Goal: Task Accomplishment & Management: Complete application form

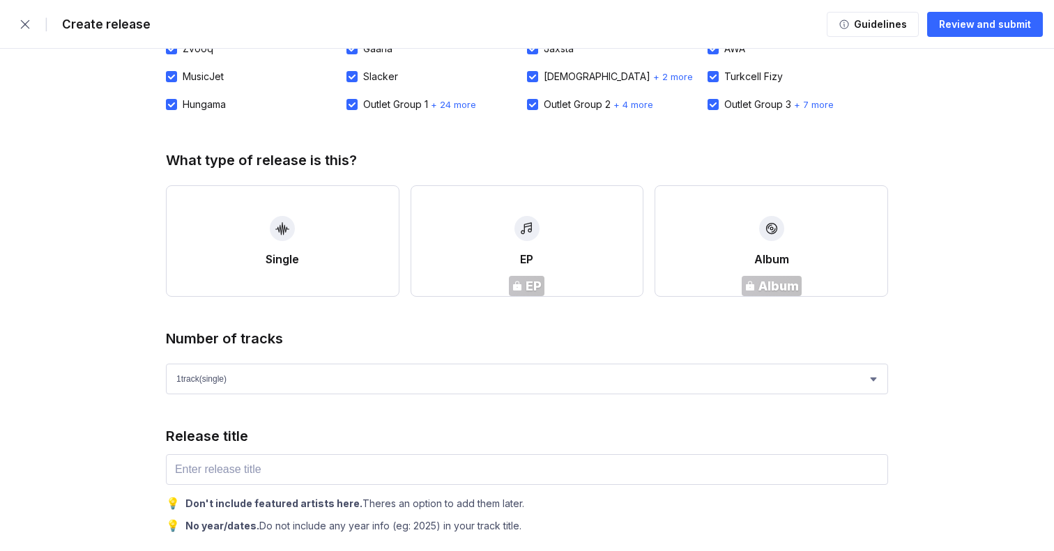
scroll to position [358, 0]
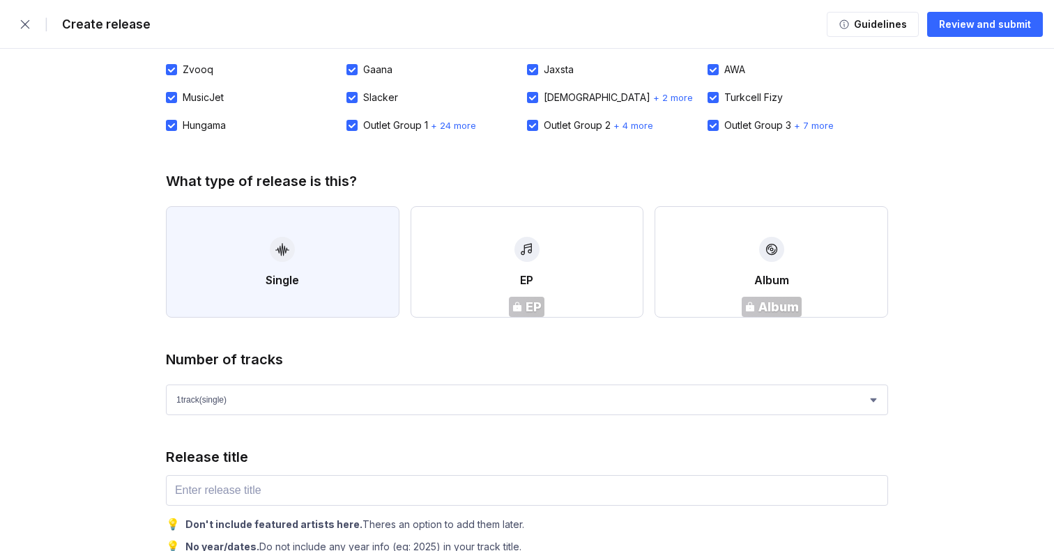
click at [267, 249] on button "Single" at bounding box center [283, 262] width 234 height 112
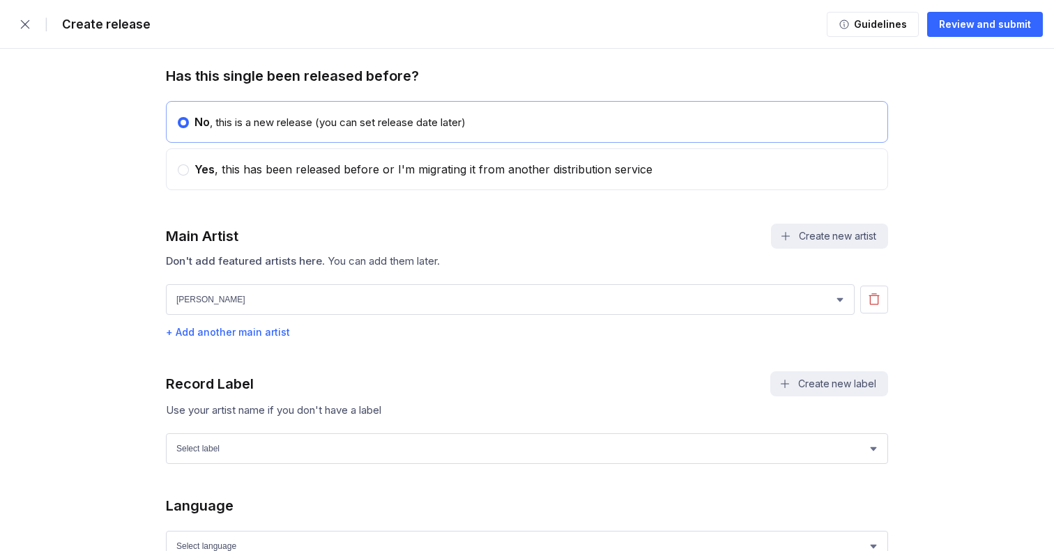
scroll to position [864, 0]
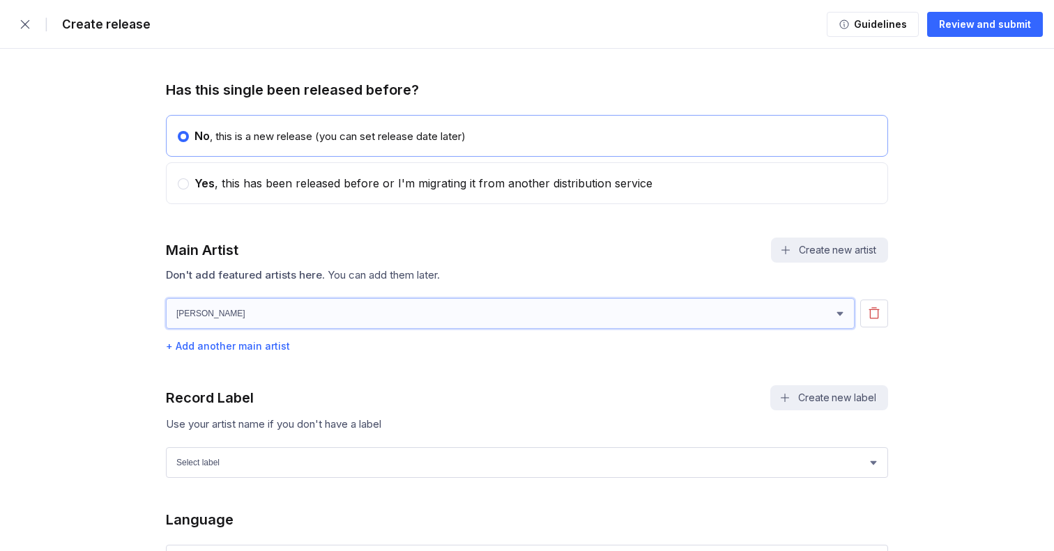
click at [288, 318] on select "[PERSON_NAME] [PERSON_NAME]" at bounding box center [510, 313] width 689 height 31
select select "df0baeab-74d7-4fee-ad82-804881a02f91"
click at [166, 299] on select "[PERSON_NAME] [PERSON_NAME]" at bounding box center [510, 313] width 689 height 31
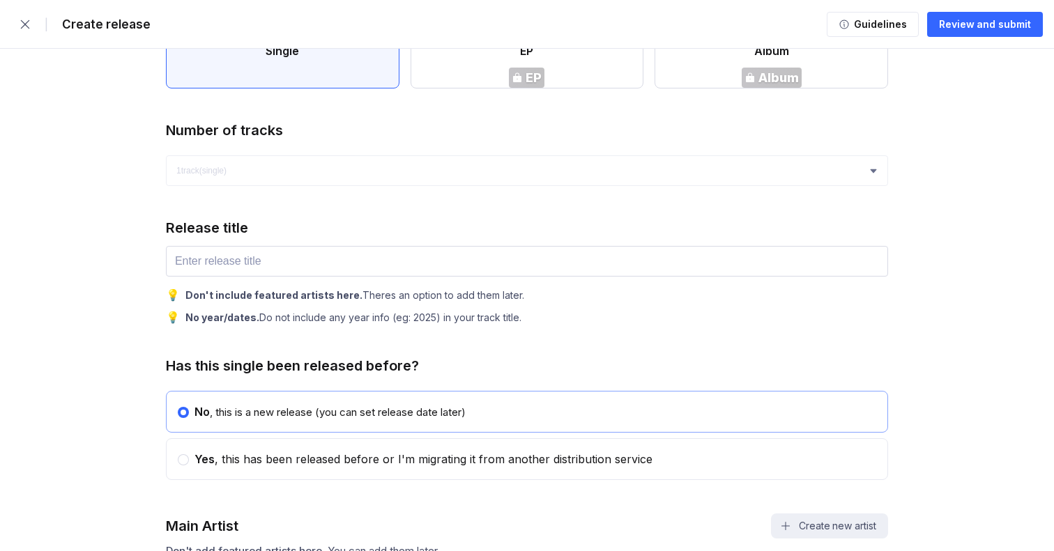
scroll to position [539, 0]
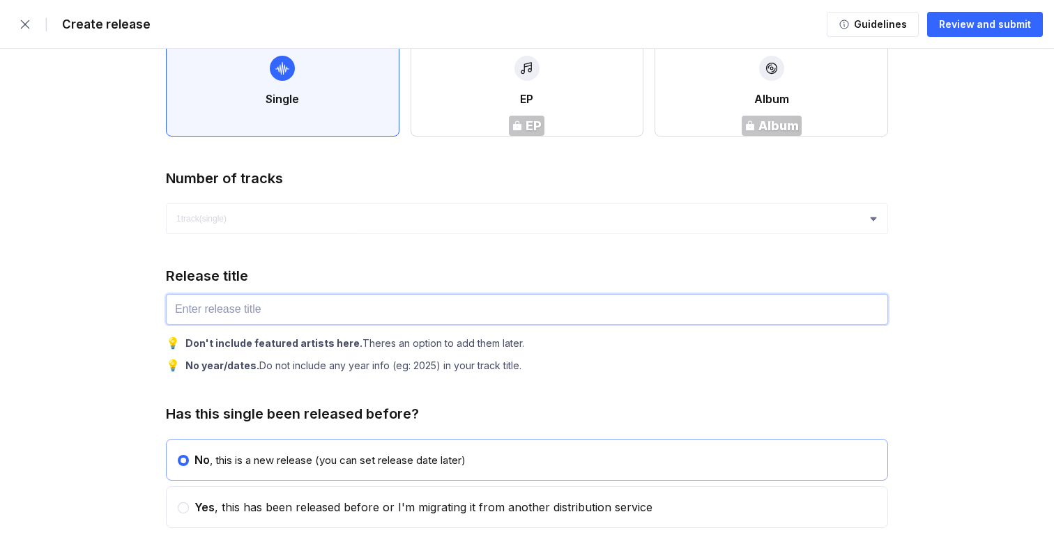
click at [239, 300] on input "text" at bounding box center [527, 309] width 722 height 31
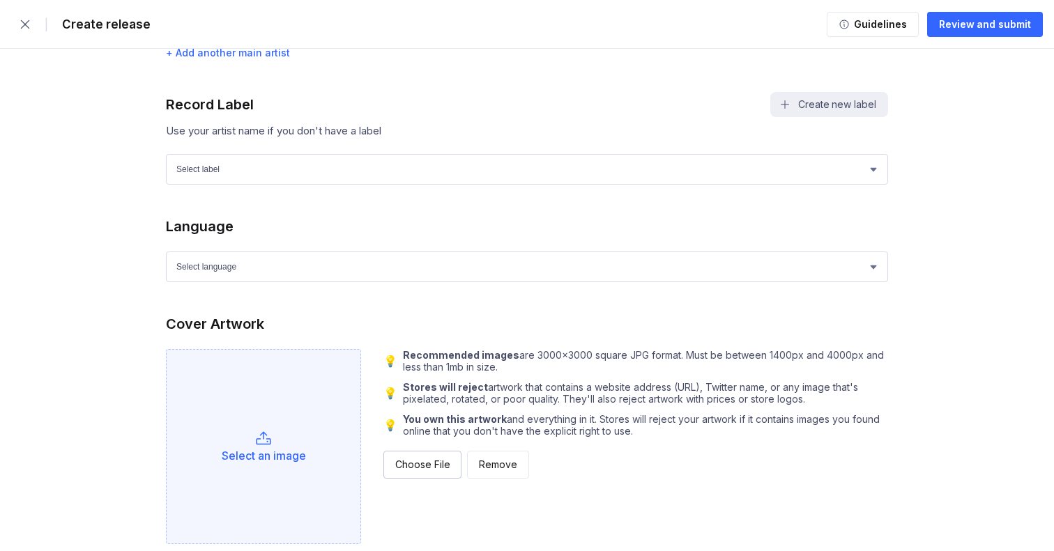
scroll to position [1156, 0]
type input "Scribe"
click at [208, 170] on select "Select label Rook Records" at bounding box center [527, 170] width 722 height 31
select select "f490c8e4-77a5-424e-9df0-32ae4e096f09"
click at [166, 155] on select "Select label Rook Records" at bounding box center [527, 170] width 722 height 31
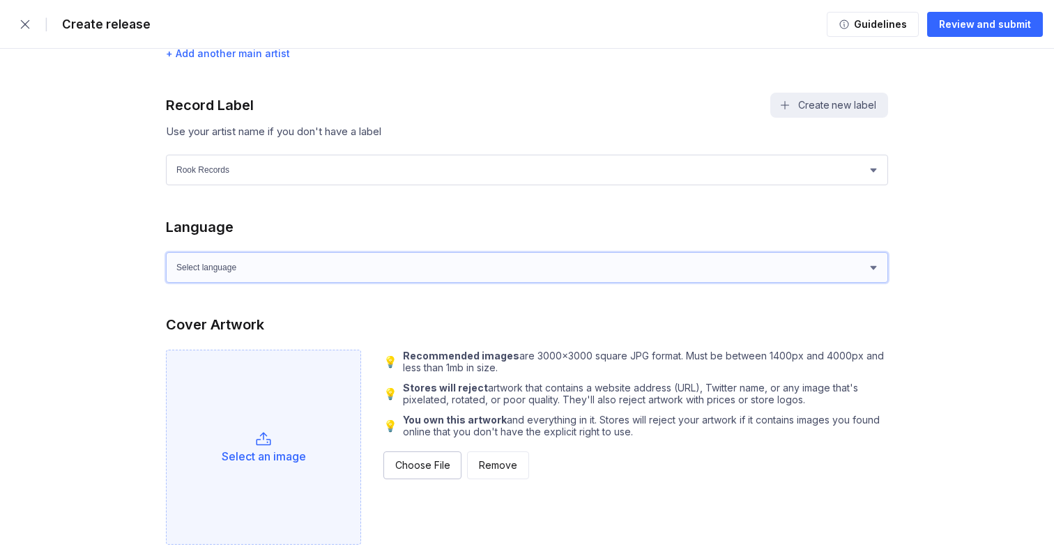
click at [257, 258] on select "Select language Afrikaans Akan Albanian Amharic Arabic Armenian Assamese Azerba…" at bounding box center [527, 267] width 722 height 31
select select "en"
click at [166, 252] on select "Select language Afrikaans Akan Albanian Amharic Arabic Armenian Assamese Azerba…" at bounding box center [527, 267] width 722 height 31
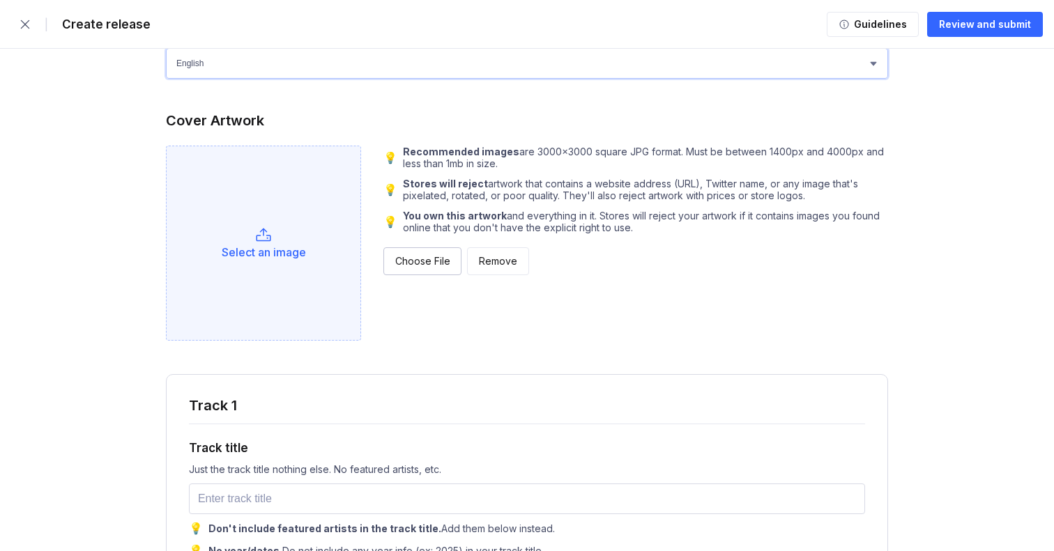
scroll to position [1377, 0]
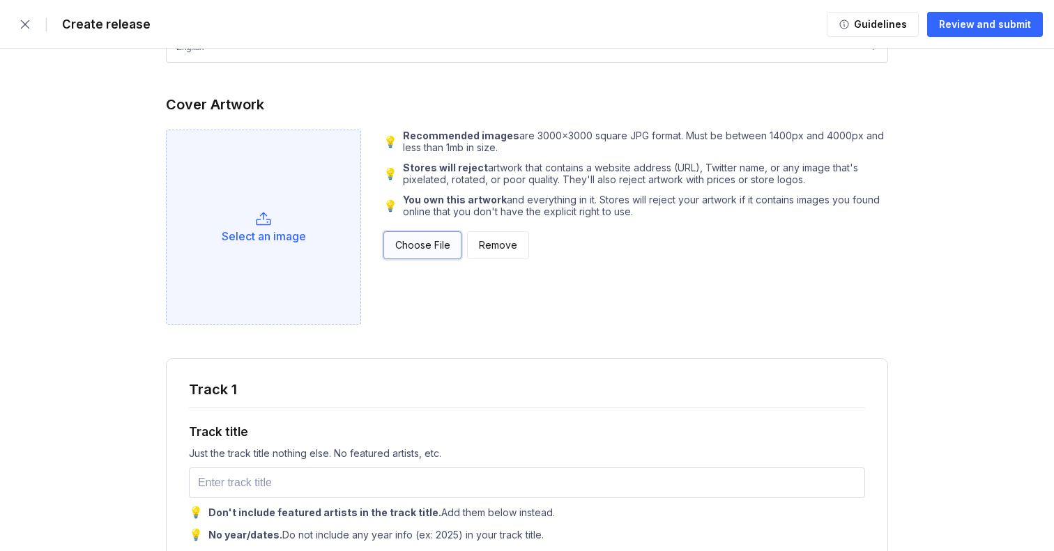
click at [411, 245] on div "Choose File" at bounding box center [422, 245] width 54 height 14
click at [276, 222] on div "Select an image" at bounding box center [263, 225] width 195 height 195
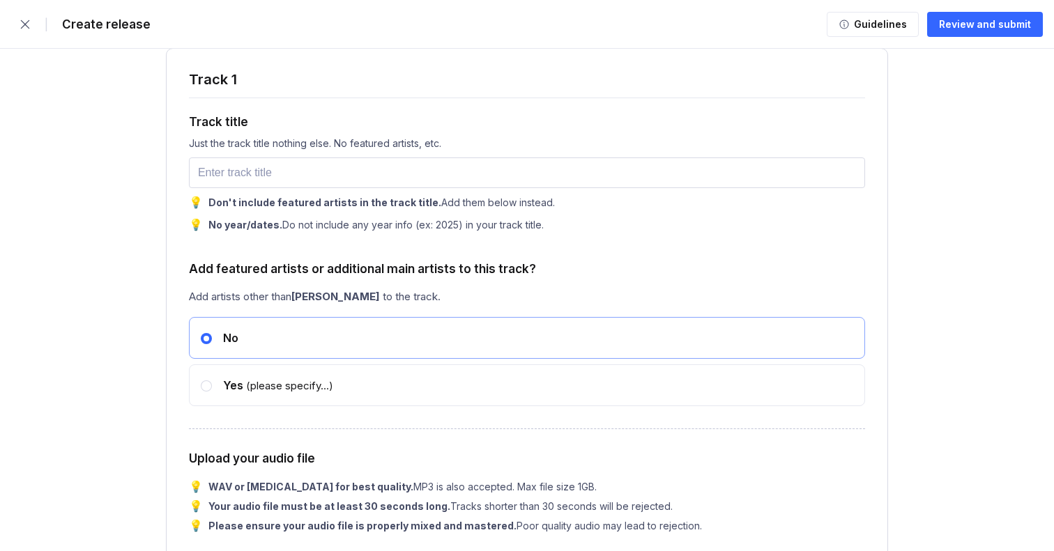
scroll to position [1690, 0]
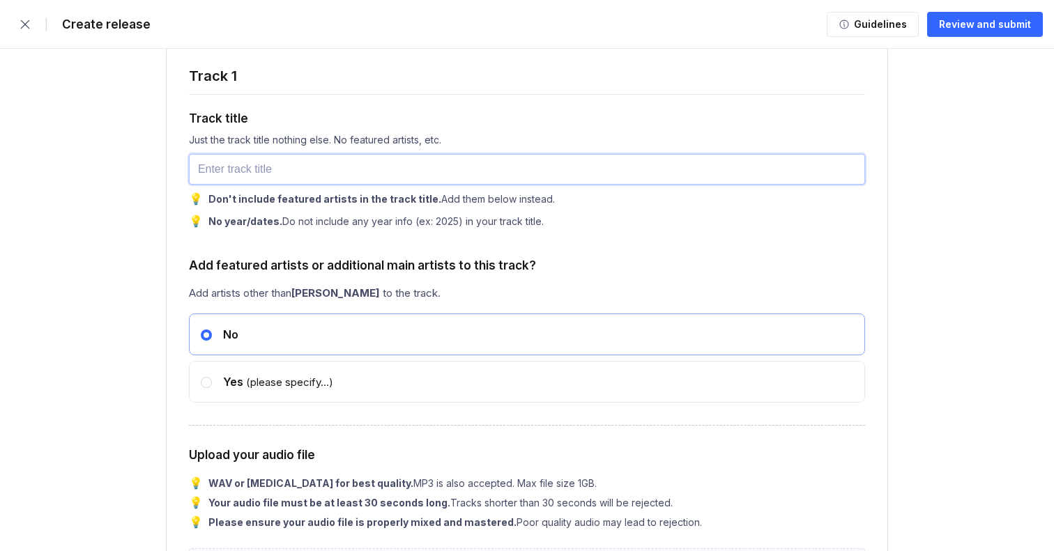
click at [268, 183] on input "text" at bounding box center [527, 169] width 676 height 31
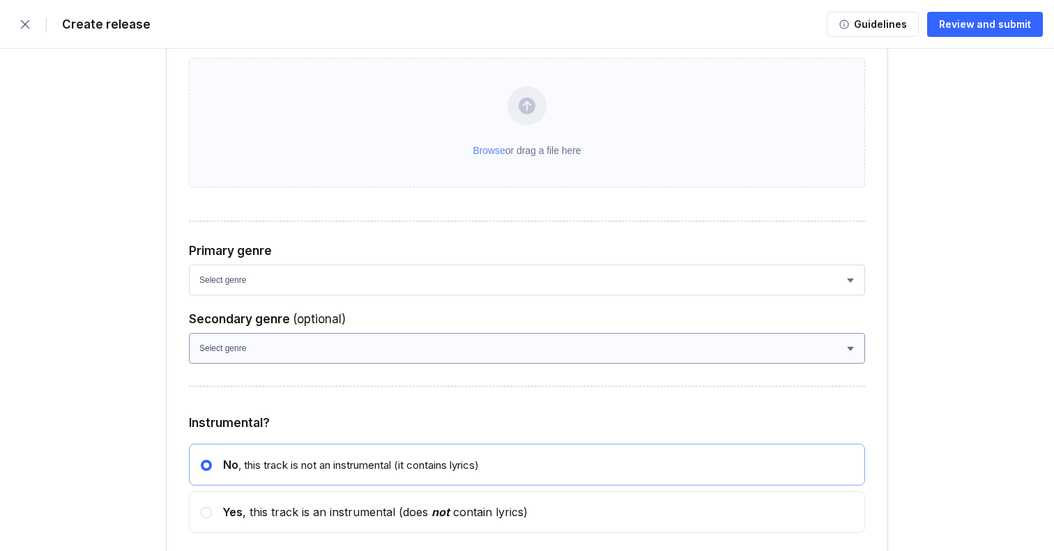
scroll to position [2179, 0]
type input "Scribe"
click at [286, 284] on select "Select genre African Afro-Beat Afro-Pop Afro-Soul Alternative Alternative Rock …" at bounding box center [527, 282] width 676 height 31
select select "026b5d5f-c282-47e4-b217-59f359b71c74"
click at [189, 272] on select "Select genre African Afro-Beat Afro-Pop Afro-Soul Alternative Alternative Rock …" at bounding box center [527, 282] width 676 height 31
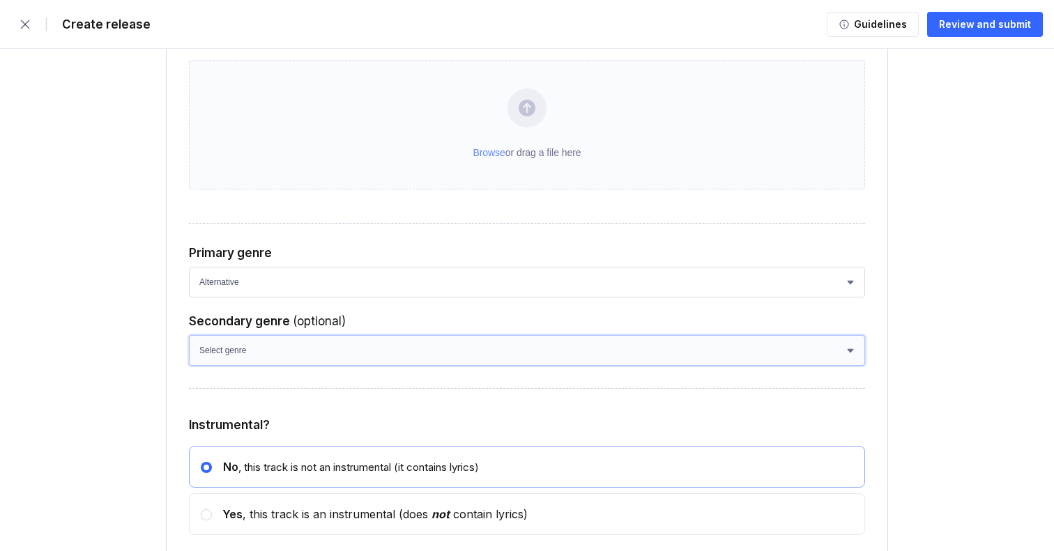
click at [252, 358] on select "Select genre African Afro-Beat Afro-Pop Afro-Soul Alternative Rock Alternativo …" at bounding box center [527, 350] width 676 height 31
select select "e4434e49-2959-4f34-841c-8cf3883d4881"
click at [189, 341] on select "Select genre African Afro-Beat Afro-Pop Afro-Soul Alternative Rock Alternativo …" at bounding box center [527, 350] width 676 height 31
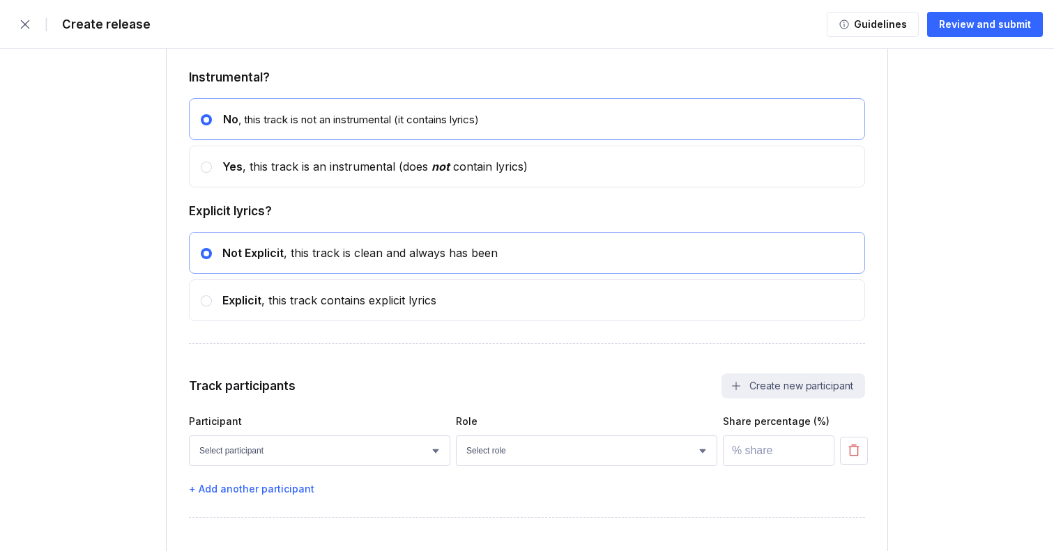
scroll to position [2601, 0]
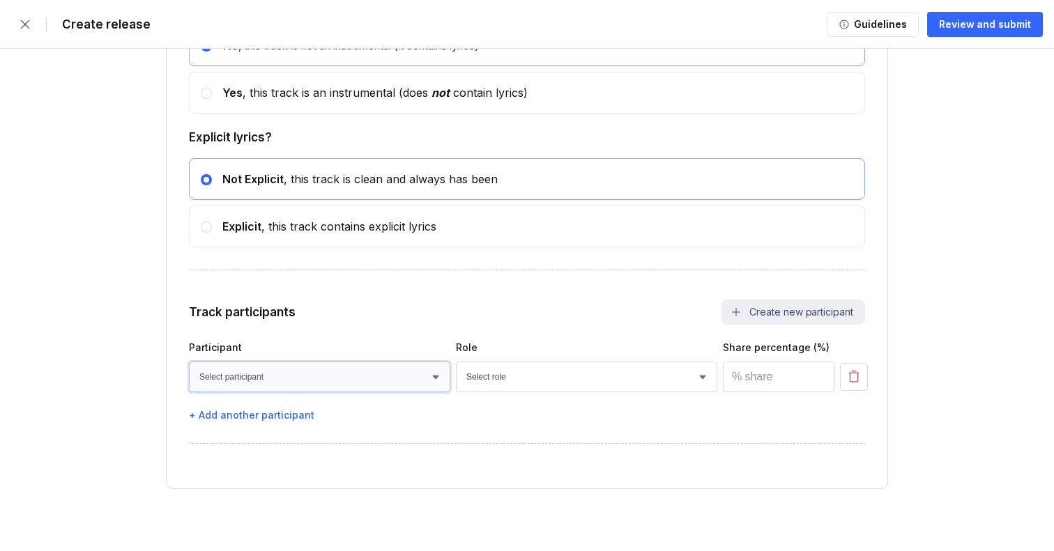
click at [402, 386] on select "Select participant [PERSON_NAME] [PERSON_NAME]" at bounding box center [319, 377] width 261 height 31
select select "910f297d-ee10-44a4-b269-a02785a46590"
click at [189, 368] on select "Select participant [PERSON_NAME] [PERSON_NAME]" at bounding box center [319, 377] width 261 height 31
click at [505, 380] on select "Select role Actor A&R Arranger Artwork Author (Lyrics) Bass Choir Composer (Mus…" at bounding box center [586, 377] width 261 height 31
select select "4d21c6a8-5543-4299-8c01-91fff1f274ce"
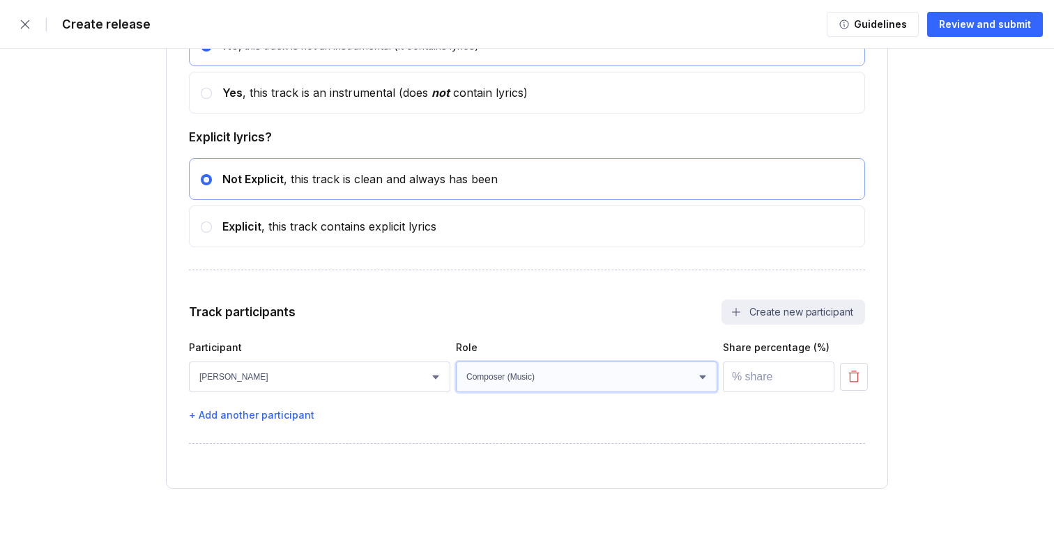
click at [456, 368] on select "Select role Actor A&R Arranger Artwork Author (Lyrics) Bass Choir Composer (Mus…" at bounding box center [586, 377] width 261 height 31
click at [744, 387] on input "number" at bounding box center [779, 377] width 112 height 31
type input "100"
click at [246, 409] on div "Participant Role Share percentage (%) Select participant [PERSON_NAME] [PERSON_…" at bounding box center [527, 381] width 676 height 79
click at [250, 421] on div "+ Add another participant" at bounding box center [527, 415] width 676 height 12
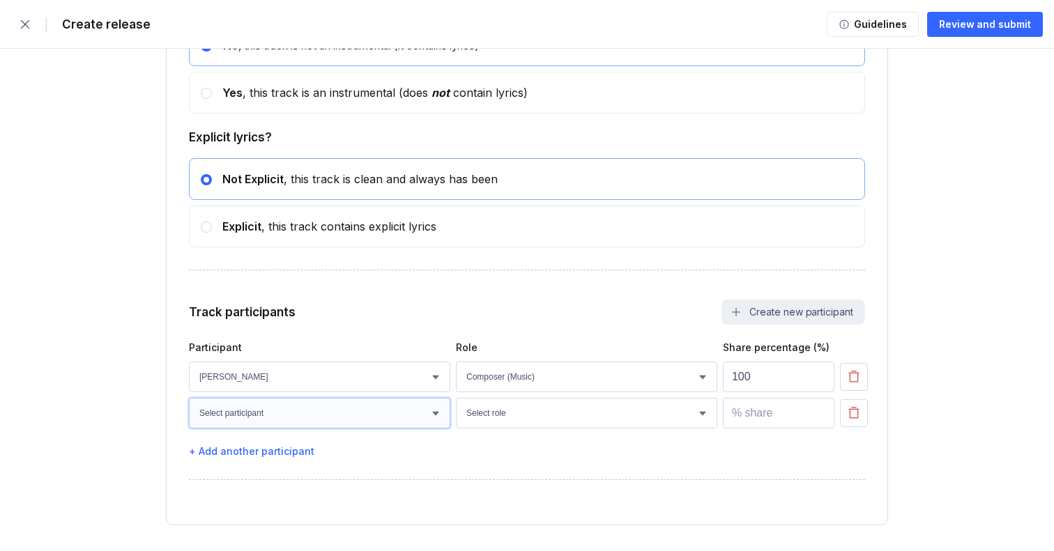
click at [248, 418] on select "Select participant [PERSON_NAME] [PERSON_NAME]" at bounding box center [319, 413] width 261 height 31
select select "7f10480f-4d2f-401e-8293-66ce9440a320"
click at [189, 404] on select "Select participant [PERSON_NAME] [PERSON_NAME]" at bounding box center [319, 413] width 261 height 31
click at [519, 411] on select "Select role Actor A&R Arranger Artwork Author (Lyrics) Bass Choir Composer (Mus…" at bounding box center [586, 413] width 261 height 31
select select "f48e34f6-098a-4ef6-b5a5-cdfddbd8ffaf"
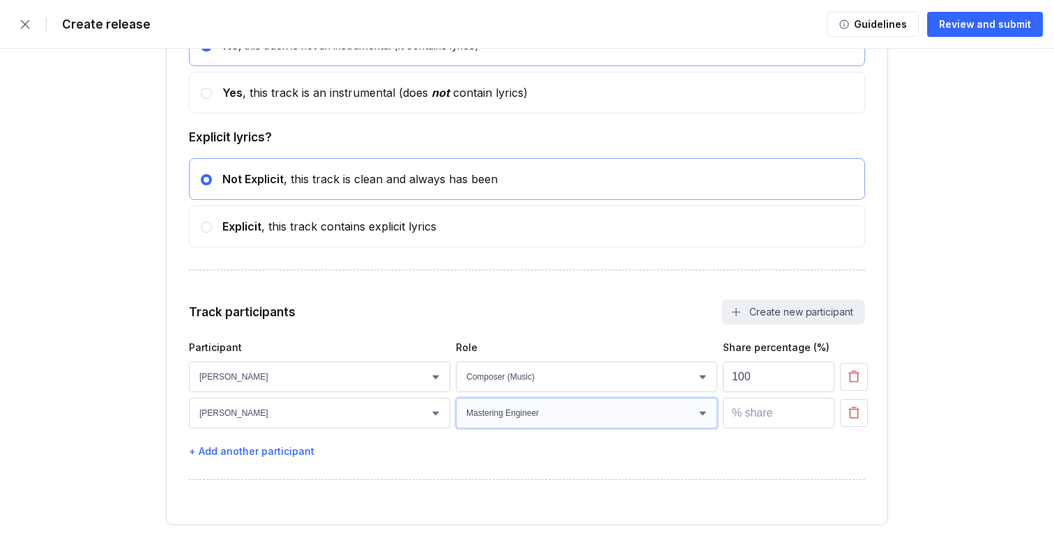
click at [456, 404] on select "Select role Actor A&R Arranger Artwork Author (Lyrics) Bass Choir Composer (Mus…" at bounding box center [586, 413] width 261 height 31
click at [266, 457] on div "+ Add another participant" at bounding box center [527, 451] width 676 height 12
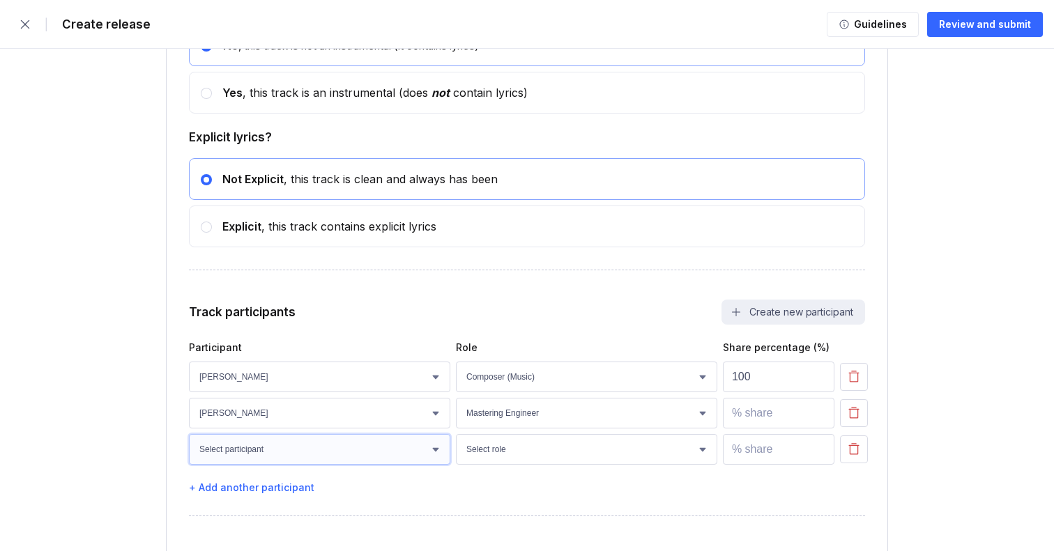
click at [232, 454] on select "Select participant [PERSON_NAME] [PERSON_NAME]" at bounding box center [319, 449] width 261 height 31
click at [266, 454] on select "Select participant [PERSON_NAME] [PERSON_NAME]" at bounding box center [319, 449] width 261 height 31
click at [773, 316] on button "Create new participant" at bounding box center [793, 312] width 144 height 25
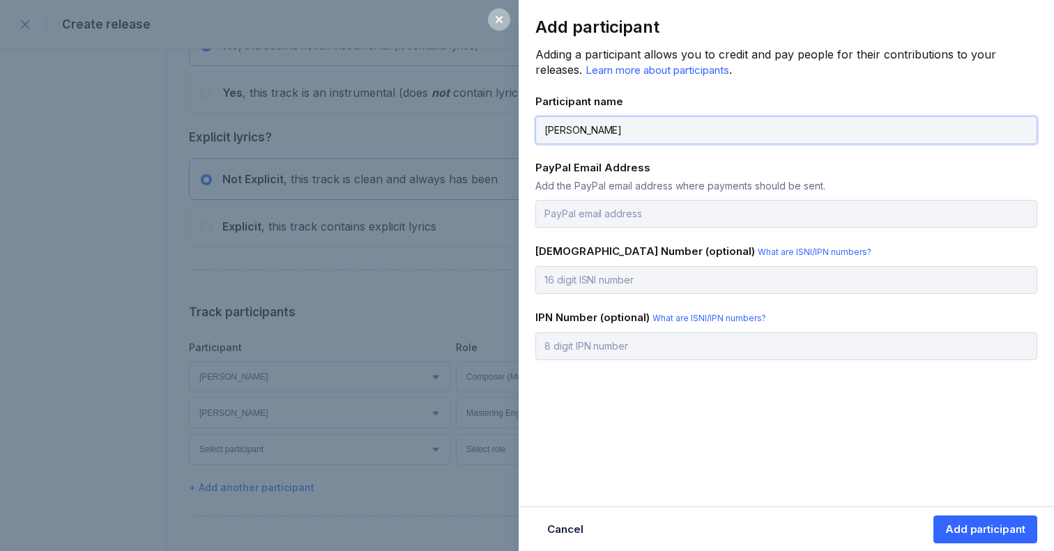
type input "[PERSON_NAME]"
click at [580, 215] on input "email" at bounding box center [786, 214] width 502 height 28
click at [894, 168] on div "PayPal Email Address" at bounding box center [786, 167] width 502 height 13
click at [589, 216] on input "email" at bounding box center [786, 214] width 502 height 28
click at [551, 213] on input "NA" at bounding box center [786, 214] width 502 height 28
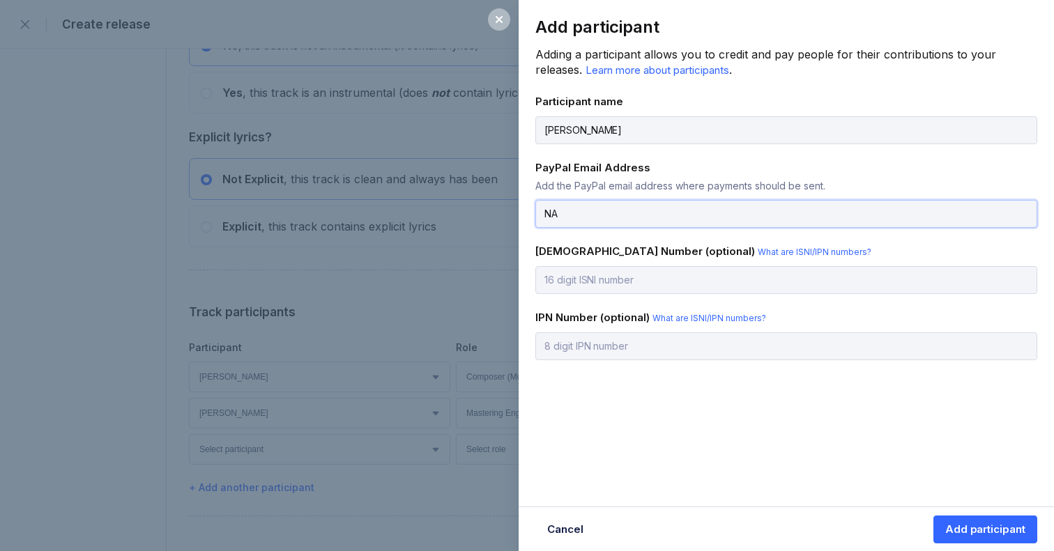
click at [571, 213] on input "NA" at bounding box center [786, 214] width 502 height 28
type input "NA@"
drag, startPoint x: 497, startPoint y: 206, endPoint x: 505, endPoint y: 206, distance: 8.4
click at [500, 206] on div "Add participant Adding a participant allows you to credit and pay people for th…" at bounding box center [527, 275] width 1054 height 551
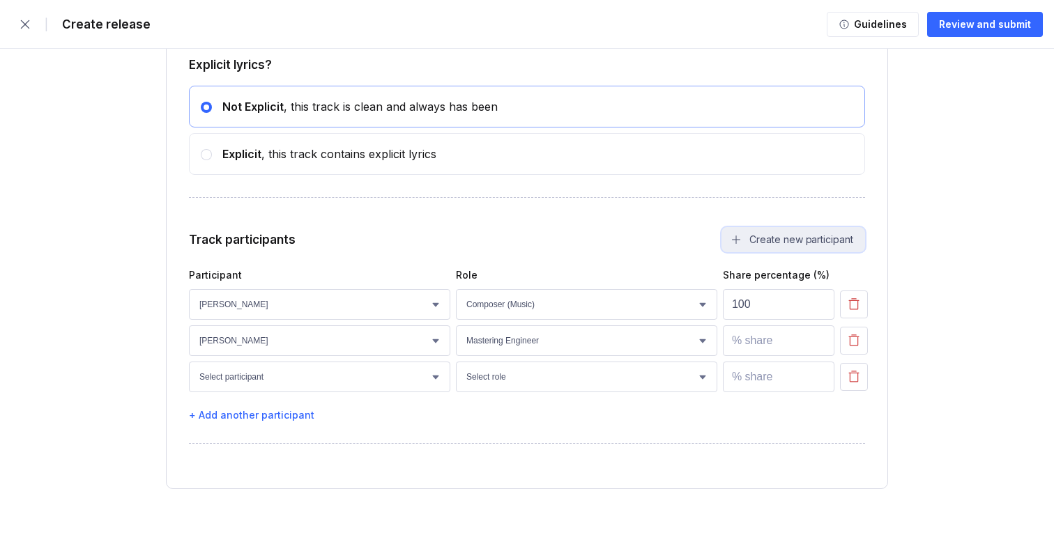
scroll to position [2684, 0]
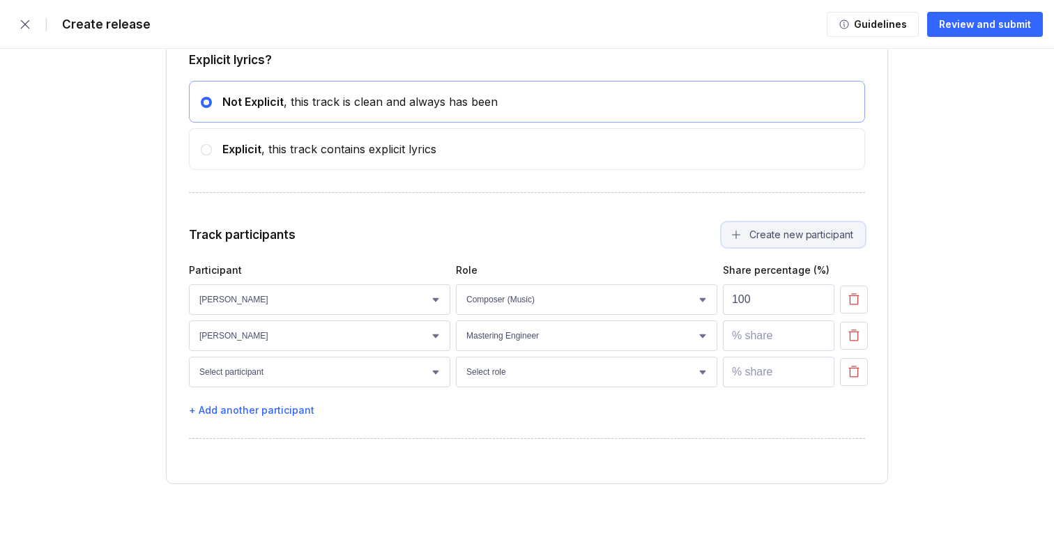
click at [773, 236] on button "Create new participant" at bounding box center [793, 234] width 144 height 25
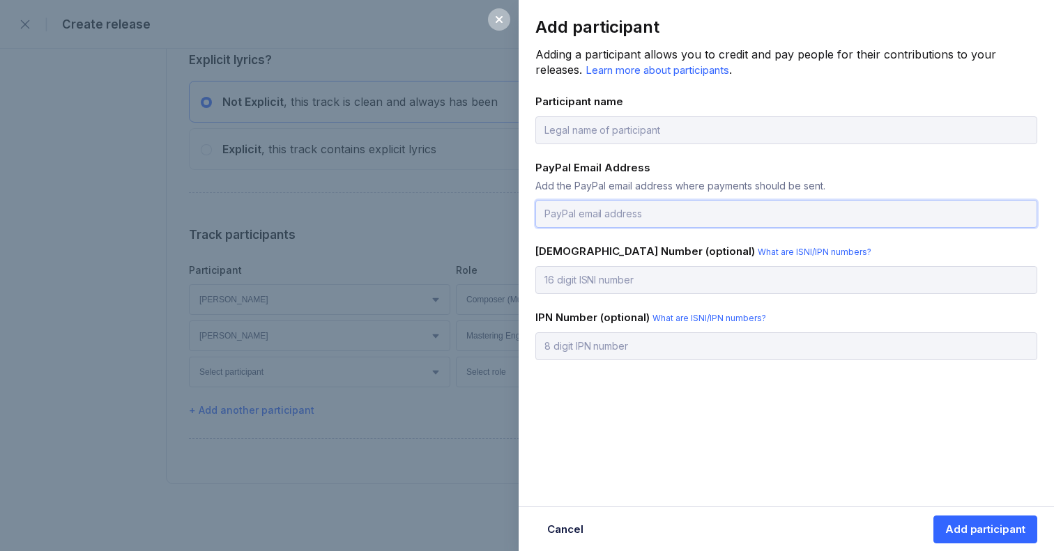
click at [582, 213] on input "email" at bounding box center [786, 214] width 502 height 28
paste input "[EMAIL_ADDRESS][DOMAIN_NAME]"
type input "[EMAIL_ADDRESS][DOMAIN_NAME]"
click at [602, 132] on input "text" at bounding box center [786, 130] width 502 height 28
type input "[PERSON_NAME]"
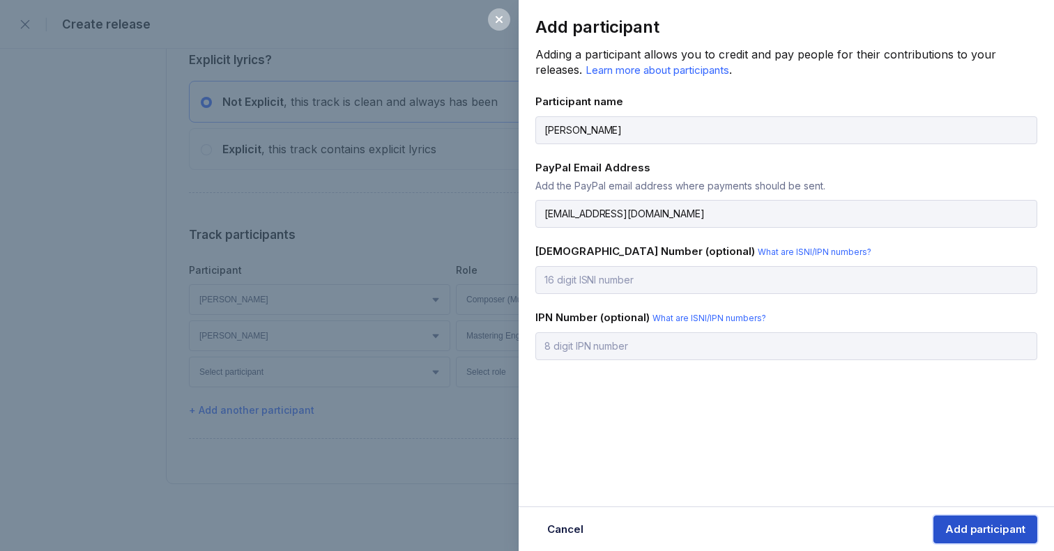
click at [958, 527] on div "Add participant" at bounding box center [985, 530] width 80 height 14
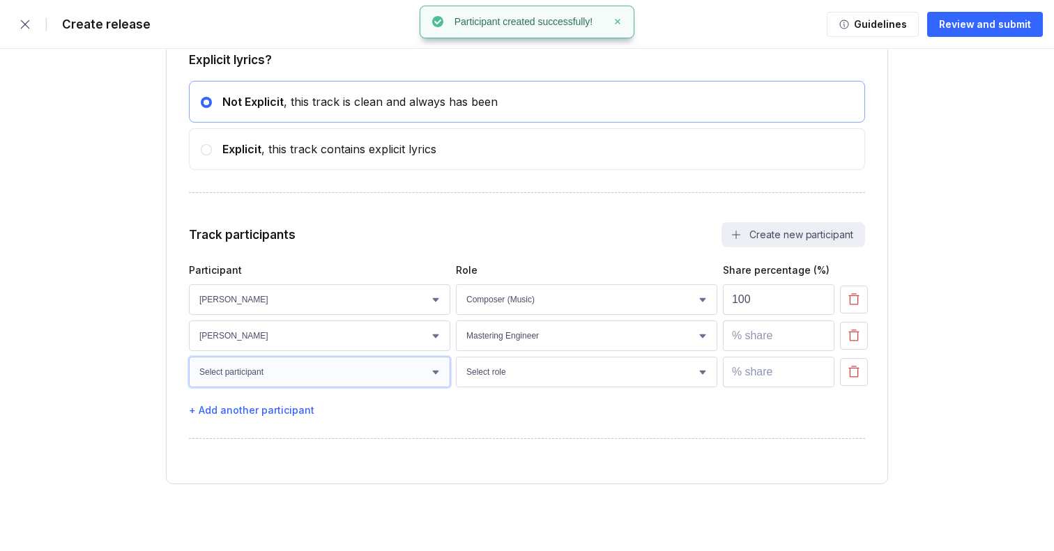
click at [295, 376] on select "Select participant [PERSON_NAME] [PERSON_NAME] [PERSON_NAME]" at bounding box center [319, 372] width 261 height 31
select select "552ce7cc-33d5-46ec-8d05-5f3996bfa91e"
click at [189, 357] on select "Select participant [PERSON_NAME] [PERSON_NAME] [PERSON_NAME]" at bounding box center [319, 372] width 261 height 31
click at [475, 376] on select "Select role Actor A&R Arranger Artwork Author (Lyrics) Bass Choir Composer (Mus…" at bounding box center [586, 372] width 261 height 31
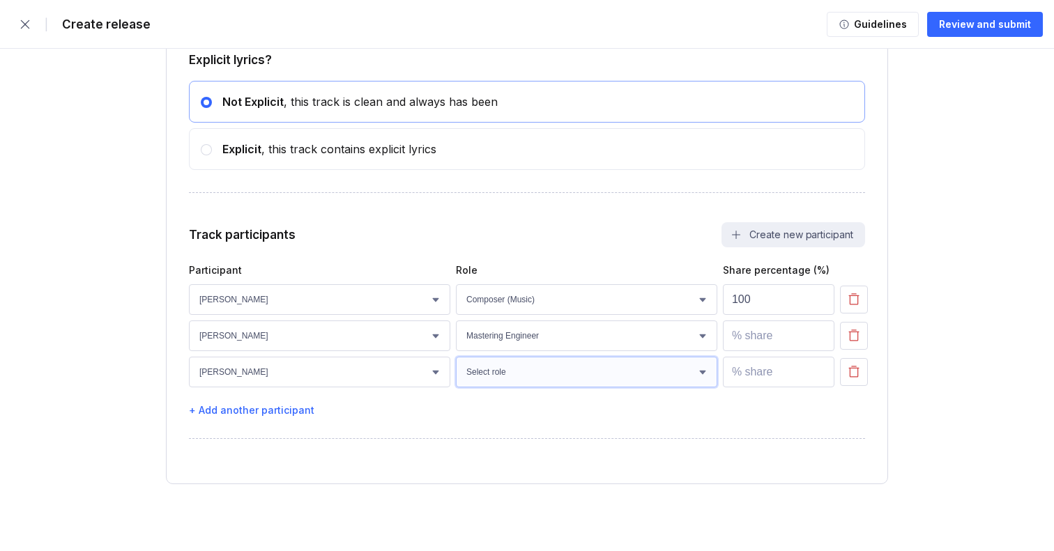
select select "29b81518-58ca-41d7-9b04-ea459e616b3c"
click at [456, 357] on select "Select role Actor A&R Arranger Artwork Author (Lyrics) Bass Choir Composer (Mus…" at bounding box center [586, 372] width 261 height 31
click at [245, 413] on div "+ Add another participant" at bounding box center [527, 410] width 676 height 12
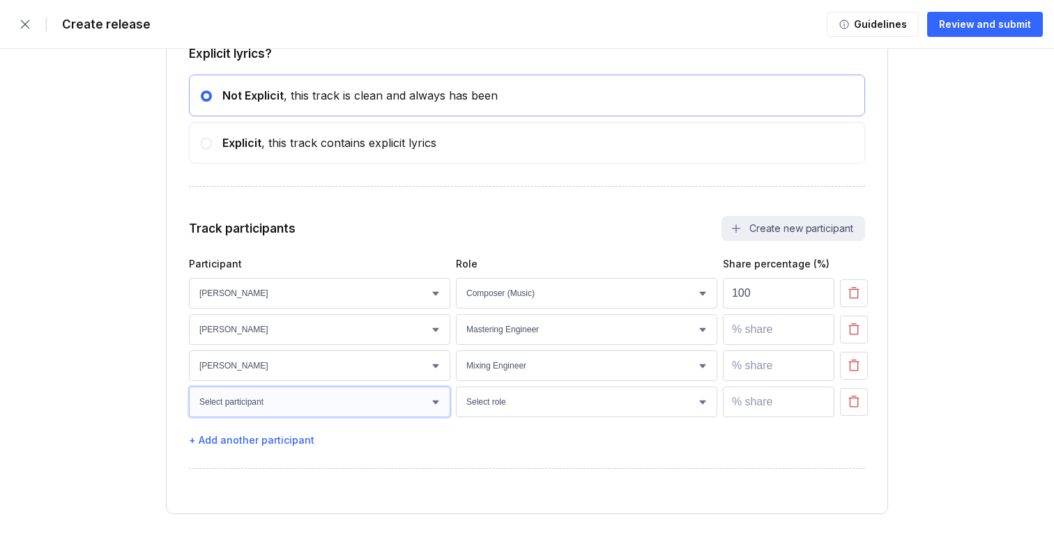
click at [246, 408] on select "Select participant [PERSON_NAME] [PERSON_NAME] [PERSON_NAME]" at bounding box center [319, 402] width 261 height 31
select select "910f297d-ee10-44a4-b269-a02785a46590"
click at [189, 393] on select "Select participant [PERSON_NAME] [PERSON_NAME] [PERSON_NAME]" at bounding box center [319, 402] width 261 height 31
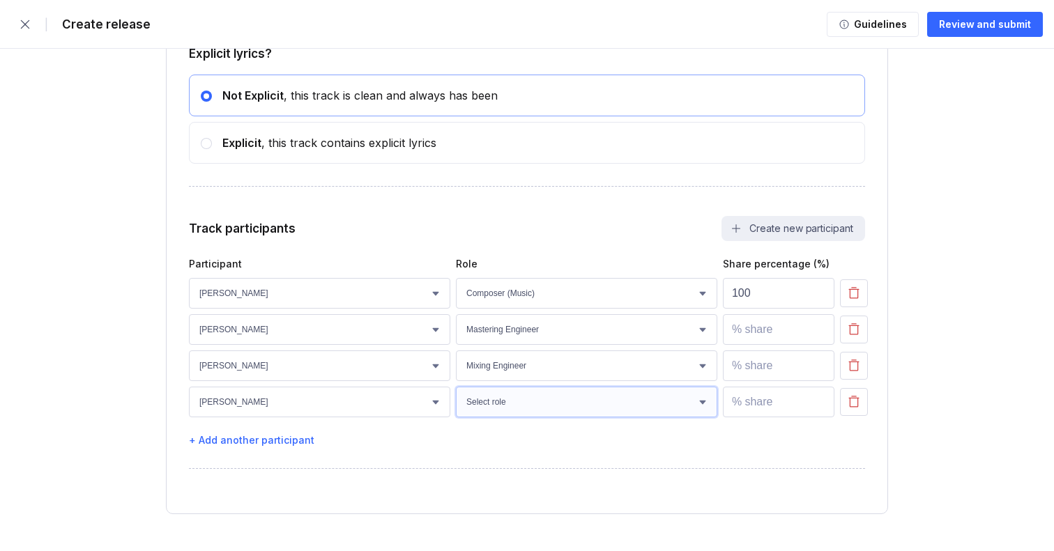
click at [538, 404] on select "Select role Actor A&R Arranger Artwork Author (Lyrics) Bass Choir Composer (Mus…" at bounding box center [586, 402] width 261 height 31
select select "69d031ea-1232-41ef-93a4-bda40ac54e05"
click at [456, 393] on select "Select role Actor A&R Arranger Artwork Author (Lyrics) Bass Choir Composer (Mus…" at bounding box center [586, 402] width 261 height 31
click at [268, 443] on div "+ Add another participant" at bounding box center [527, 440] width 676 height 12
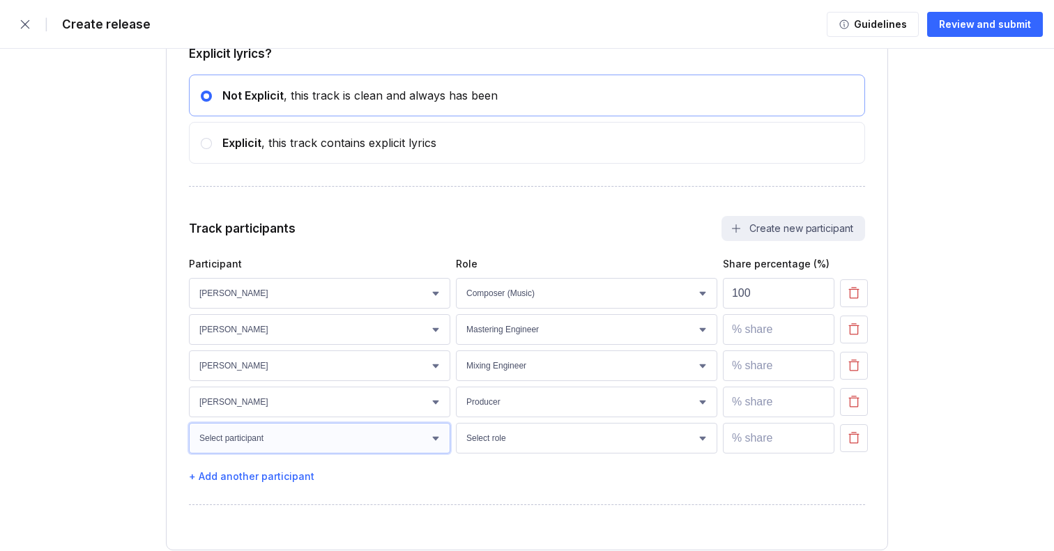
click at [236, 440] on select "Select participant [PERSON_NAME] [PERSON_NAME] [PERSON_NAME]" at bounding box center [319, 438] width 261 height 31
click at [779, 236] on button "Create new participant" at bounding box center [793, 228] width 144 height 25
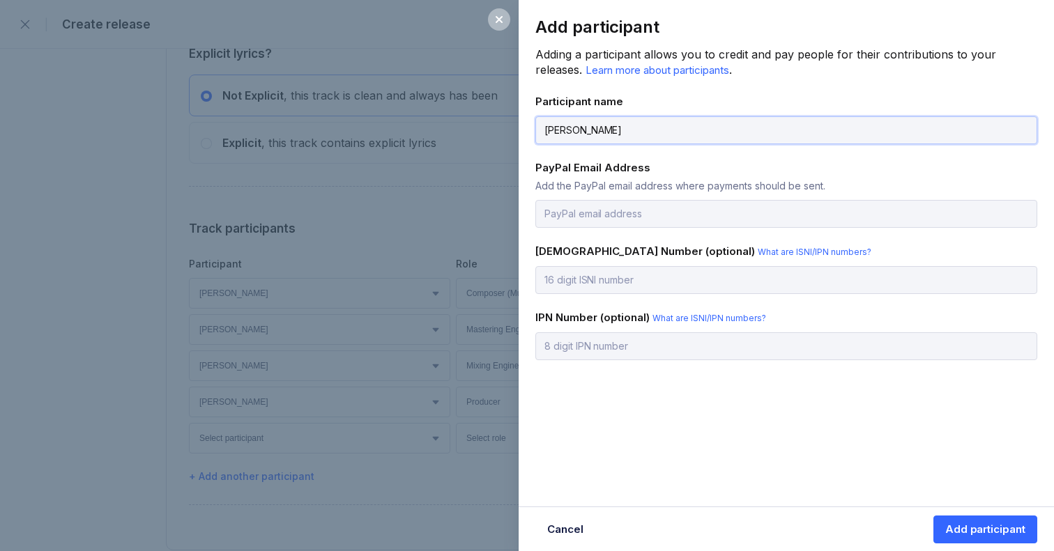
type input "[PERSON_NAME]"
click at [587, 220] on input "email" at bounding box center [786, 214] width 502 height 28
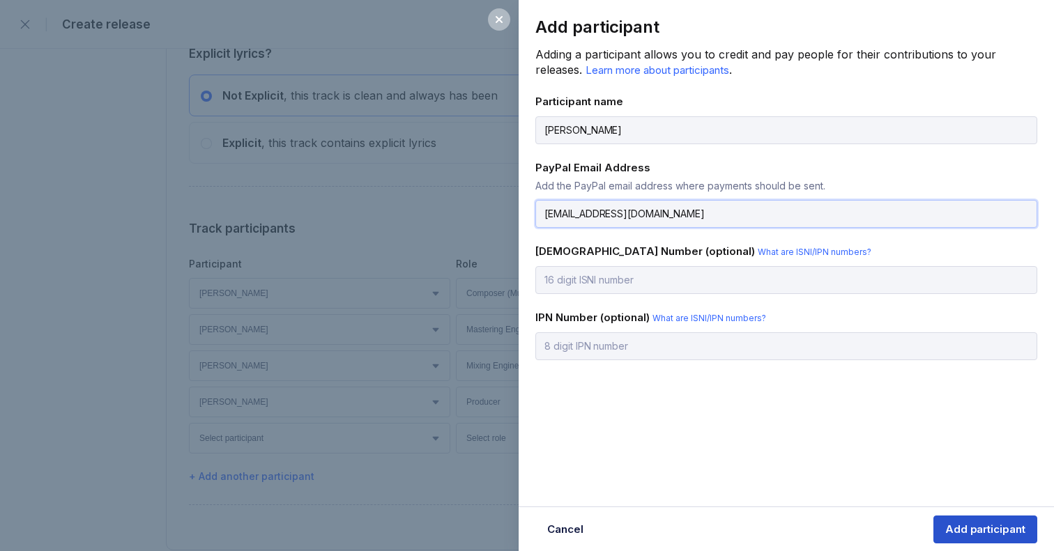
type input "[EMAIL_ADDRESS][DOMAIN_NAME]"
click at [993, 528] on div "Add participant" at bounding box center [985, 530] width 80 height 14
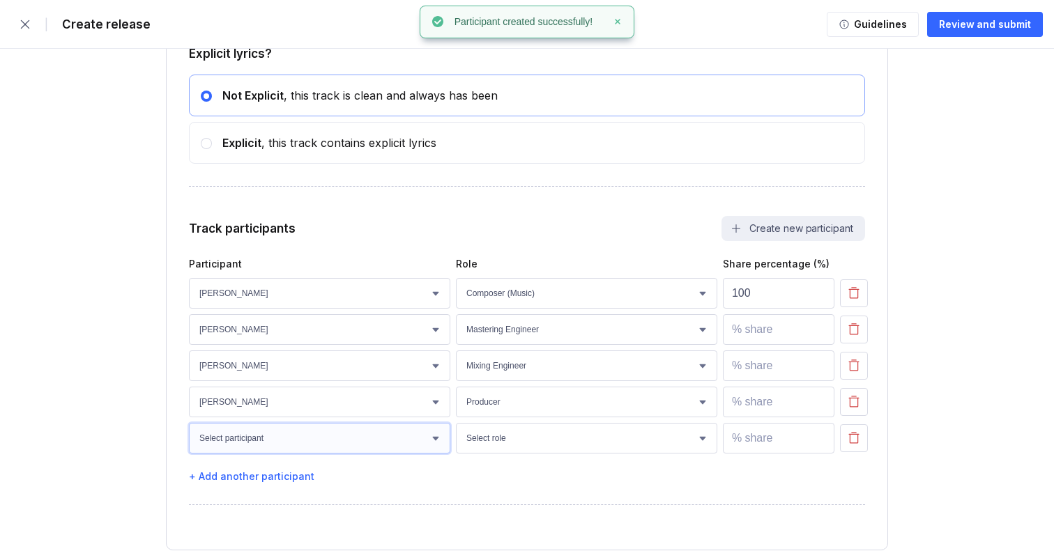
click at [398, 445] on select "Select participant [PERSON_NAME] [PERSON_NAME] [PERSON_NAME] [PERSON_NAME]" at bounding box center [319, 438] width 261 height 31
select select "304f0a44-f021-473b-ac8d-052430584bfc"
click at [189, 429] on select "Select participant [PERSON_NAME] [PERSON_NAME] [PERSON_NAME] [PERSON_NAME]" at bounding box center [319, 438] width 261 height 31
click at [543, 447] on select "Select role Actor A&R Arranger Artwork Author (Lyrics) Bass Choir Composer (Mus…" at bounding box center [586, 438] width 261 height 31
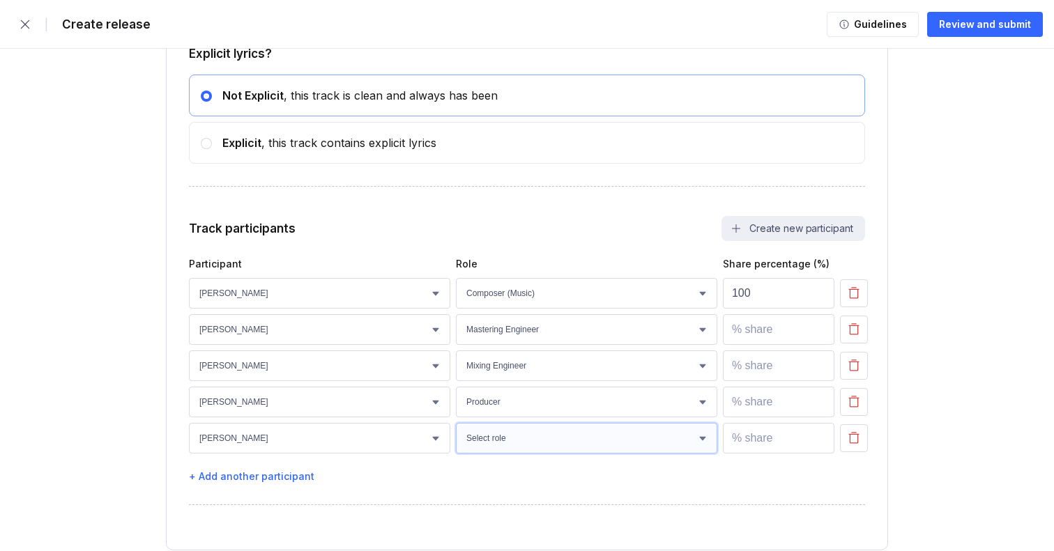
click at [569, 445] on select "Select role Actor A&R Arranger Artwork Author (Lyrics) Bass Choir Composer (Mus…" at bounding box center [586, 438] width 261 height 31
select select "69d031ea-1232-41ef-93a4-bda40ac54e05"
click at [456, 429] on select "Select role Actor A&R Arranger Artwork Author (Lyrics) Bass Choir Composer (Mus…" at bounding box center [586, 438] width 261 height 31
click at [222, 480] on div "+ Add another participant" at bounding box center [527, 476] width 676 height 12
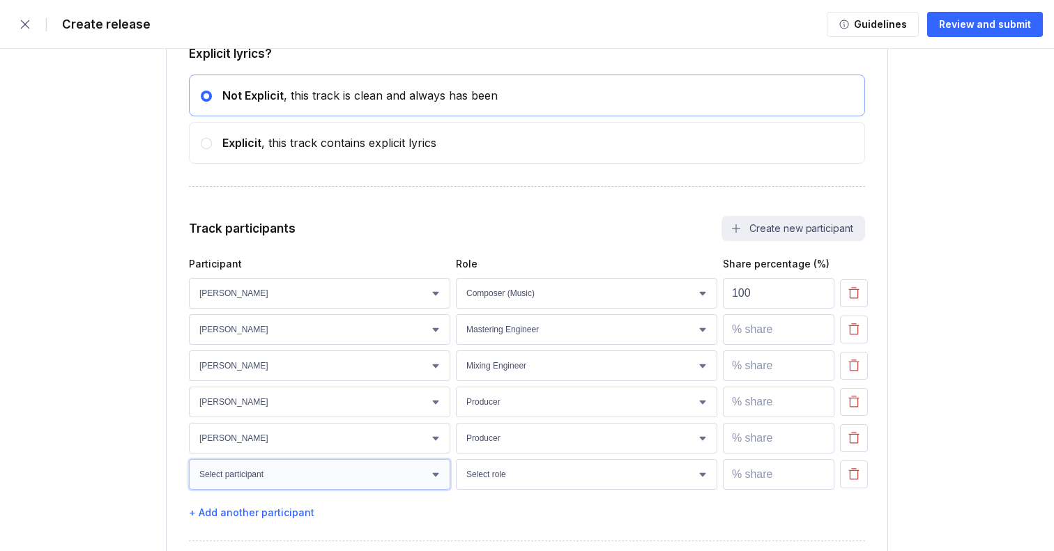
click at [276, 480] on select "Select participant [PERSON_NAME] [PERSON_NAME] [PERSON_NAME] [PERSON_NAME]" at bounding box center [319, 474] width 261 height 31
click at [776, 235] on button "Create new participant" at bounding box center [793, 228] width 144 height 25
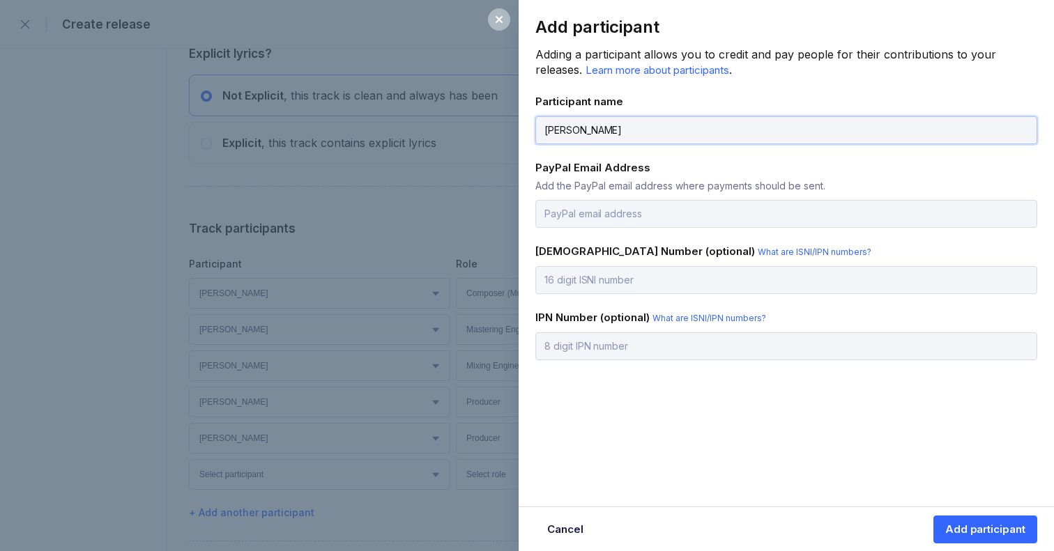
drag, startPoint x: 576, startPoint y: 126, endPoint x: 586, endPoint y: 130, distance: 10.4
click at [577, 126] on input "[PERSON_NAME]" at bounding box center [786, 130] width 502 height 28
type input "[PERSON_NAME]"
click at [692, 314] on span "What are ISNI/IPN numbers?" at bounding box center [709, 318] width 114 height 10
click at [758, 250] on span "What are ISNI/IPN numbers?" at bounding box center [815, 252] width 114 height 10
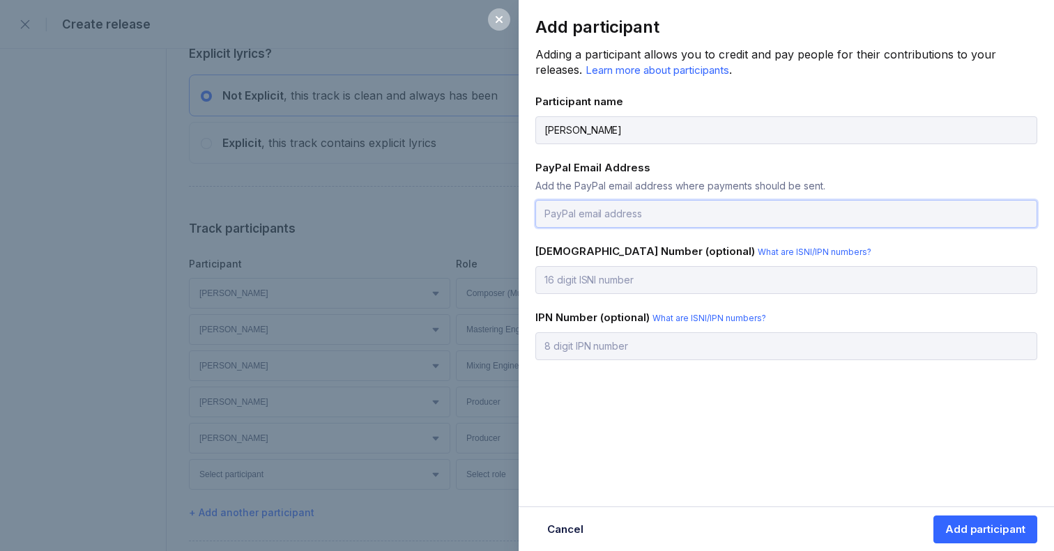
click at [631, 215] on input "email" at bounding box center [786, 214] width 502 height 28
type input "[EMAIL_ADDRESS][DOMAIN_NAME]"
click at [981, 525] on div "Add participant" at bounding box center [985, 530] width 80 height 14
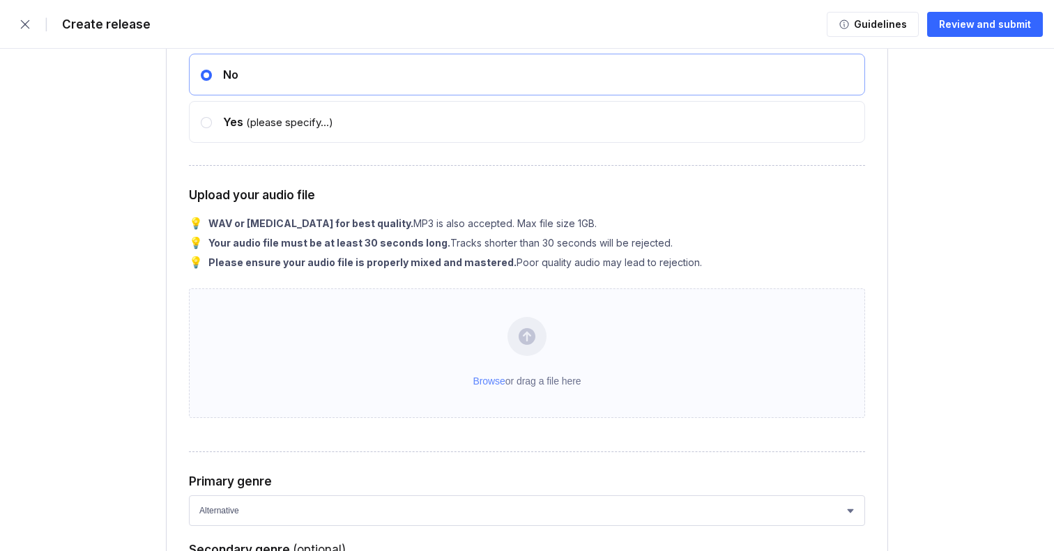
scroll to position [1968, 0]
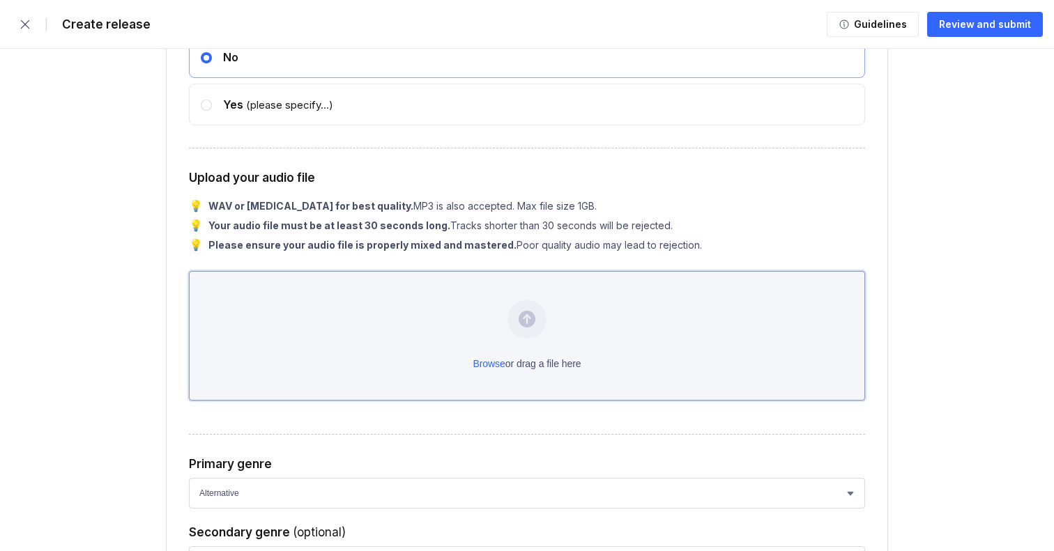
click at [489, 369] on div "Browse or drag a file here" at bounding box center [527, 336] width 676 height 130
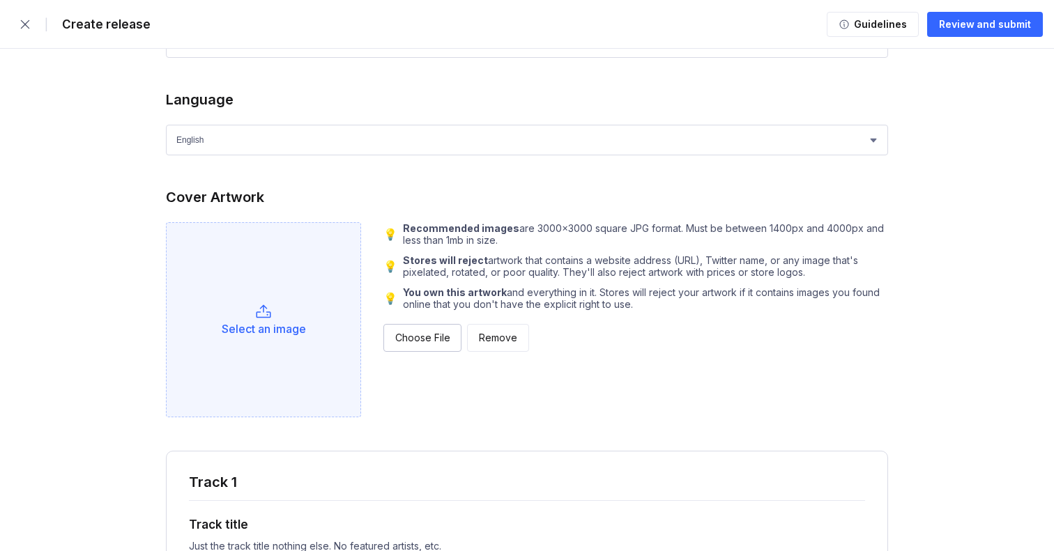
scroll to position [1286, 0]
click at [276, 326] on div "Select an image" at bounding box center [264, 327] width 84 height 14
click at [265, 311] on icon "Select cover artwork" at bounding box center [263, 310] width 17 height 17
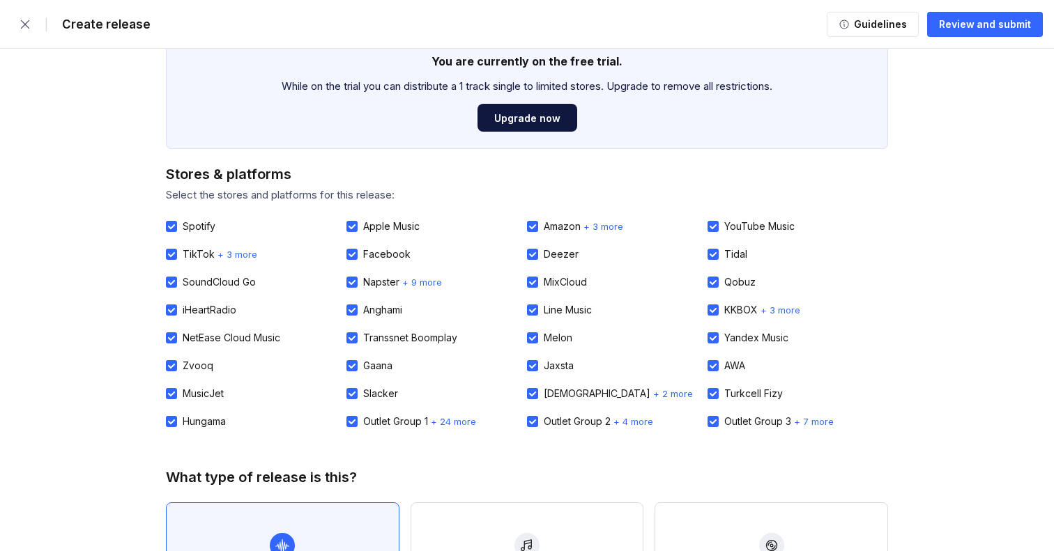
scroll to position [0, 0]
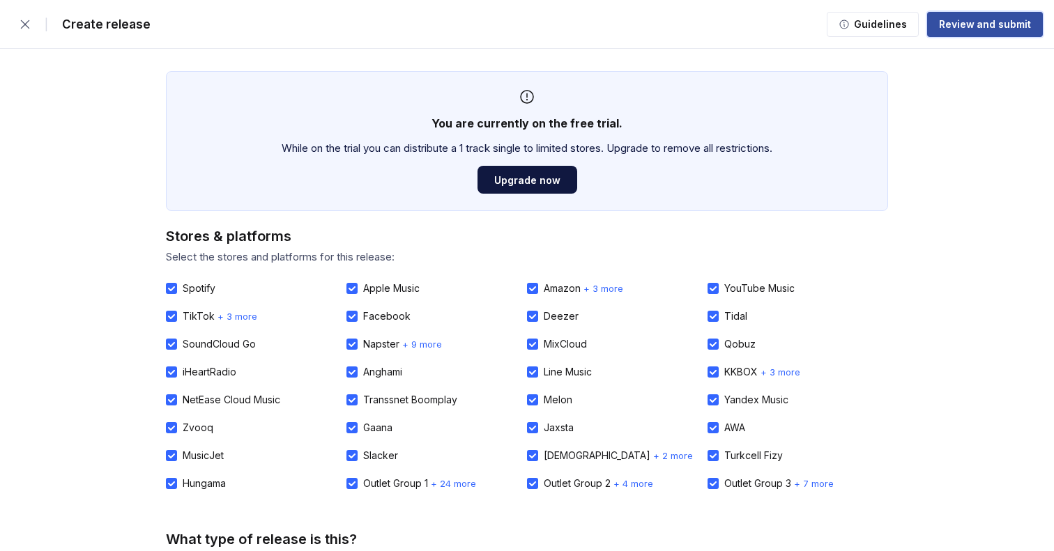
click at [977, 28] on div "Review and submit" at bounding box center [985, 24] width 92 height 14
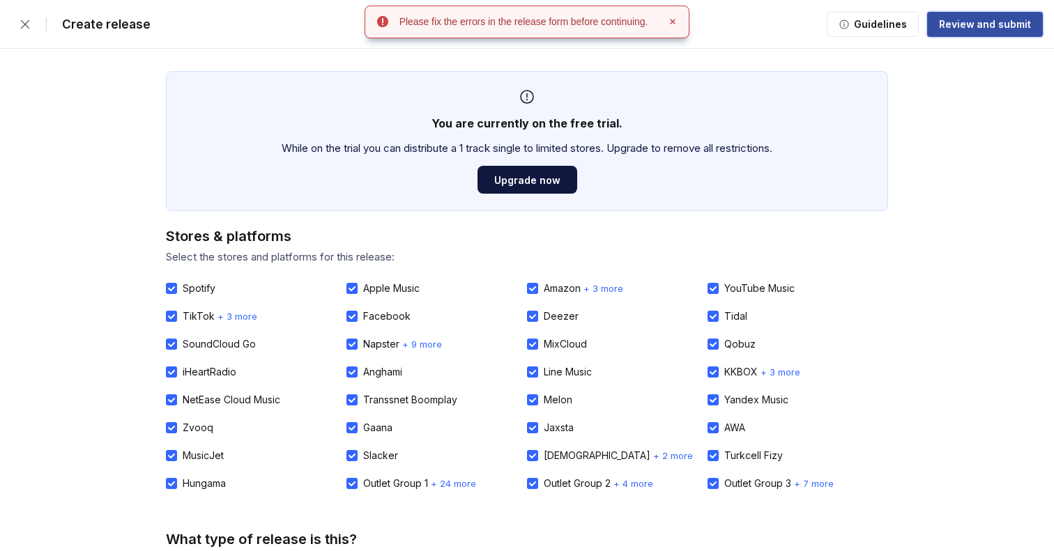
click at [1007, 27] on div "Review and submit" at bounding box center [985, 24] width 92 height 14
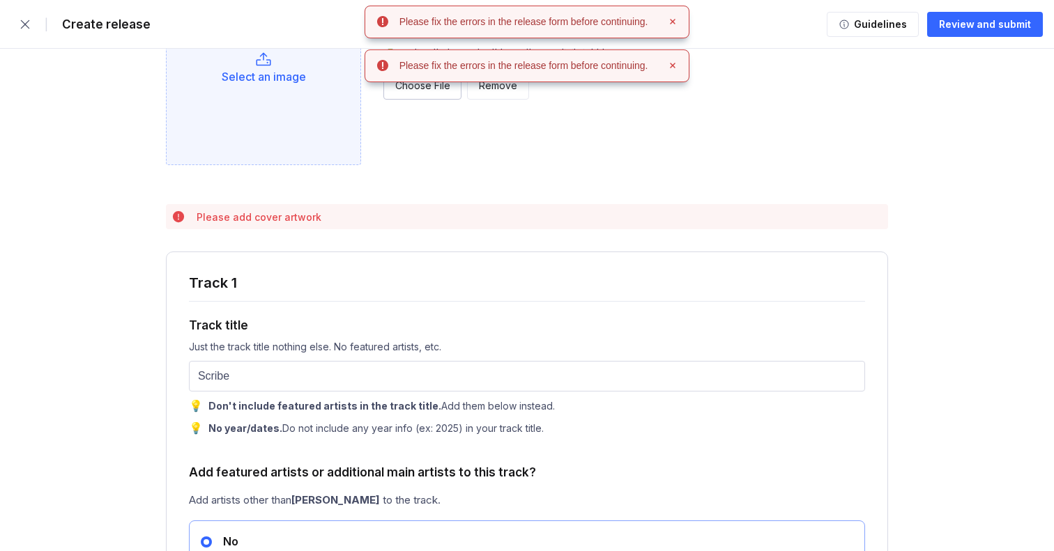
scroll to position [1564, 0]
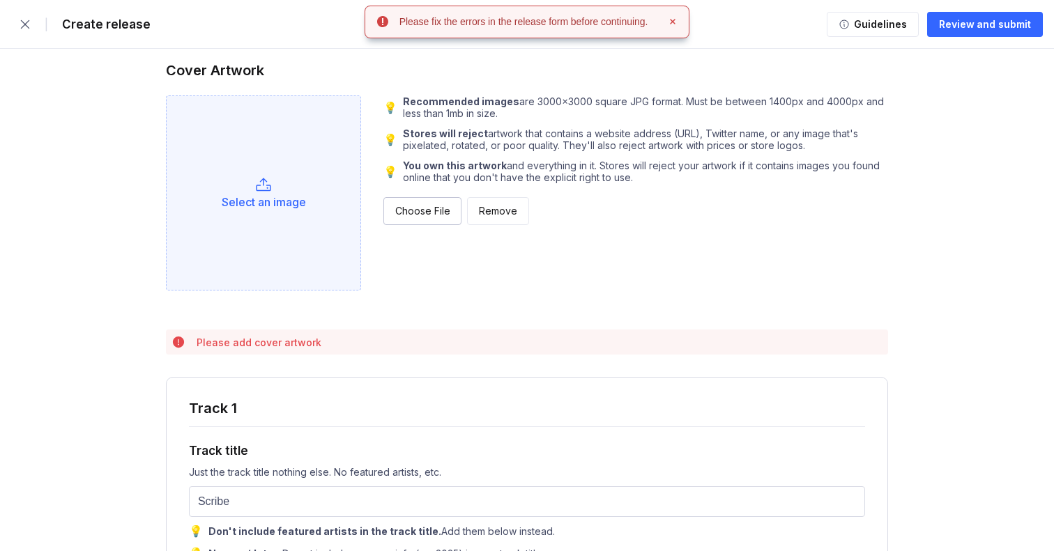
scroll to position [1398, 0]
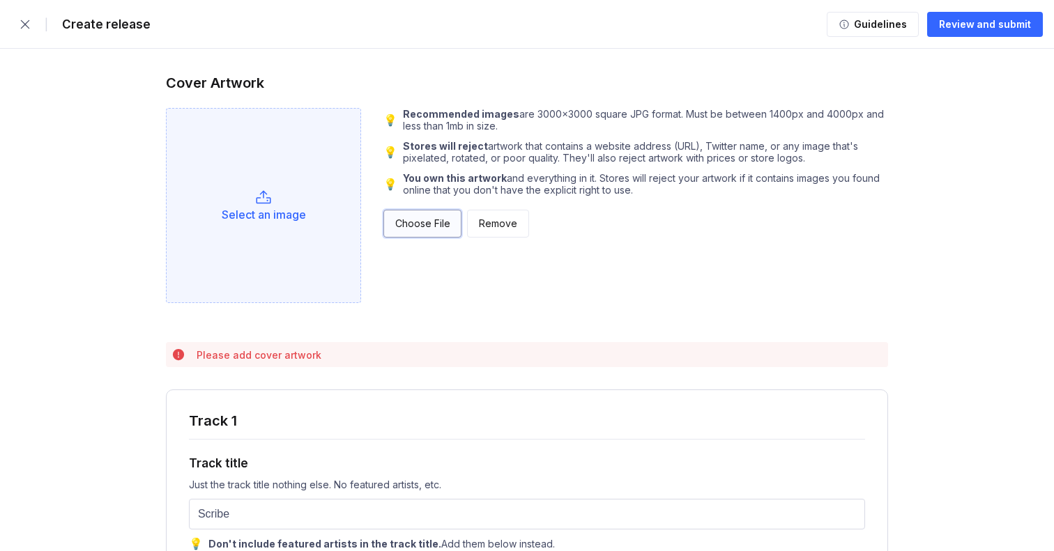
click at [408, 227] on div "Choose File" at bounding box center [422, 224] width 54 height 14
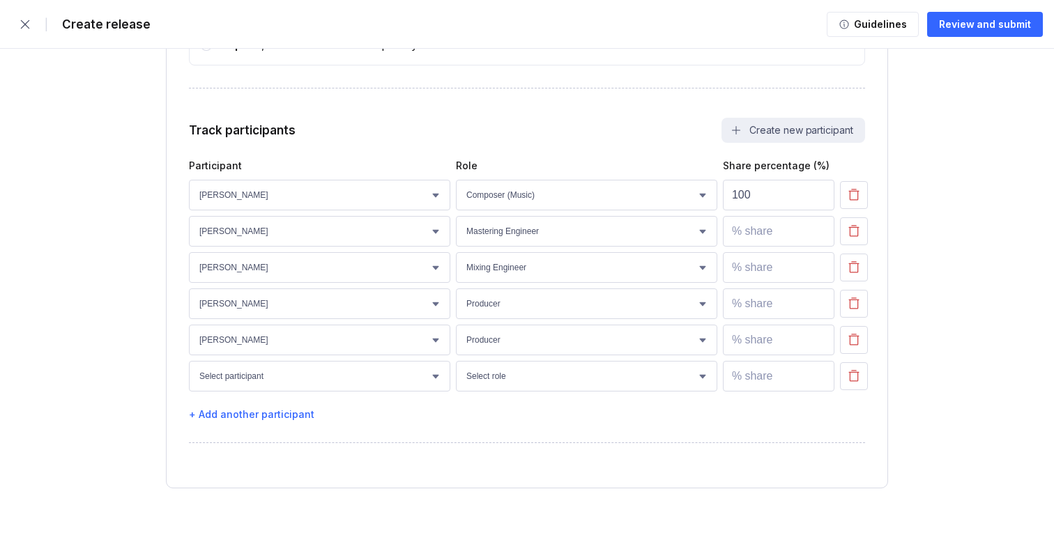
scroll to position [2766, 0]
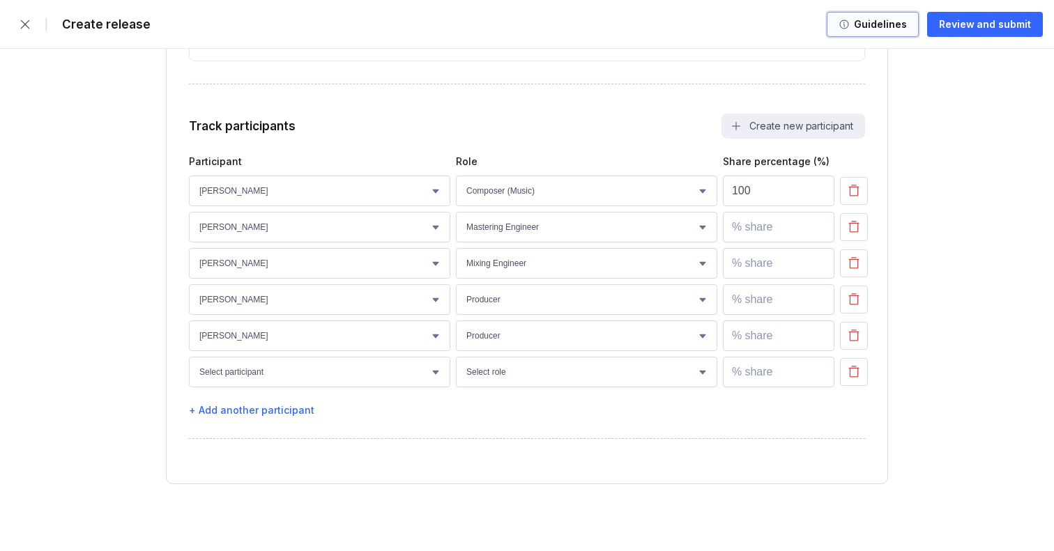
click at [876, 24] on div "Guidelines" at bounding box center [878, 24] width 57 height 14
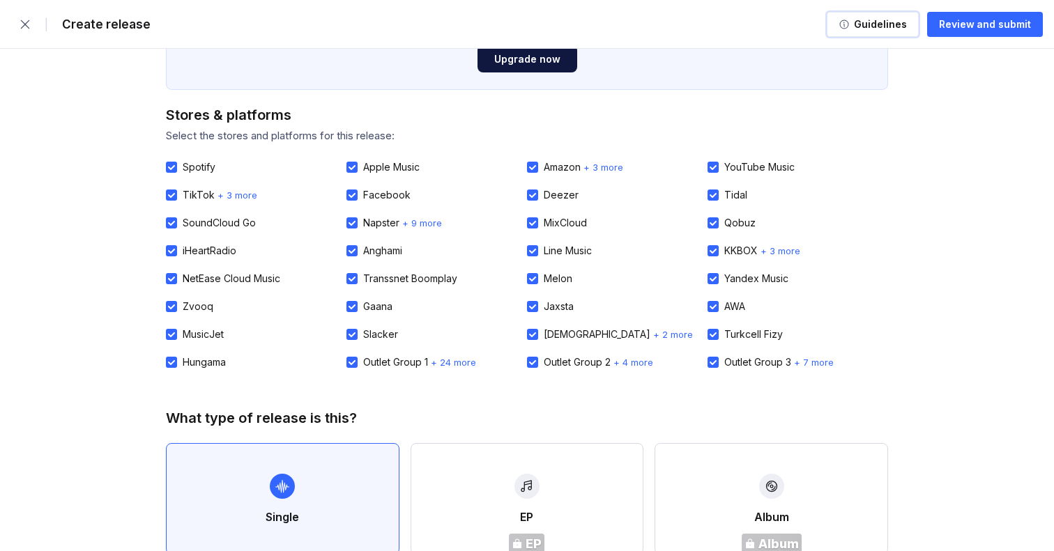
scroll to position [0, 0]
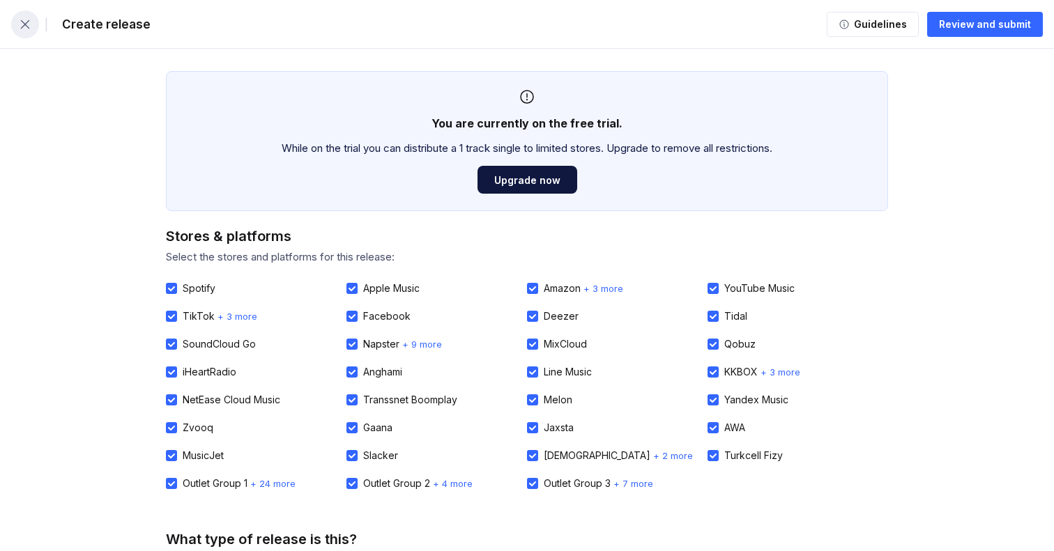
click at [29, 28] on icon "button" at bounding box center [25, 24] width 14 height 14
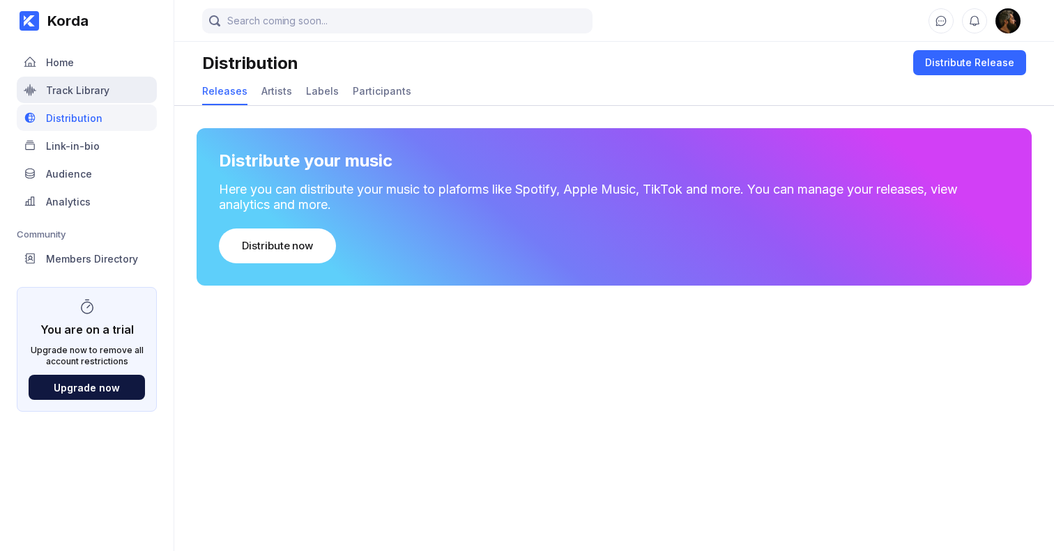
click at [66, 90] on div "Track Library" at bounding box center [77, 90] width 63 height 12
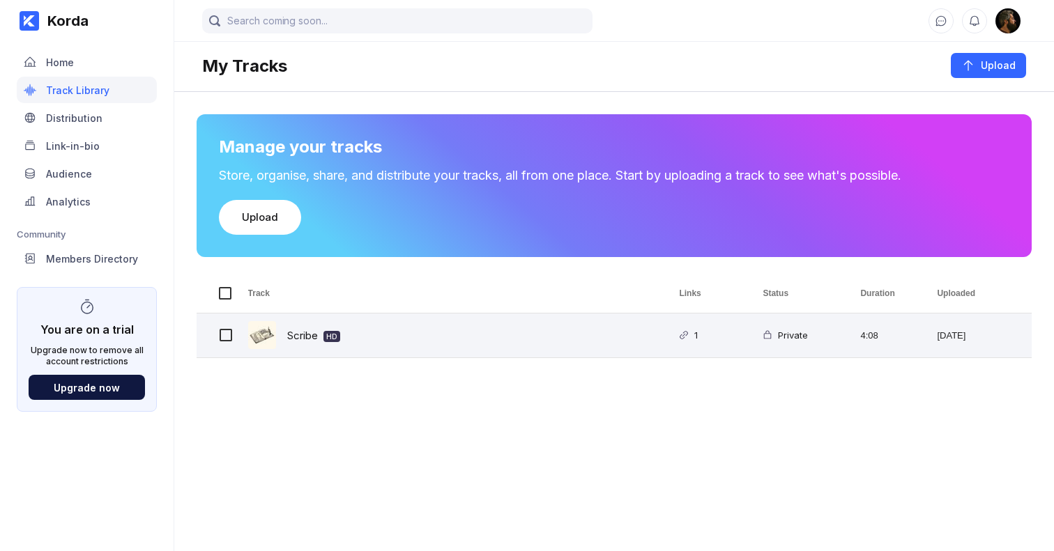
click at [272, 333] on img at bounding box center [262, 335] width 28 height 28
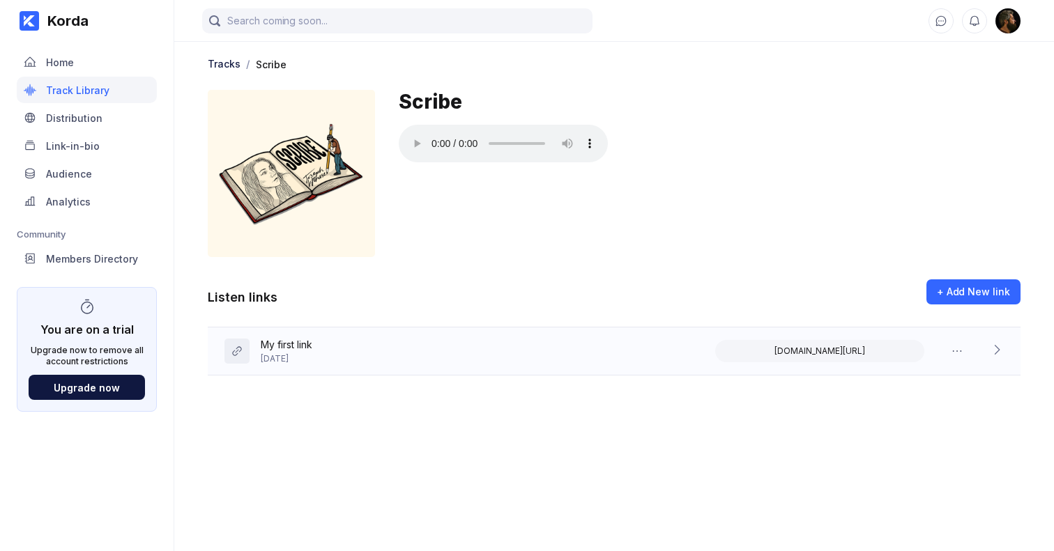
click at [294, 344] on div "My first link" at bounding box center [287, 346] width 52 height 15
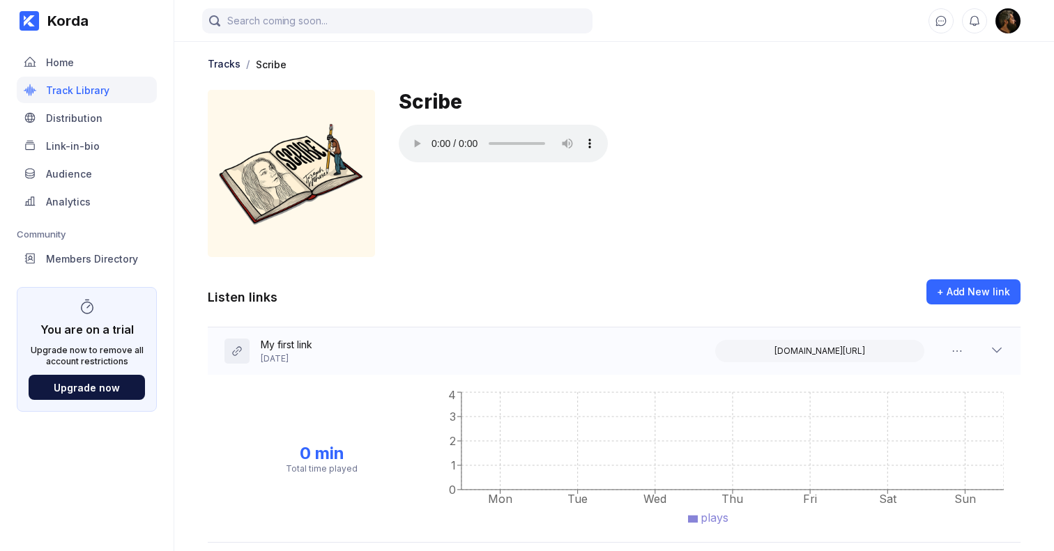
scroll to position [20, 0]
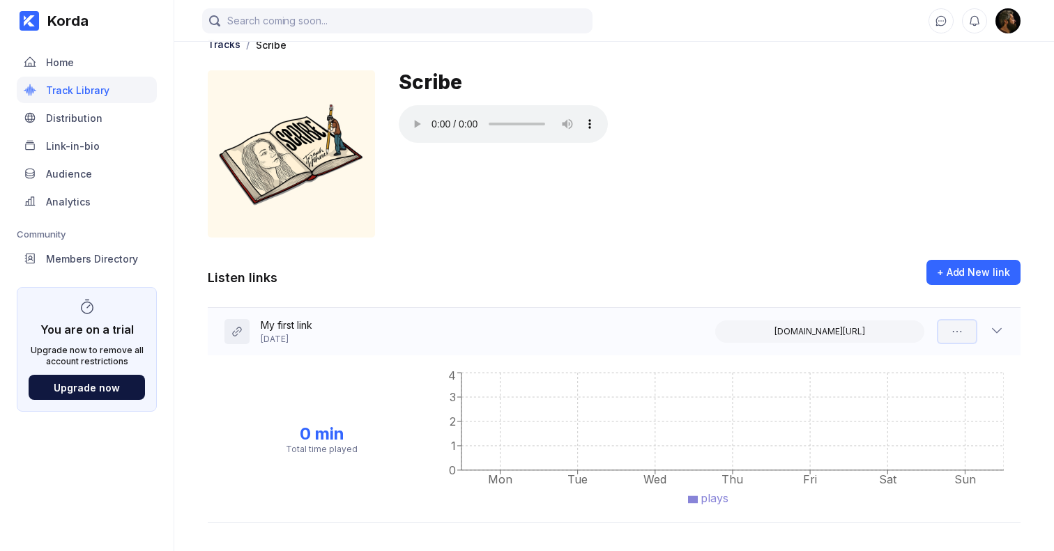
click at [963, 330] on icon at bounding box center [957, 332] width 14 height 14
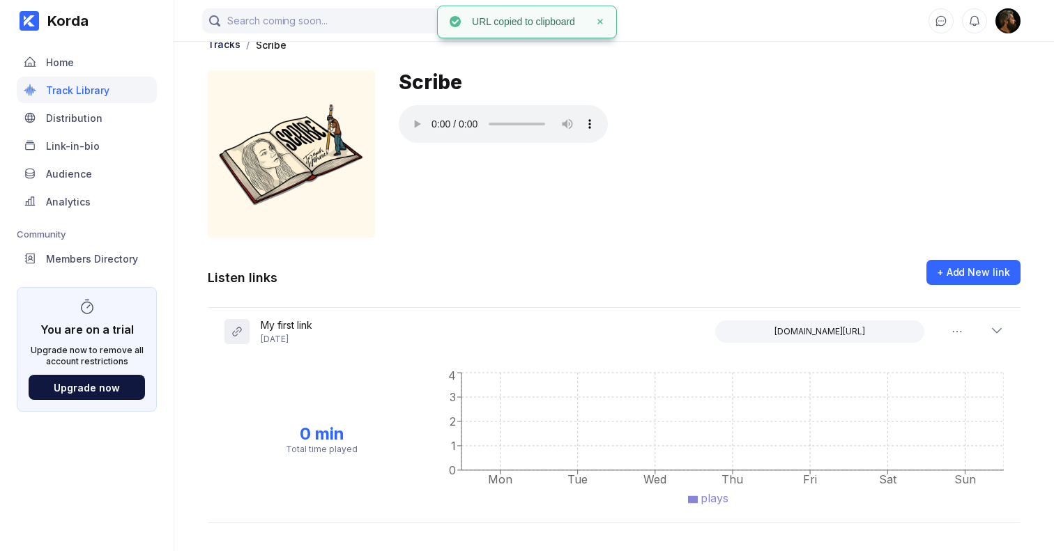
click at [625, 239] on div "Tracks / Scribe Scribe" at bounding box center [614, 139] width 813 height 207
click at [990, 329] on icon at bounding box center [997, 330] width 14 height 14
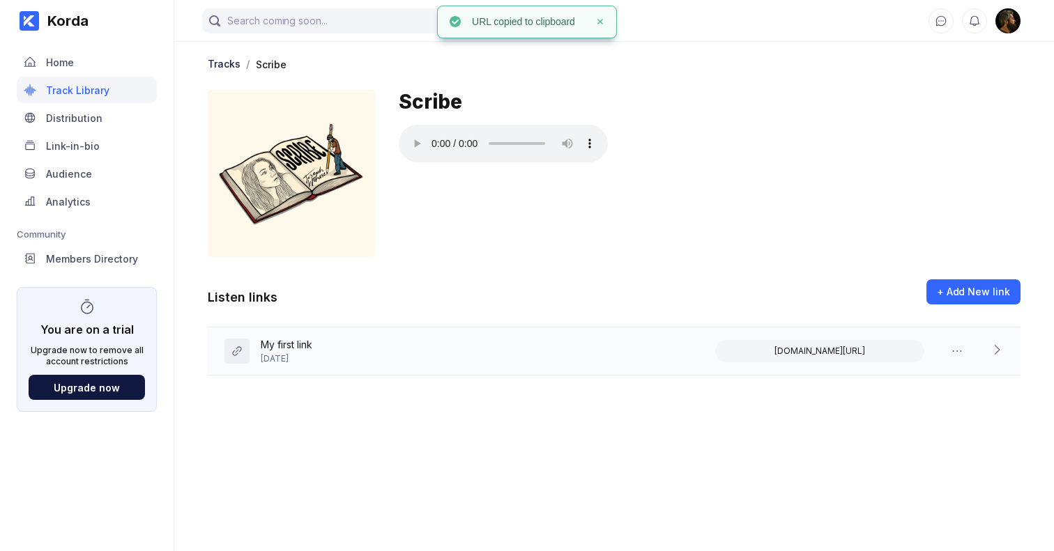
click at [1002, 347] on icon at bounding box center [997, 350] width 14 height 14
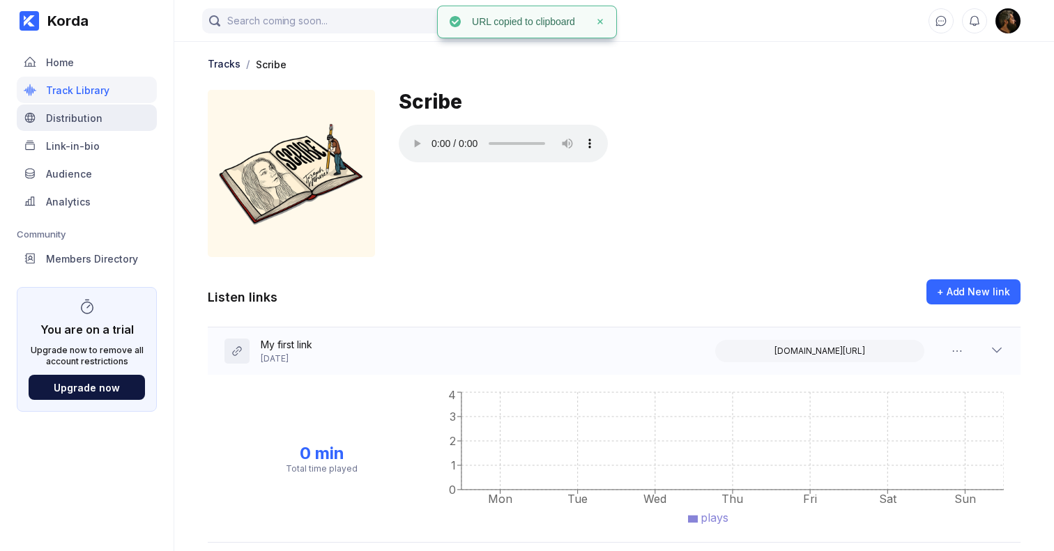
click at [82, 119] on div "Distribution" at bounding box center [74, 118] width 56 height 12
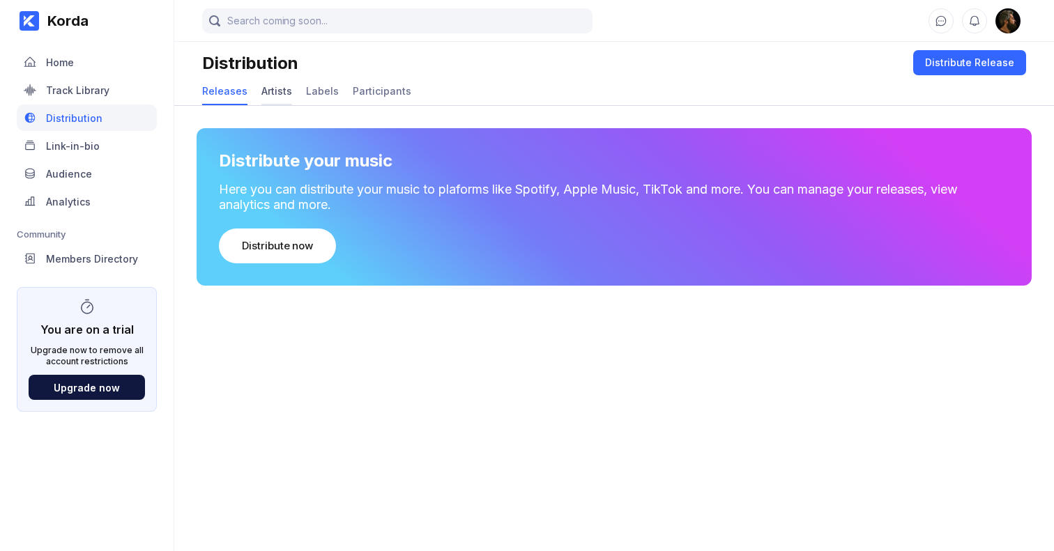
click at [269, 90] on div "Artists" at bounding box center [276, 91] width 31 height 12
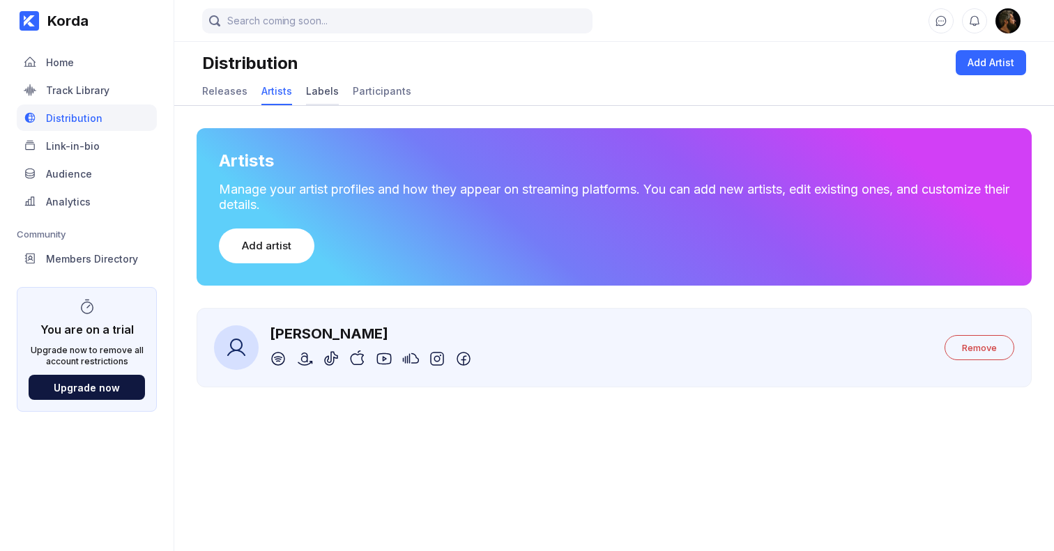
click at [316, 91] on div "Labels" at bounding box center [322, 91] width 33 height 12
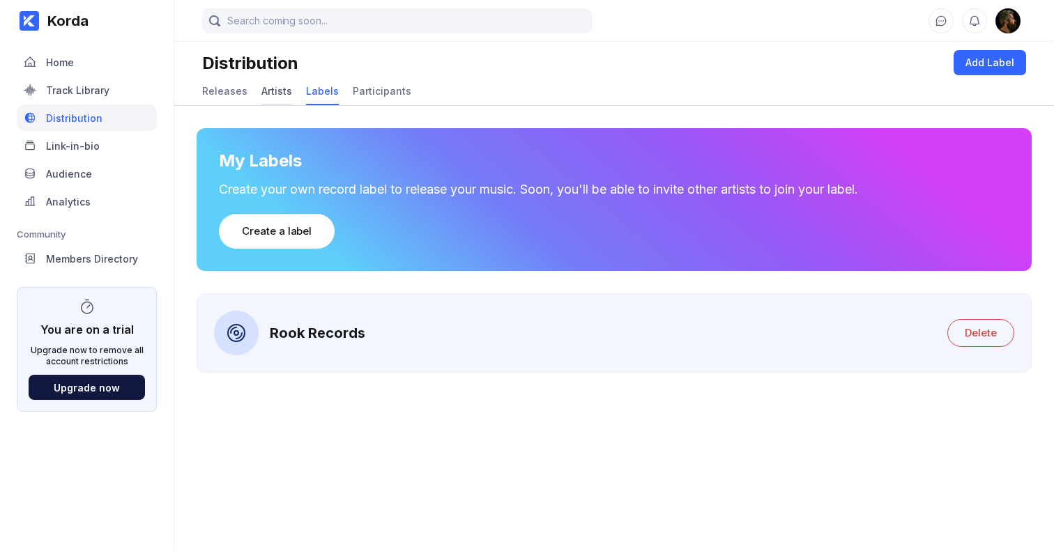
click at [273, 95] on div "Artists" at bounding box center [276, 91] width 31 height 12
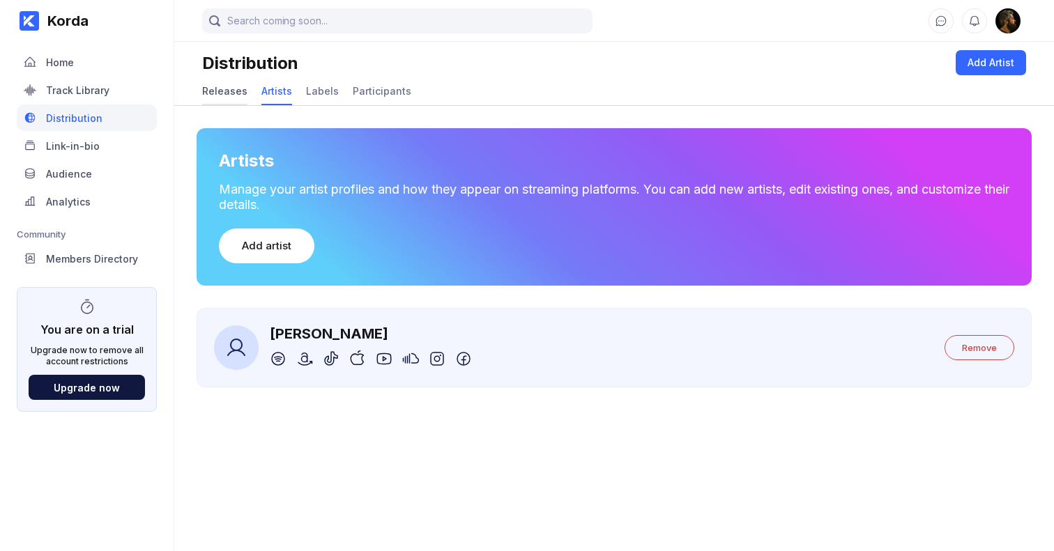
click at [230, 91] on div "Releases" at bounding box center [224, 91] width 45 height 12
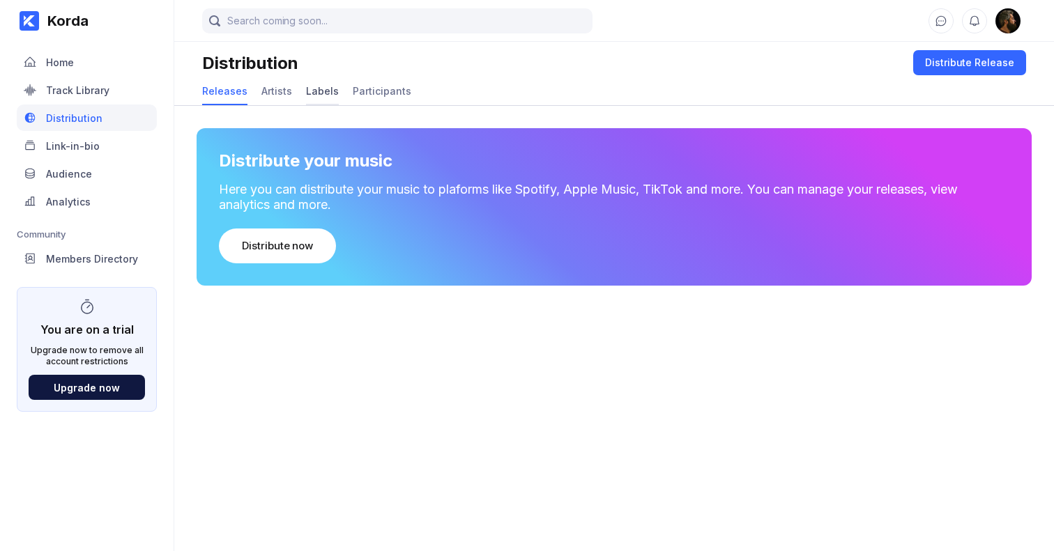
click at [323, 86] on div "Labels" at bounding box center [322, 91] width 33 height 12
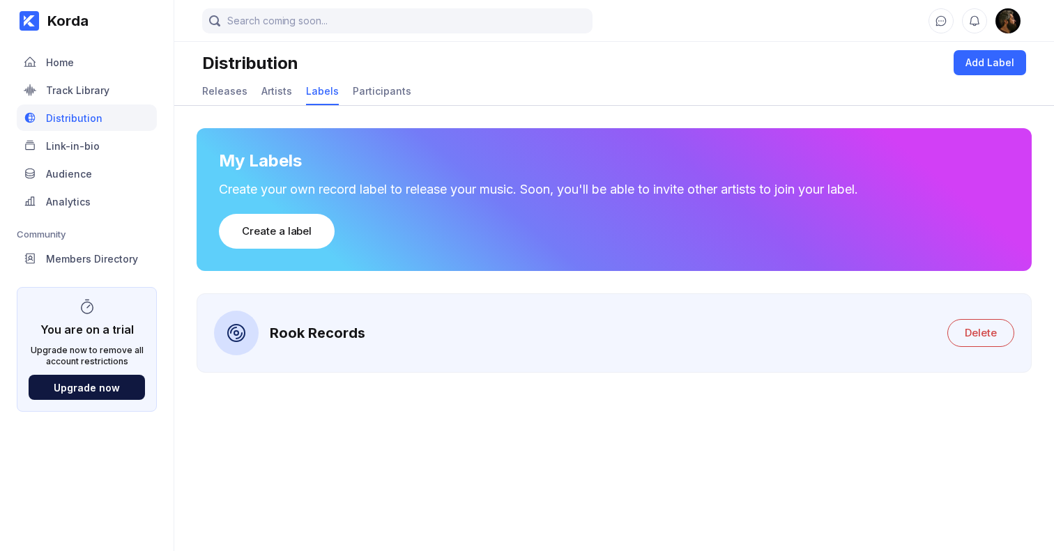
click at [295, 339] on div "Rook Records" at bounding box center [317, 333] width 95 height 17
click at [243, 335] on icon at bounding box center [236, 333] width 22 height 22
click at [363, 89] on div "Participants" at bounding box center [382, 91] width 59 height 12
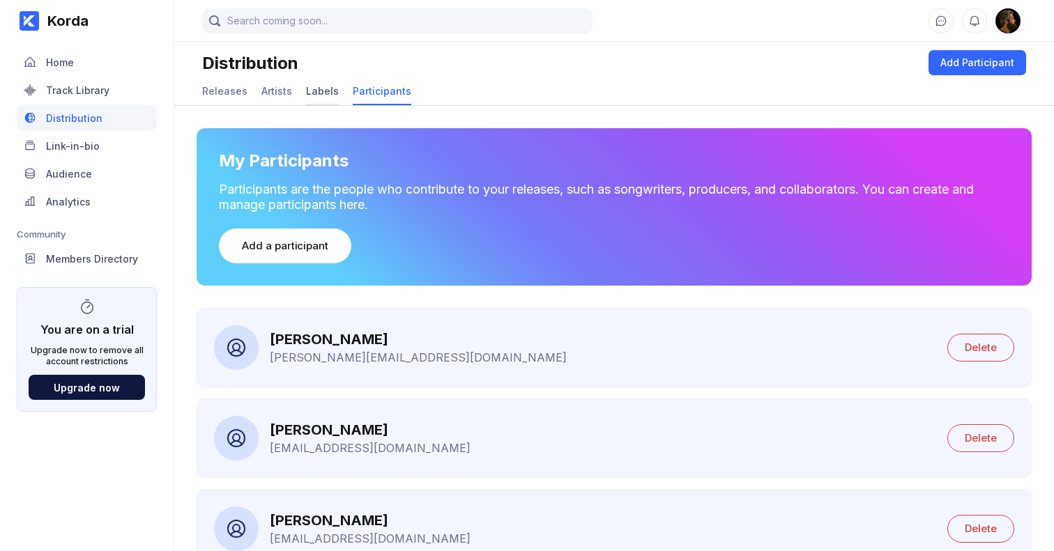
click at [319, 92] on div "Labels" at bounding box center [322, 91] width 33 height 12
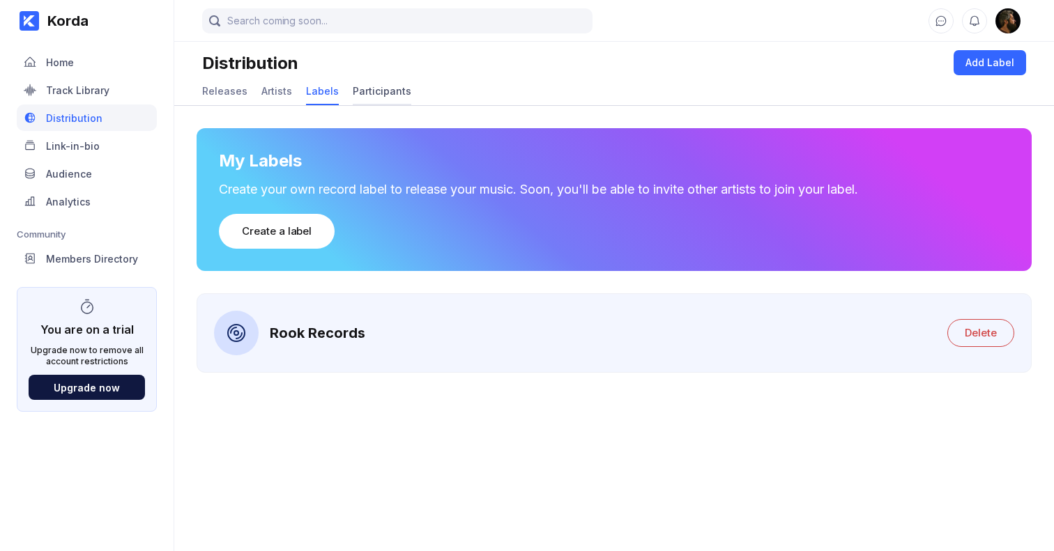
click at [388, 98] on div "Participants" at bounding box center [382, 91] width 59 height 27
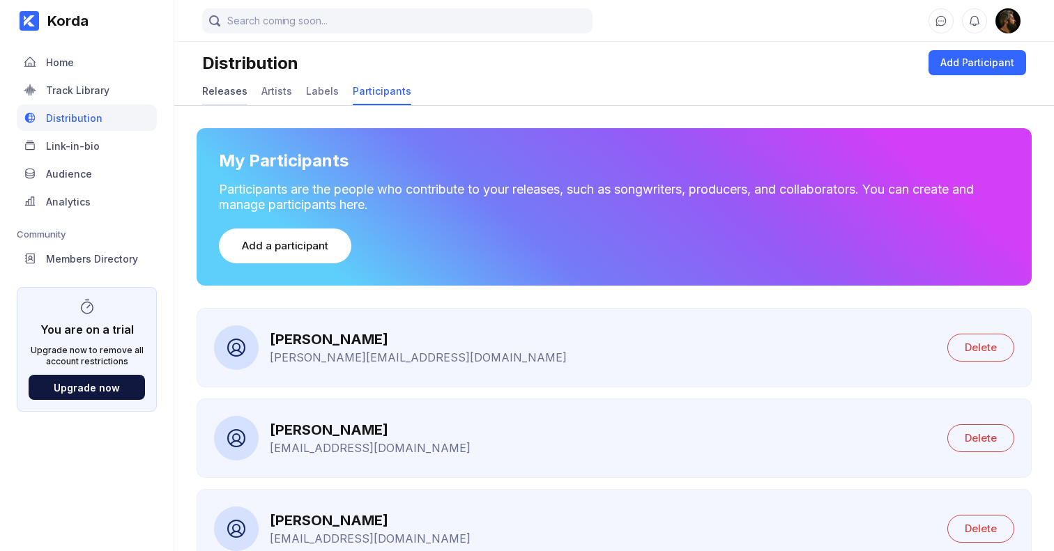
click at [220, 89] on div "Releases" at bounding box center [224, 91] width 45 height 12
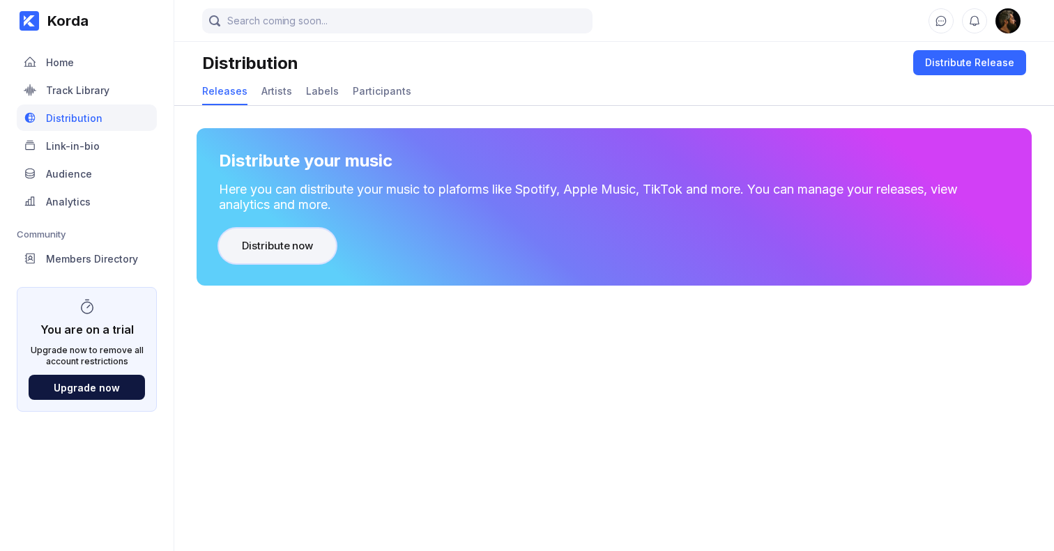
click at [289, 250] on div "Distribute now" at bounding box center [277, 246] width 71 height 14
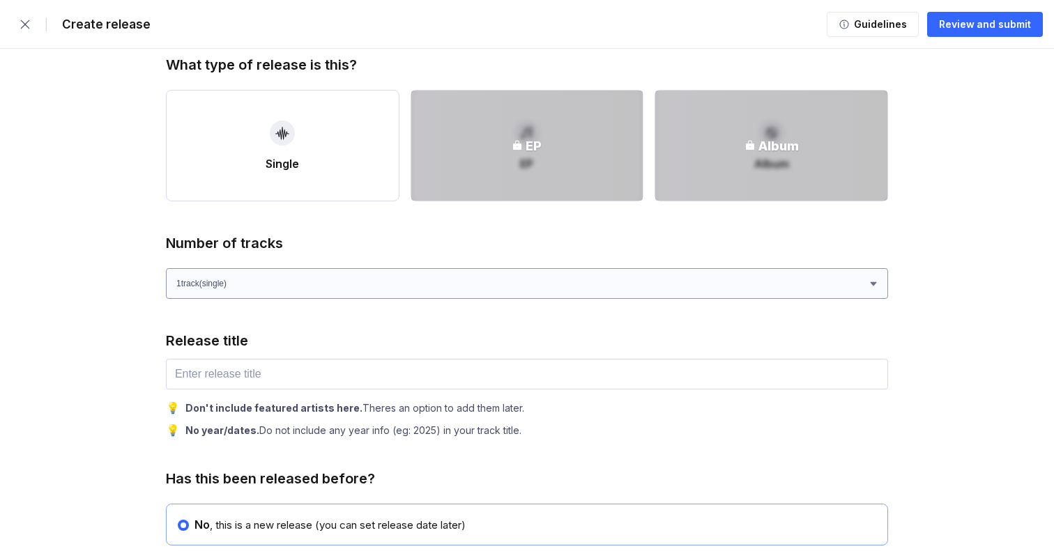
scroll to position [477, 0]
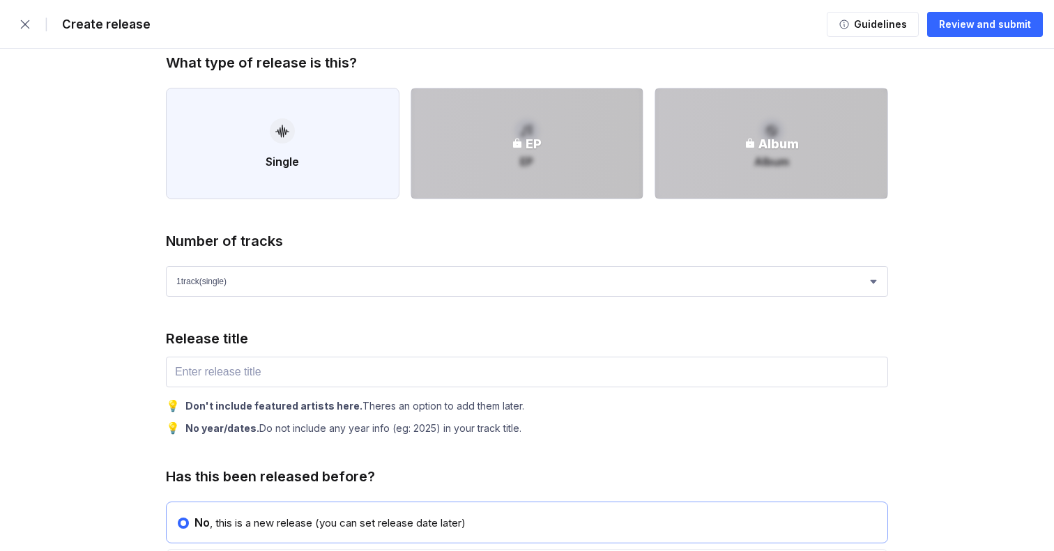
click at [298, 163] on div "Single" at bounding box center [282, 162] width 33 height 14
click at [296, 151] on button "Single" at bounding box center [283, 144] width 234 height 112
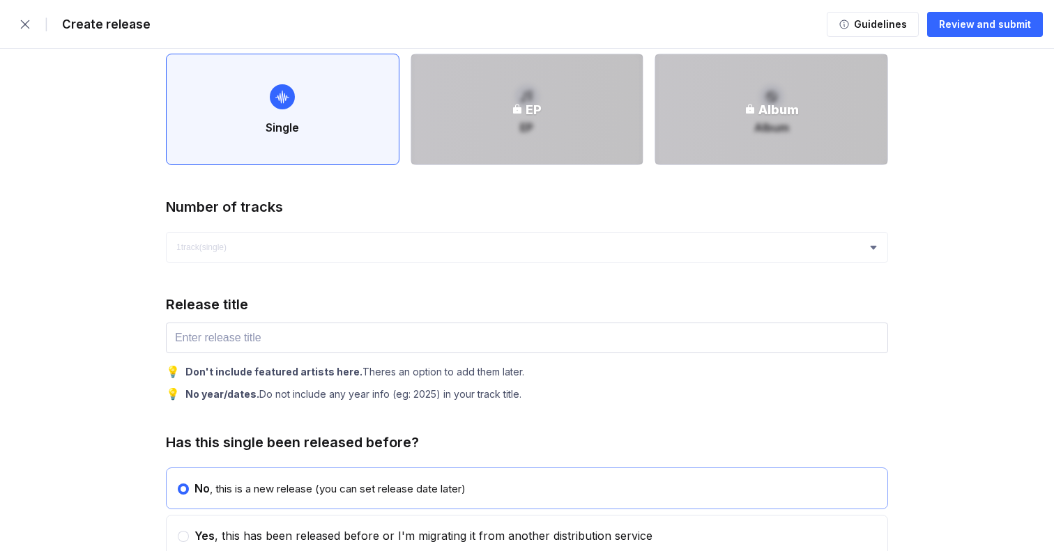
scroll to position [503, 0]
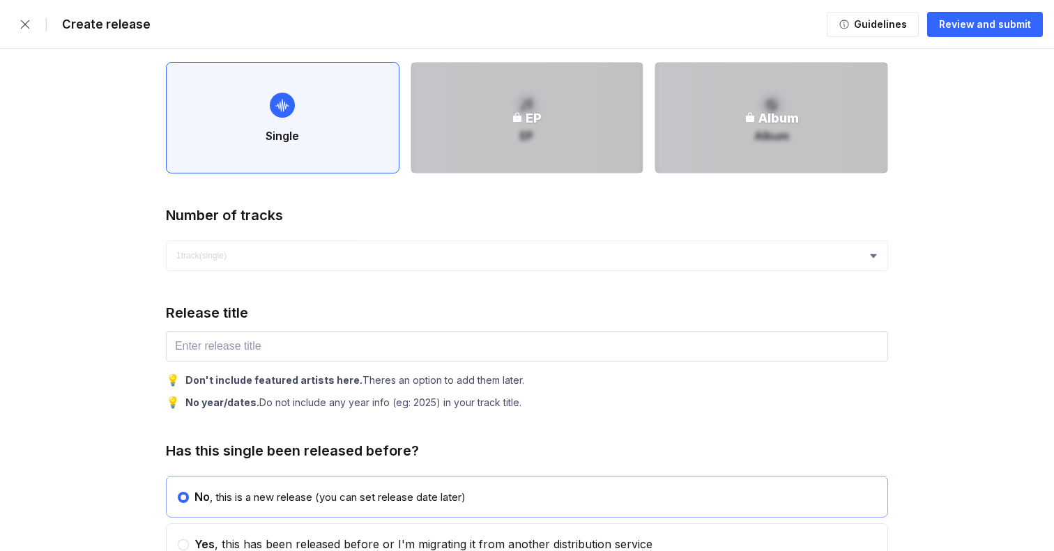
drag, startPoint x: 303, startPoint y: 364, endPoint x: 246, endPoint y: 349, distance: 58.5
click at [286, 360] on div "Release title 💡 Don't include featured artists here. Theres an option to add th…" at bounding box center [527, 357] width 722 height 105
click at [246, 349] on input "text" at bounding box center [527, 346] width 722 height 31
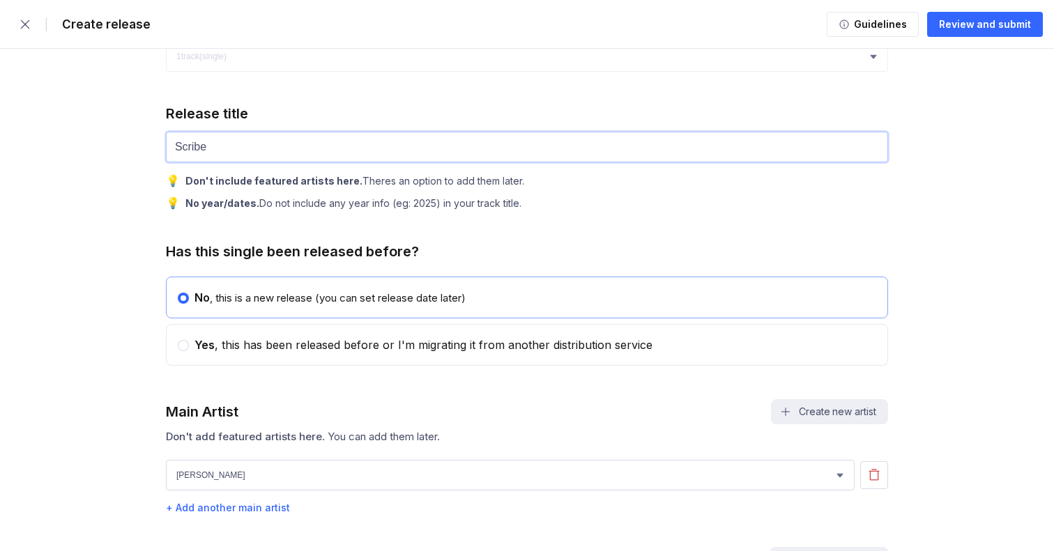
scroll to position [811, 0]
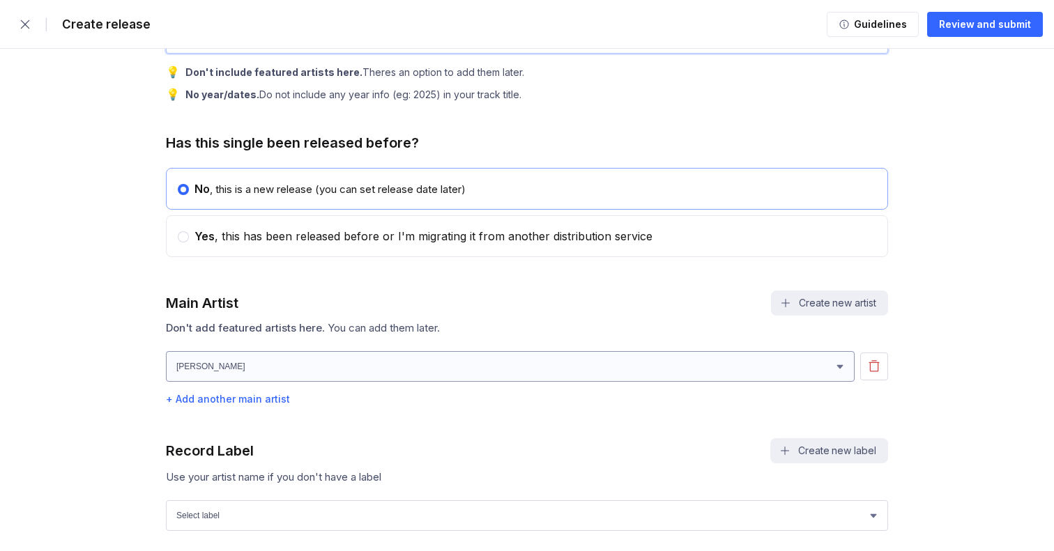
type input "Scribe"
click at [323, 365] on select "[PERSON_NAME] [PERSON_NAME]" at bounding box center [510, 366] width 689 height 31
select select "df0baeab-74d7-4fee-ad82-804881a02f91"
click at [166, 352] on select "[PERSON_NAME] [PERSON_NAME]" at bounding box center [510, 366] width 689 height 31
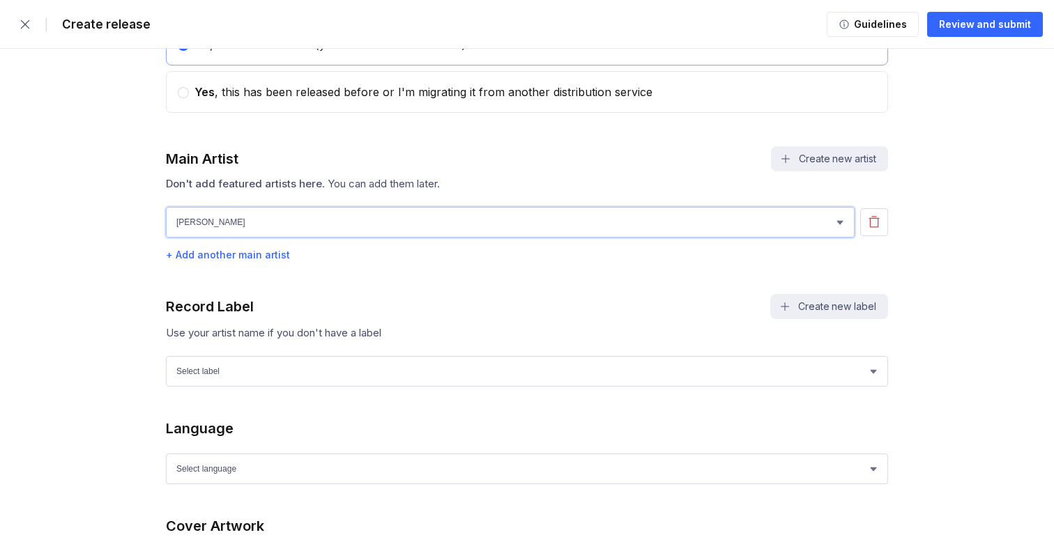
scroll to position [959, 0]
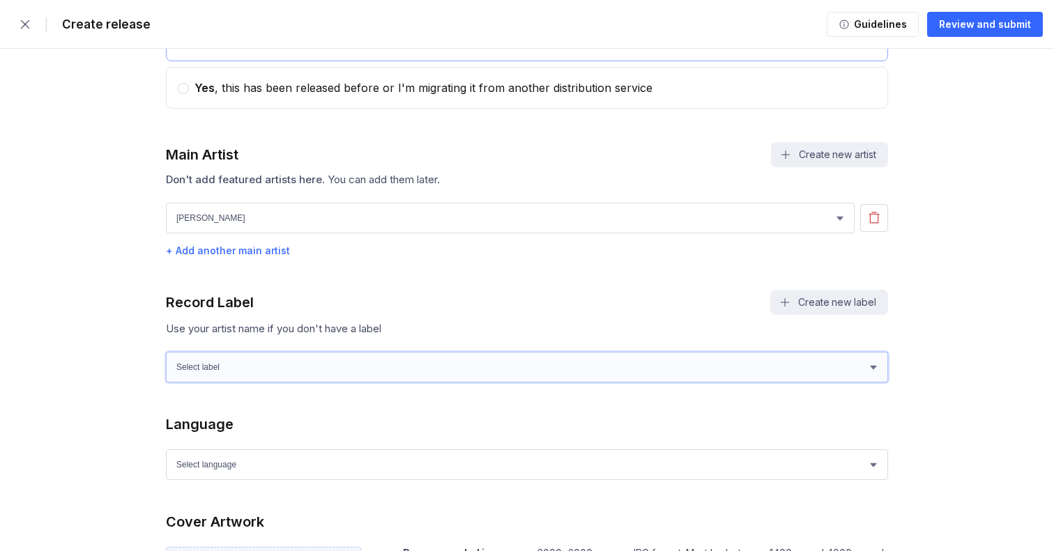
click at [245, 372] on select "Select label Rook Records" at bounding box center [527, 367] width 722 height 31
select select "f490c8e4-77a5-424e-9df0-32ae4e096f09"
click at [166, 352] on select "Select label Rook Records" at bounding box center [527, 367] width 722 height 31
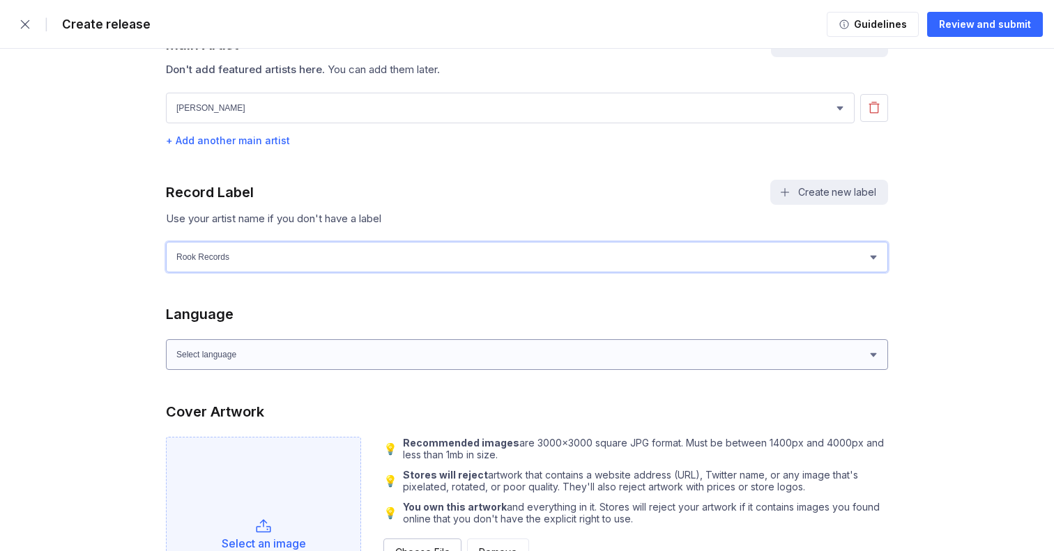
scroll to position [1093, 0]
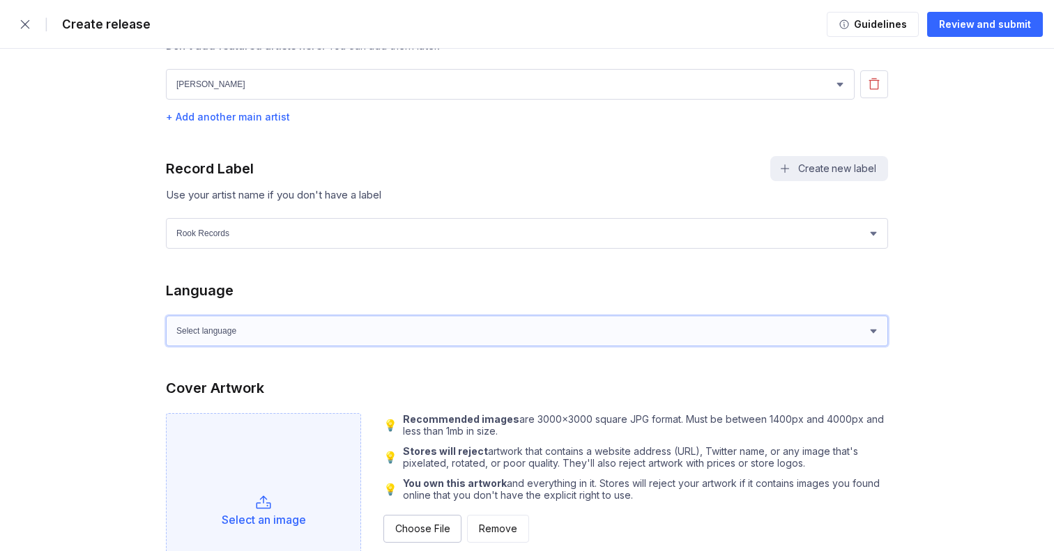
click at [268, 337] on select "Select language Afrikaans Akan Albanian Amharic Arabic Armenian Assamese Azerba…" at bounding box center [527, 331] width 722 height 31
select select "en"
click at [166, 316] on select "Select language Afrikaans Akan Albanian Amharic Arabic Armenian Assamese Azerba…" at bounding box center [527, 331] width 722 height 31
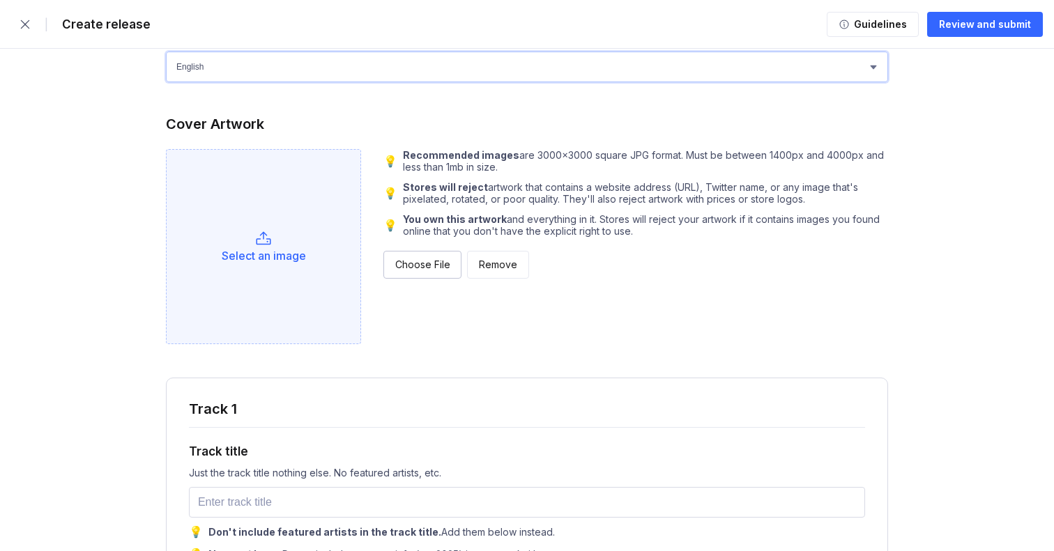
scroll to position [1349, 0]
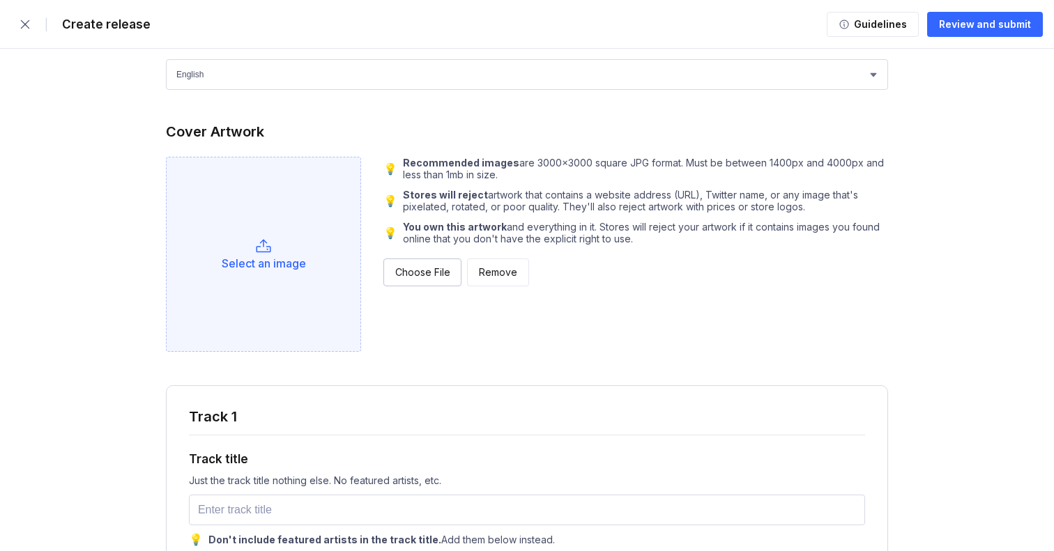
click at [291, 271] on div "Select an image" at bounding box center [263, 254] width 195 height 195
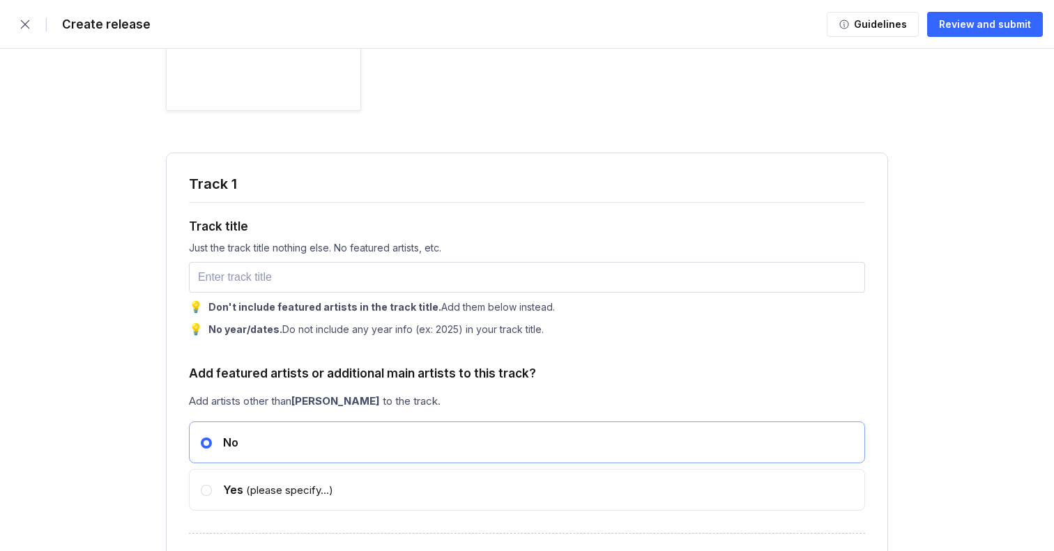
scroll to position [1595, 0]
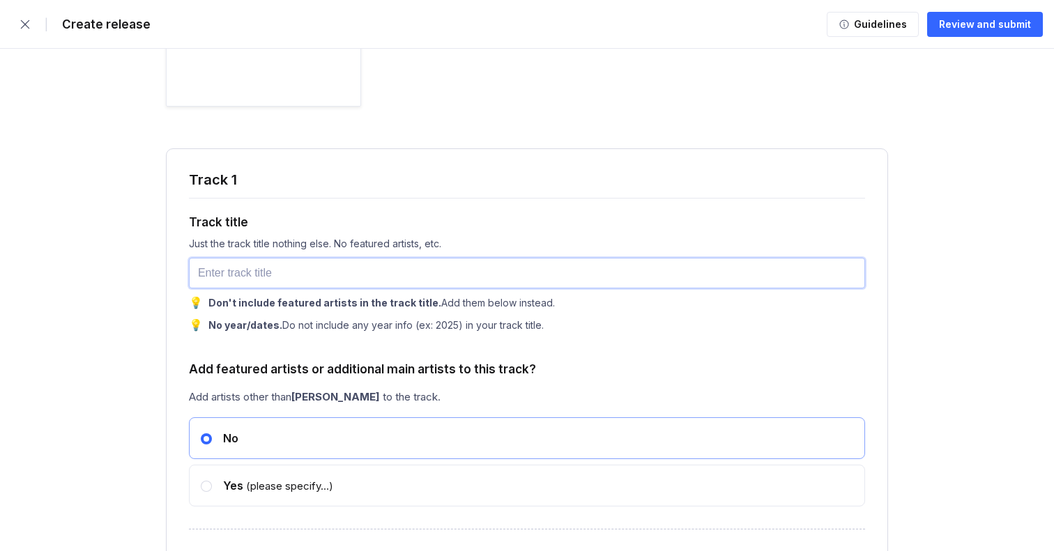
click at [230, 268] on input "text" at bounding box center [527, 273] width 676 height 31
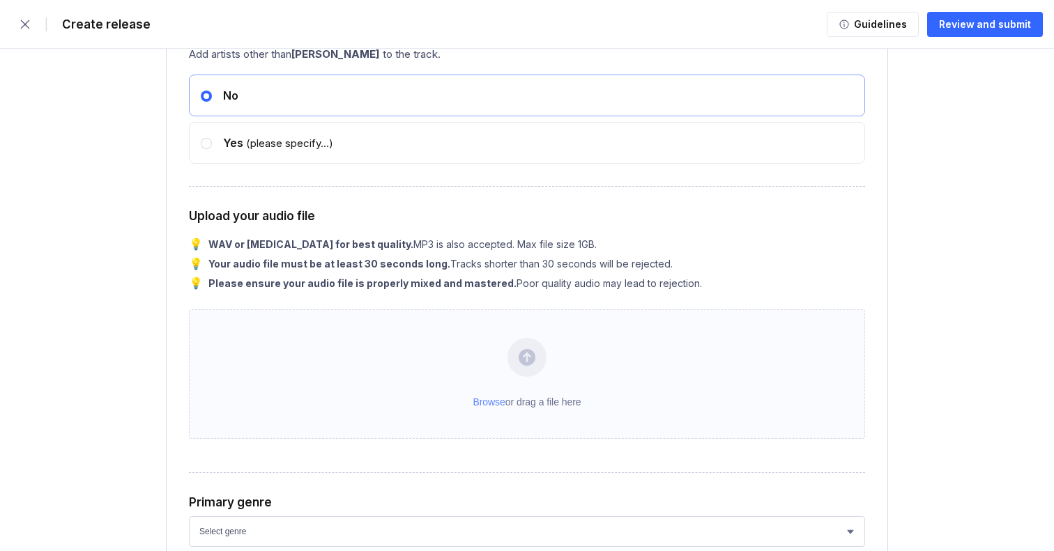
scroll to position [1946, 0]
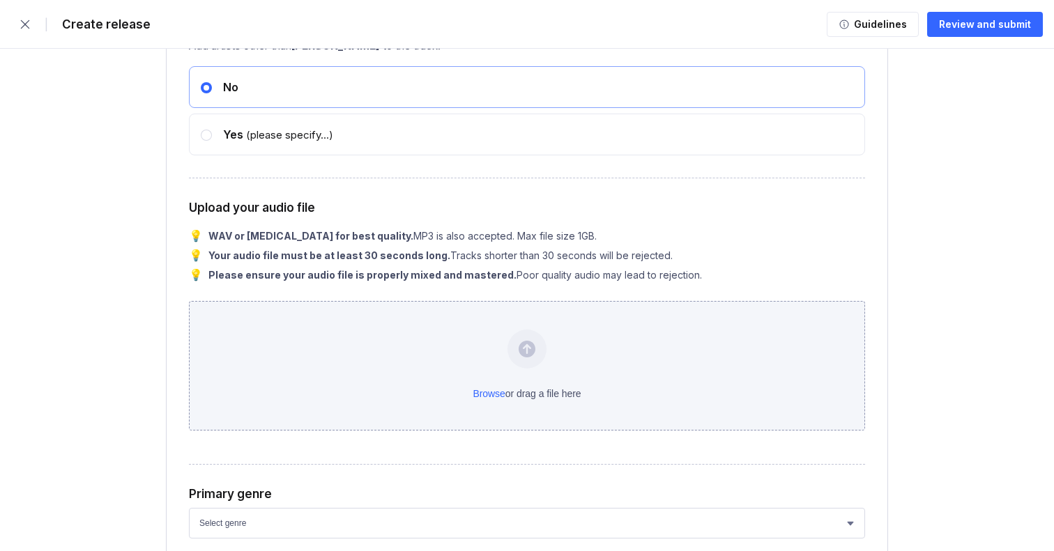
type input "Scribe"
click at [495, 355] on div "Browse or drag a file here" at bounding box center [527, 366] width 676 height 130
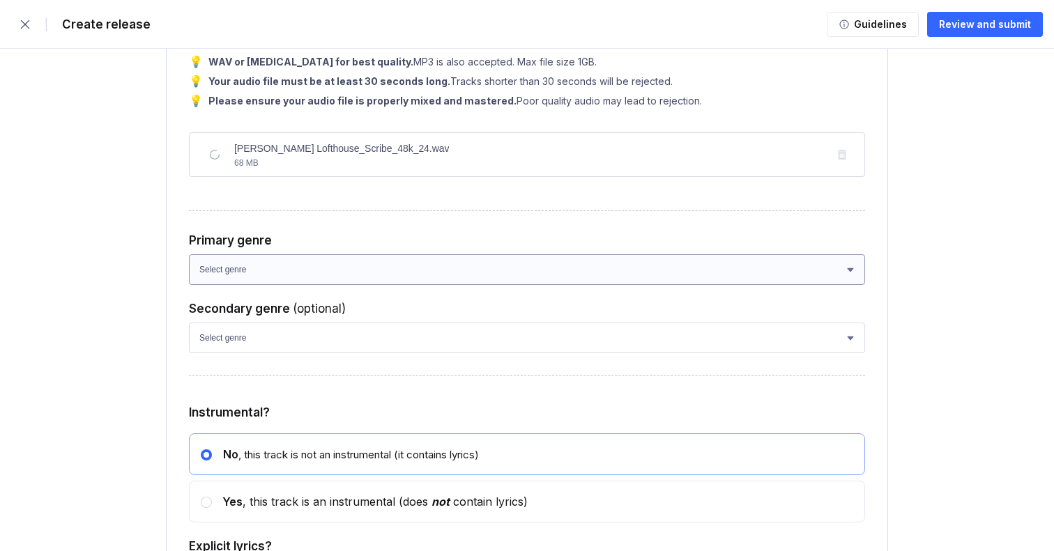
scroll to position [2125, 0]
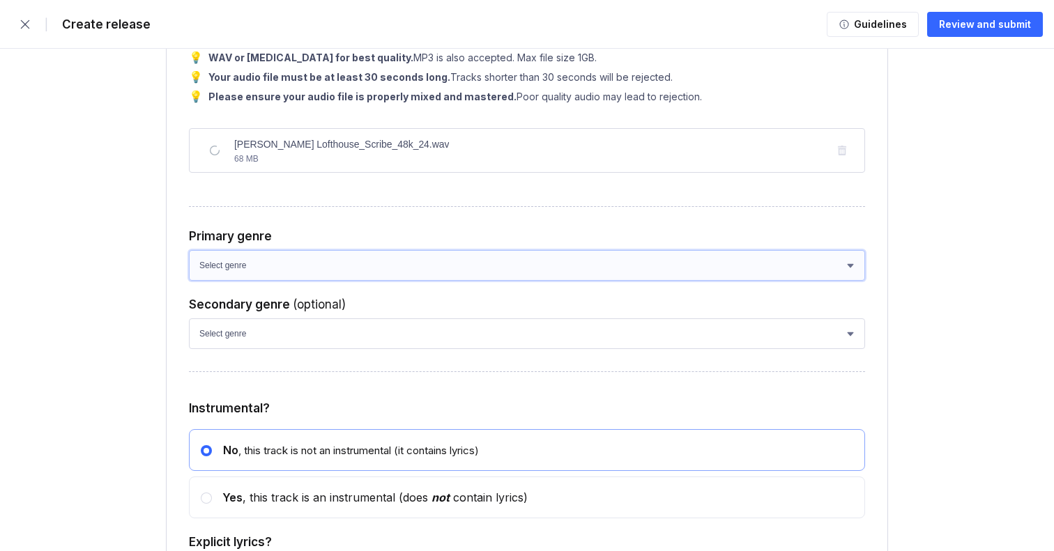
click at [234, 263] on select "Select genre African Afro-Beat Afro-Pop Afro-Soul Alternative Alternative Rock …" at bounding box center [527, 265] width 676 height 31
select select "026b5d5f-c282-47e4-b217-59f359b71c74"
click at [189, 255] on select "Select genre African Afro-Beat Afro-Pop Afro-Soul Alternative Alternative Rock …" at bounding box center [527, 265] width 676 height 31
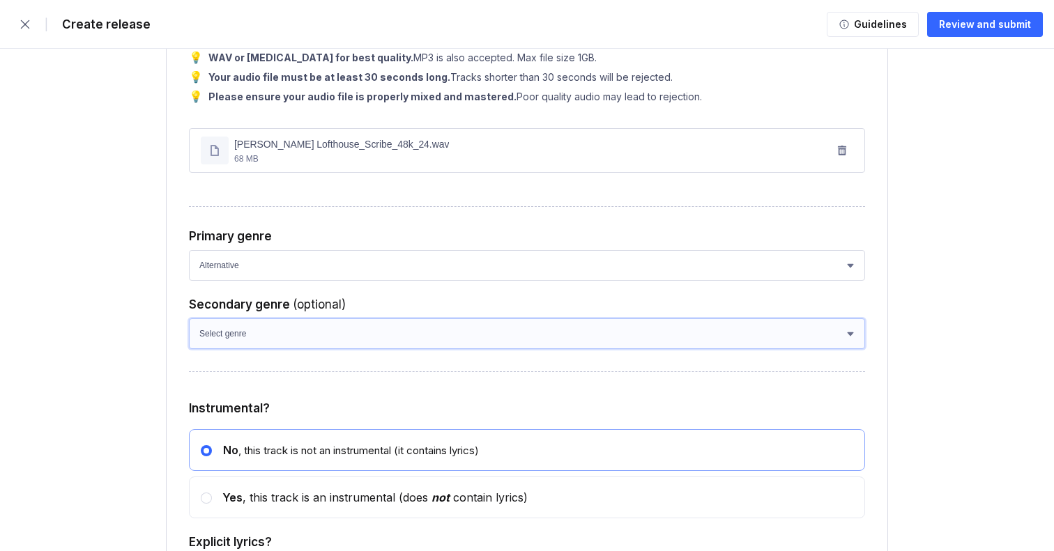
click at [277, 342] on select "Select genre African Afro-Beat Afro-Pop Afro-Soul Alternative Rock Alternativo …" at bounding box center [527, 334] width 676 height 31
select select "e4434e49-2959-4f34-841c-8cf3883d4881"
click at [189, 324] on select "Select genre African Afro-Beat Afro-Pop Afro-Soul Alternative Rock Alternativo …" at bounding box center [527, 334] width 676 height 31
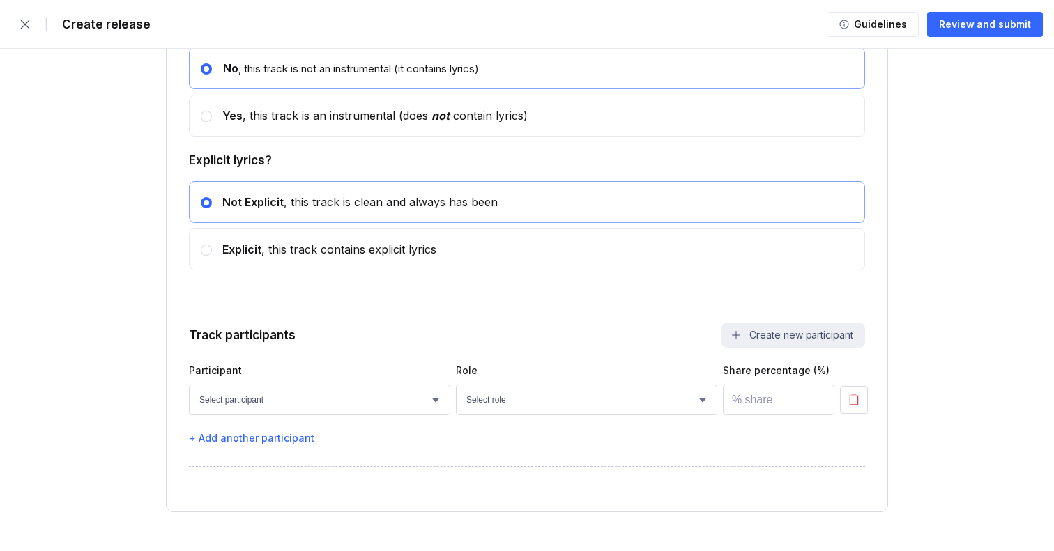
scroll to position [2541, 0]
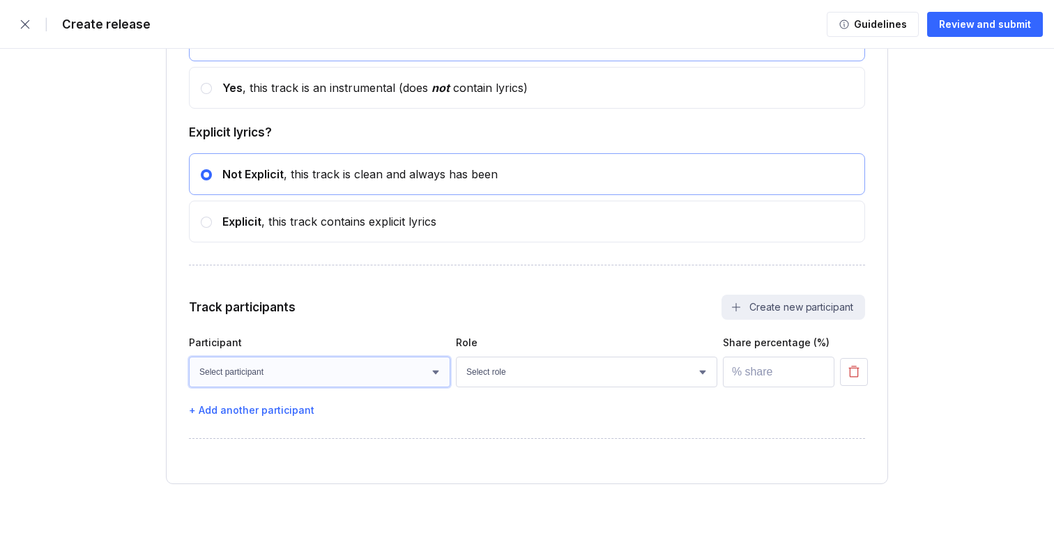
click at [382, 369] on select "Select participant Joseph Lofthouse Sam Procter Sean Rogan Anneliese Shaw Robin…" at bounding box center [319, 372] width 261 height 31
select select "910f297d-ee10-44a4-b269-a02785a46590"
click at [189, 357] on select "Select participant Joseph Lofthouse Sam Procter Sean Rogan Anneliese Shaw Robin…" at bounding box center [319, 372] width 261 height 31
click at [456, 376] on select "Select role Actor A&R Arranger Artwork Author (Lyrics) Bass Choir Composer (Mus…" at bounding box center [586, 372] width 261 height 31
click at [474, 372] on select "Select role Actor A&R Arranger Artwork Author (Lyrics) Bass Choir Composer (Mus…" at bounding box center [586, 372] width 261 height 31
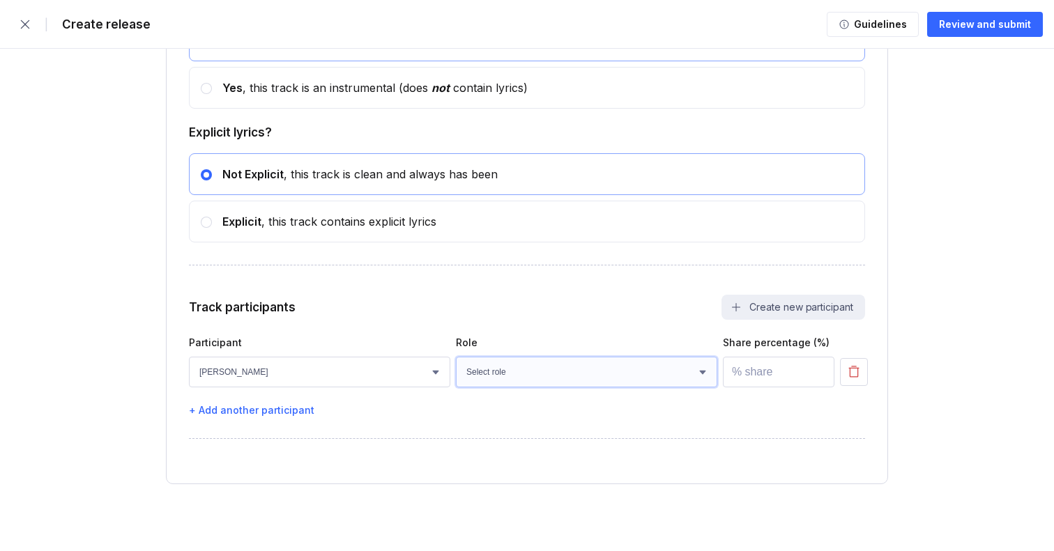
select select "4d21c6a8-5543-4299-8c01-91fff1f274ce"
click at [456, 357] on select "Select role Actor A&R Arranger Artwork Author (Lyrics) Bass Choir Composer (Mus…" at bounding box center [586, 372] width 261 height 31
click at [770, 374] on input "number" at bounding box center [779, 372] width 112 height 31
type input "0"
type input "100"
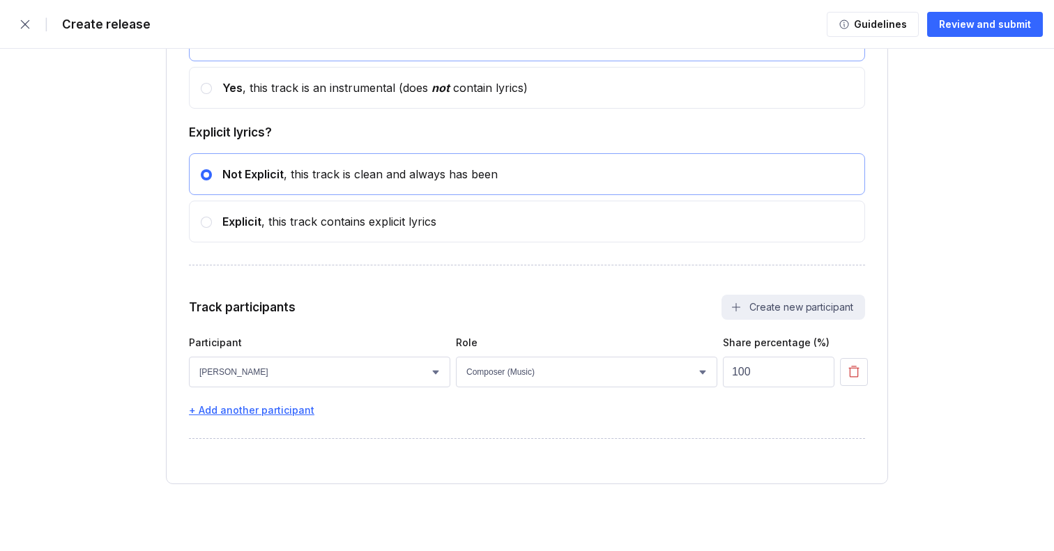
click at [243, 409] on div "+ Add another participant" at bounding box center [527, 410] width 676 height 12
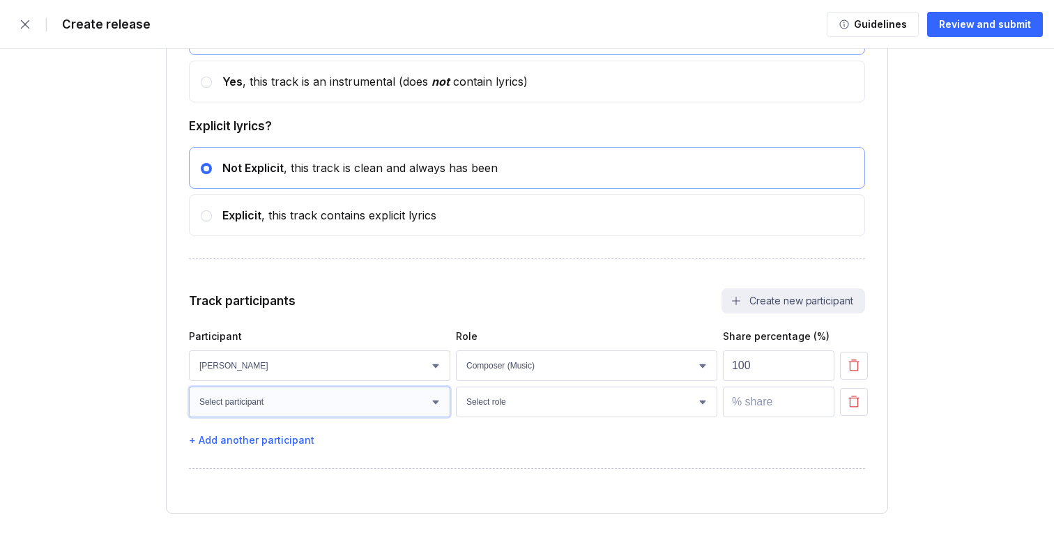
click at [288, 412] on select "Select participant Joseph Lofthouse Sam Procter Sean Rogan Anneliese Shaw Robin…" at bounding box center [319, 402] width 261 height 31
select select "910f297d-ee10-44a4-b269-a02785a46590"
click at [189, 393] on select "Select participant Joseph Lofthouse Sam Procter Sean Rogan Anneliese Shaw Robin…" at bounding box center [319, 402] width 261 height 31
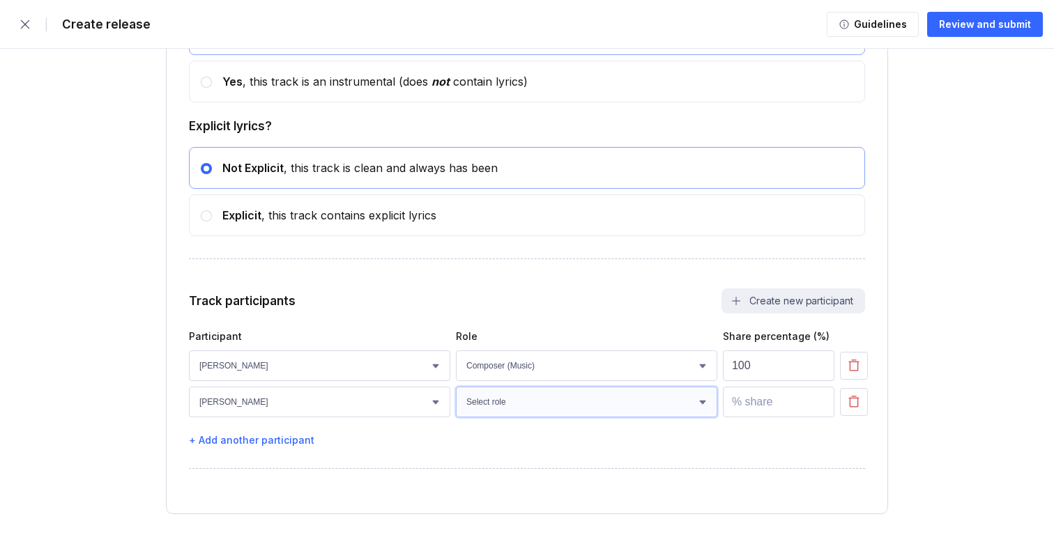
click at [489, 410] on select "Select role Actor A&R Arranger Artwork Author (Lyrics) Bass Choir Composer (Mus…" at bounding box center [586, 402] width 261 height 31
select select "14f91b42-eebd-4cfd-af6e-abd8163df1f4"
click at [456, 393] on select "Select role Actor A&R Arranger Artwork Author (Lyrics) Bass Choir Composer (Mus…" at bounding box center [586, 402] width 261 height 31
click at [773, 407] on input "number" at bounding box center [779, 402] width 112 height 31
type input "100"
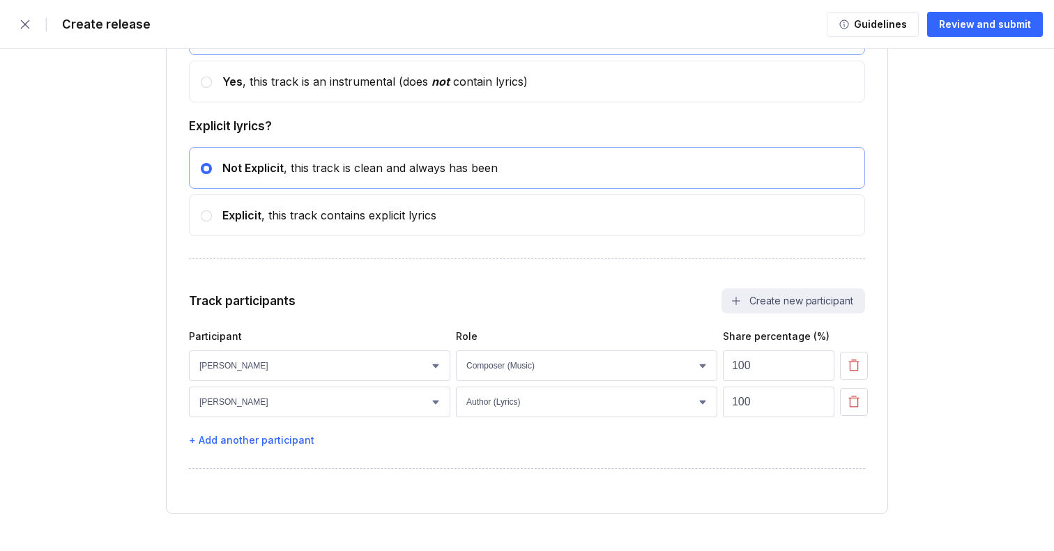
drag, startPoint x: 607, startPoint y: 278, endPoint x: 289, endPoint y: 439, distance: 356.9
click at [257, 446] on div "+ Add another participant" at bounding box center [527, 440] width 676 height 12
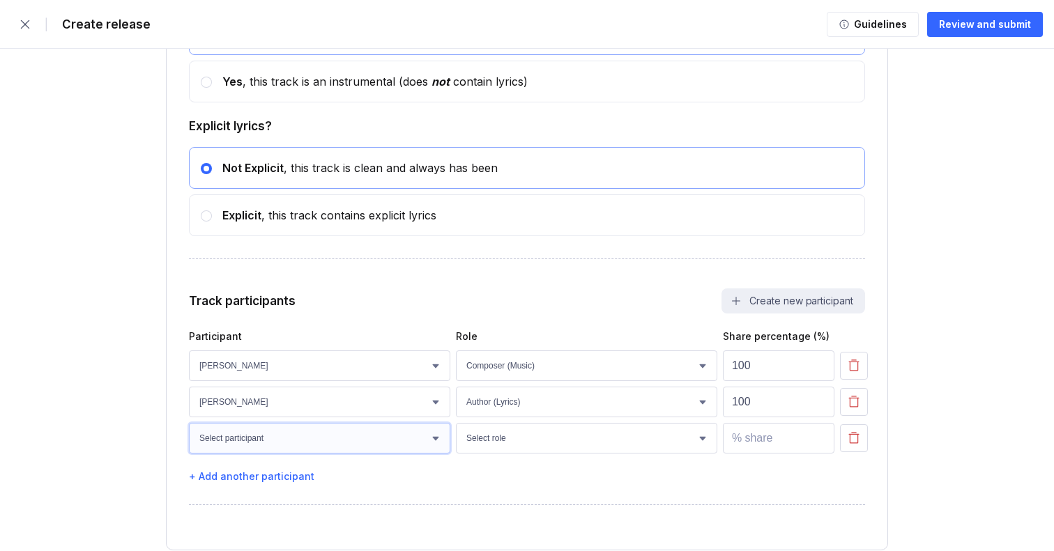
click at [319, 446] on select "Select participant Joseph Lofthouse Sam Procter Sean Rogan Anneliese Shaw Robin…" at bounding box center [319, 438] width 261 height 31
select select "910f297d-ee10-44a4-b269-a02785a46590"
click at [189, 429] on select "Select participant Joseph Lofthouse Sam Procter Sean Rogan Anneliese Shaw Robin…" at bounding box center [319, 438] width 261 height 31
click at [482, 445] on select "Select role Actor A&R Arranger Artwork Author (Lyrics) Bass Choir Composer (Mus…" at bounding box center [586, 438] width 261 height 31
select select "69d031ea-1232-41ef-93a4-bda40ac54e05"
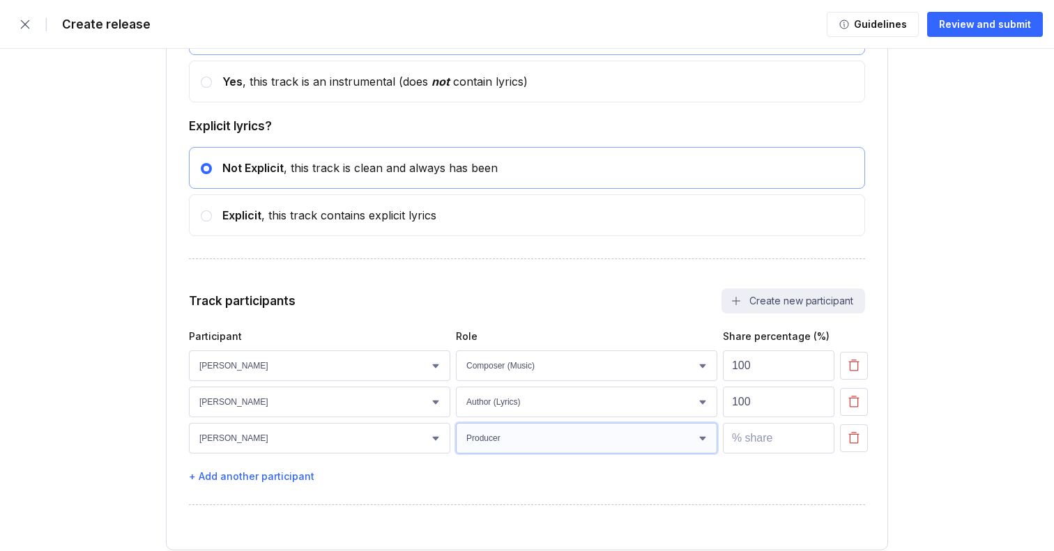
click at [456, 429] on select "Select role Actor A&R Arranger Artwork Author (Lyrics) Bass Choir Composer (Mus…" at bounding box center [586, 438] width 261 height 31
click at [781, 445] on input "number" at bounding box center [779, 438] width 112 height 31
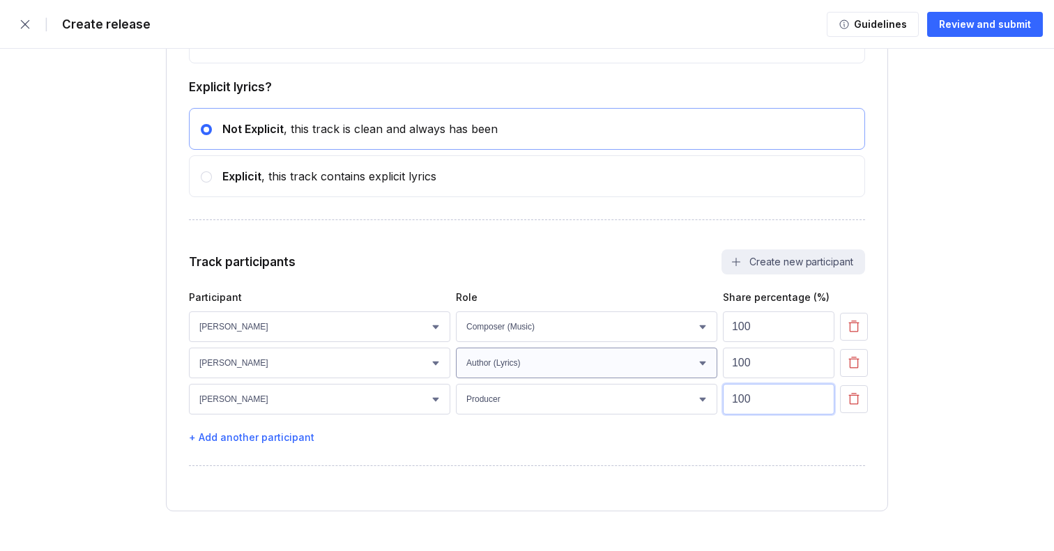
scroll to position [2613, 0]
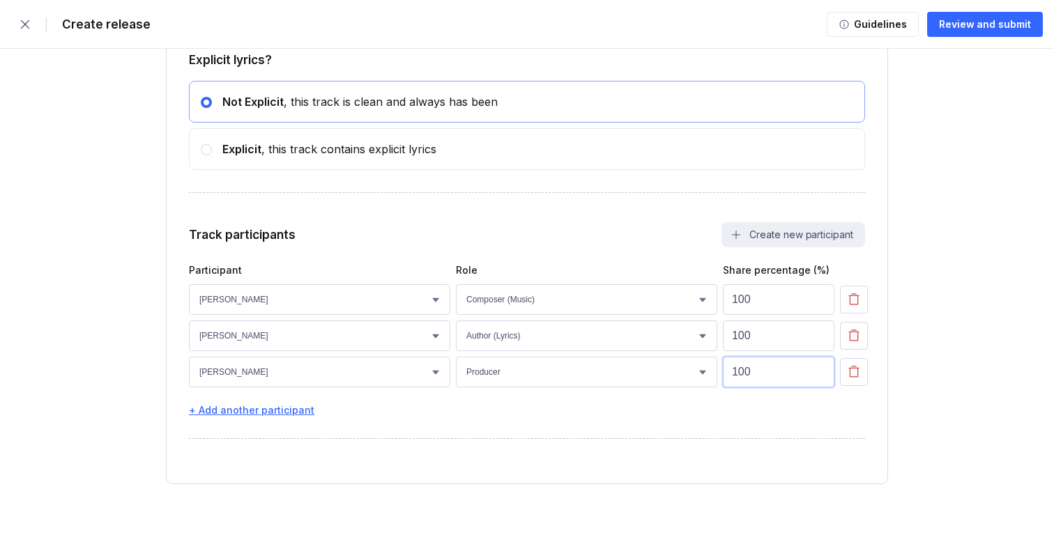
type input "100"
click at [240, 406] on div "+ Add another participant" at bounding box center [527, 410] width 676 height 12
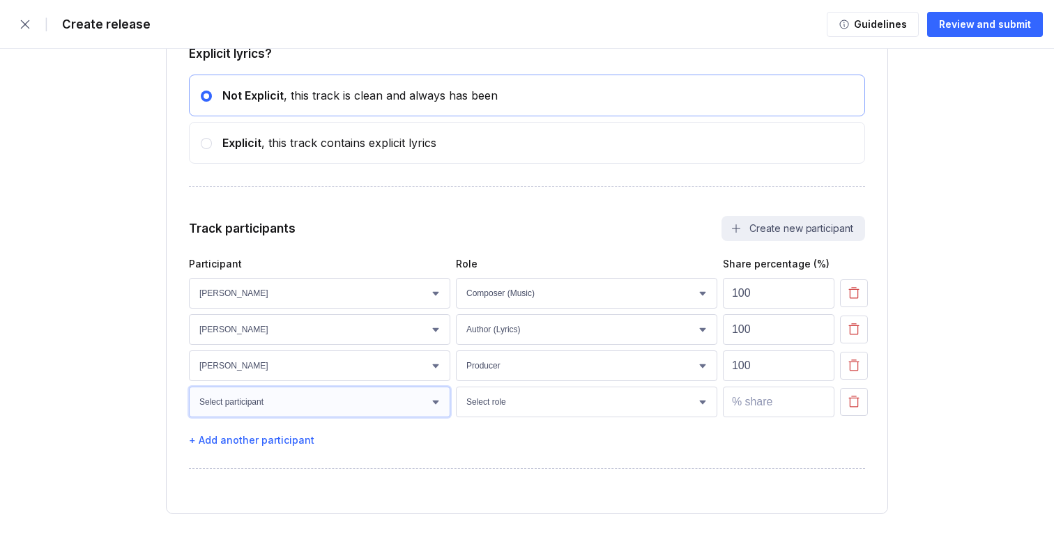
click at [265, 409] on select "Select participant Joseph Lofthouse Sam Procter Sean Rogan Anneliese Shaw Robin…" at bounding box center [319, 402] width 261 height 31
select select "552ce7cc-33d5-46ec-8d05-5f3996bfa91e"
click at [189, 393] on select "Select participant Joseph Lofthouse Sam Procter Sean Rogan Anneliese Shaw Robin…" at bounding box center [319, 402] width 261 height 31
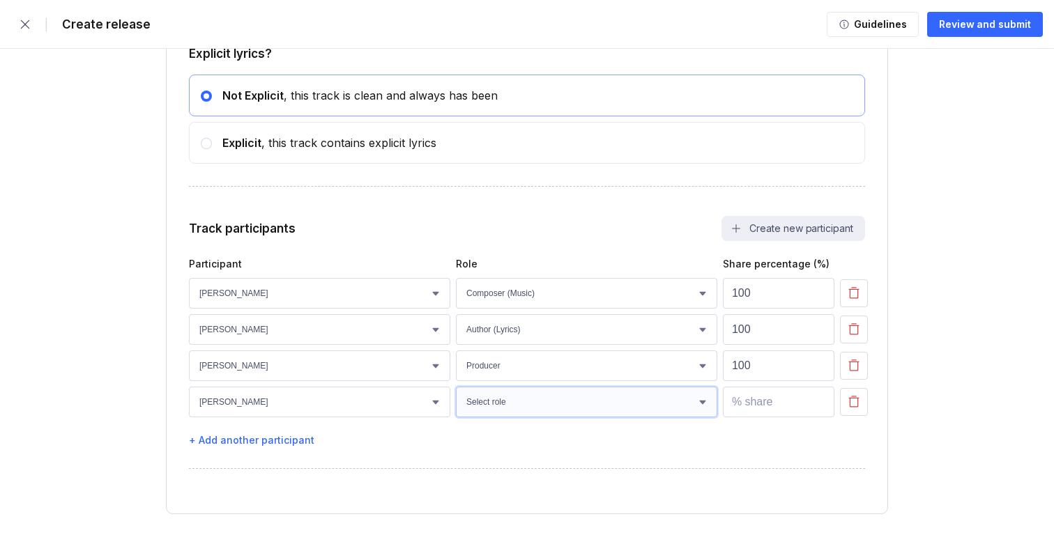
click at [519, 409] on select "Select role Actor A&R Arranger Artwork Author (Lyrics) Bass Choir Composer (Mus…" at bounding box center [586, 402] width 261 height 31
click at [496, 418] on select "Select role Actor A&R Arranger Artwork Author (Lyrics) Bass Choir Composer (Mus…" at bounding box center [586, 402] width 261 height 31
select select "29b81518-58ca-41d7-9b04-ea459e616b3c"
click at [456, 393] on select "Select role Actor A&R Arranger Artwork Author (Lyrics) Bass Choir Composer (Mus…" at bounding box center [586, 402] width 261 height 31
click at [753, 418] on input "number" at bounding box center [779, 402] width 112 height 31
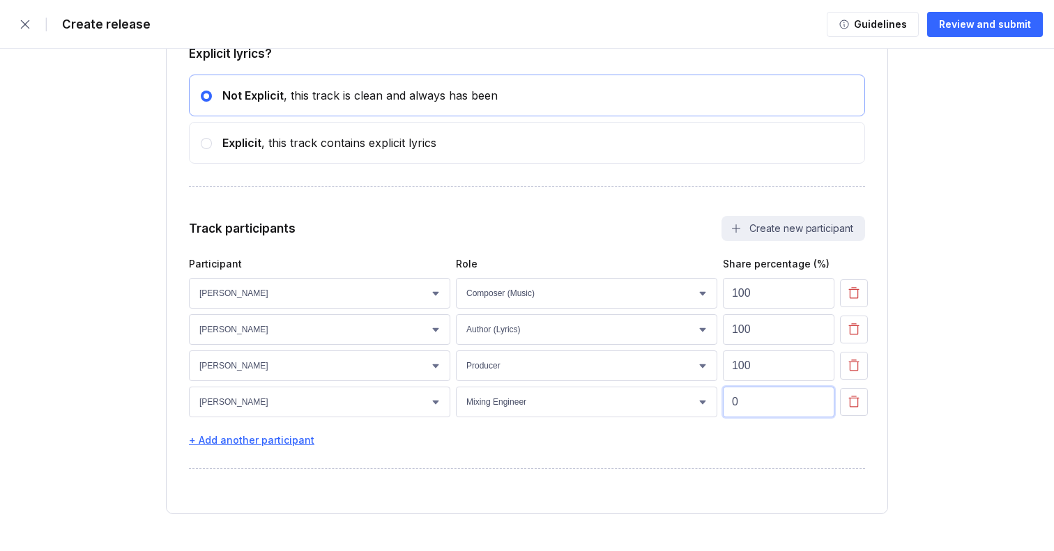
type input "0"
click at [246, 446] on div "+ Add another participant" at bounding box center [527, 440] width 676 height 12
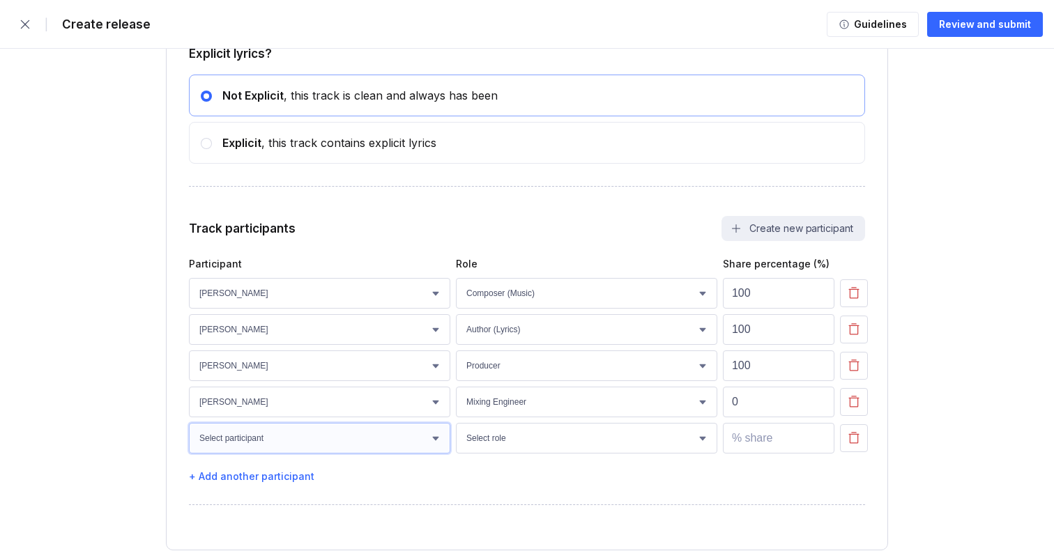
click at [233, 444] on select "Select participant Joseph Lofthouse Sam Procter Sean Rogan Anneliese Shaw Robin…" at bounding box center [319, 438] width 261 height 31
select select "7f10480f-4d2f-401e-8293-66ce9440a320"
click at [189, 429] on select "Select participant Joseph Lofthouse Sam Procter Sean Rogan Anneliese Shaw Robin…" at bounding box center [319, 438] width 261 height 31
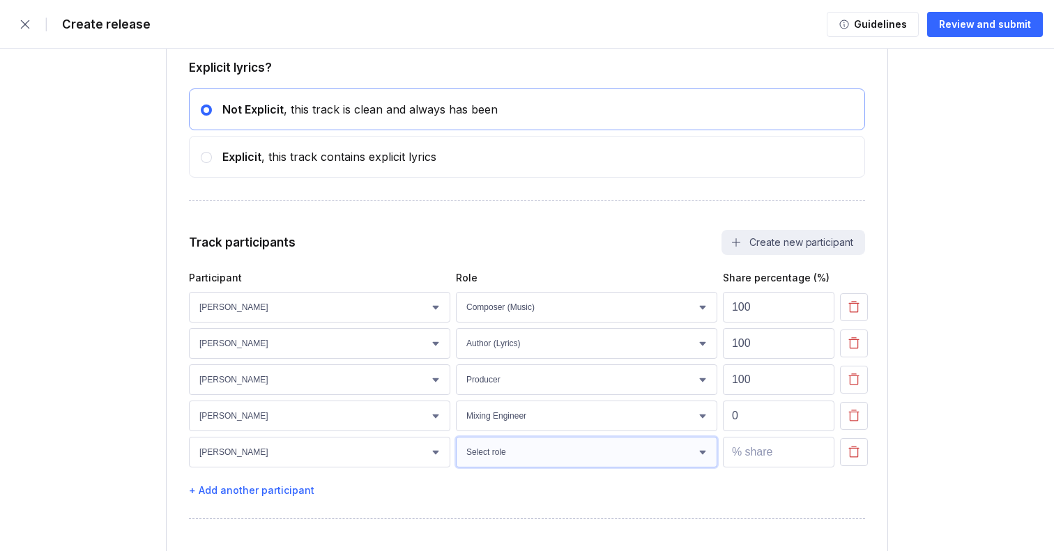
click at [549, 460] on select "Select role Actor A&R Arranger Artwork Author (Lyrics) Bass Choir Composer (Mus…" at bounding box center [586, 452] width 261 height 31
select select "f48e34f6-098a-4ef6-b5a5-cdfddbd8ffaf"
click at [456, 443] on select "Select role Actor A&R Arranger Artwork Author (Lyrics) Bass Choir Composer (Mus…" at bounding box center [586, 452] width 261 height 31
click at [748, 451] on input "number" at bounding box center [779, 452] width 112 height 31
type input "0"
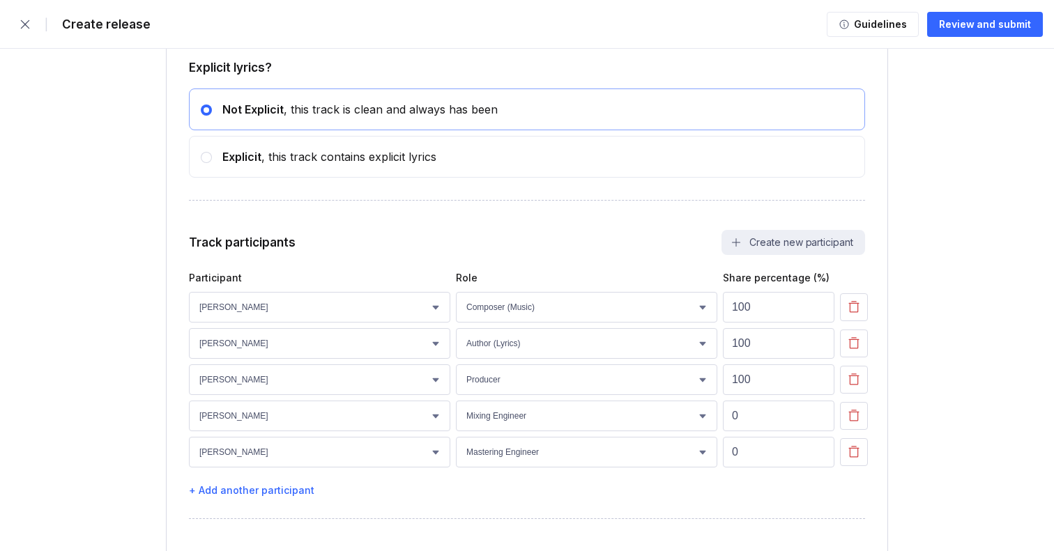
drag, startPoint x: 919, startPoint y: 422, endPoint x: 571, endPoint y: 522, distance: 361.8
click at [252, 496] on div "+ Add another participant" at bounding box center [527, 490] width 676 height 12
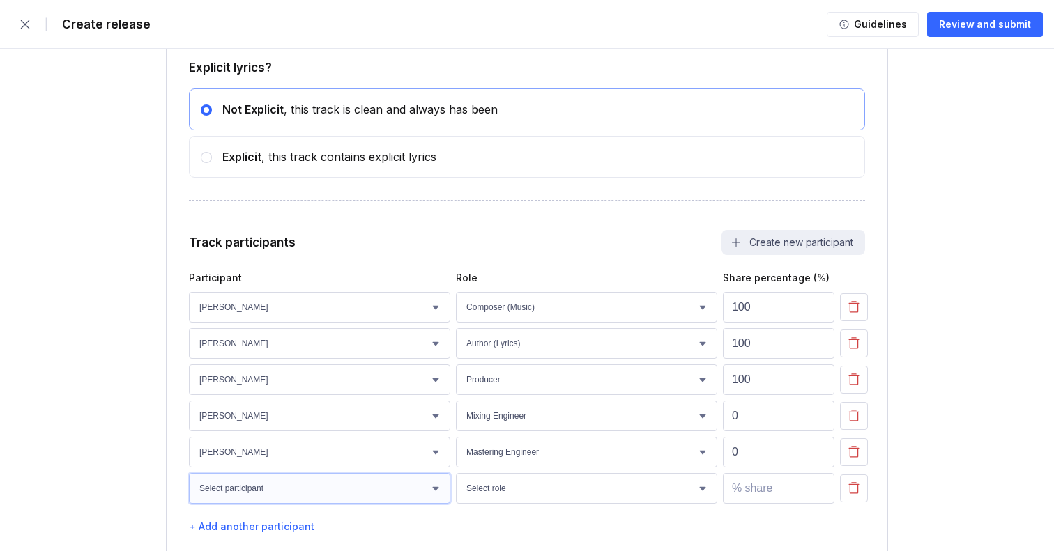
click at [243, 495] on select "Select participant Joseph Lofthouse Sam Procter Sean Rogan Anneliese Shaw Robin…" at bounding box center [319, 488] width 261 height 31
select select "47ecfa22-738d-43b1-a895-71583fd285c6"
click at [189, 480] on select "Select participant Joseph Lofthouse Sam Procter Sean Rogan Anneliese Shaw Robin…" at bounding box center [319, 488] width 261 height 31
click at [526, 503] on select "Select role Actor A&R Arranger Artwork Author (Lyrics) Bass Choir Composer (Mus…" at bounding box center [586, 488] width 261 height 31
select select "c89842fc-9942-4173-a04a-cadae34eb21b"
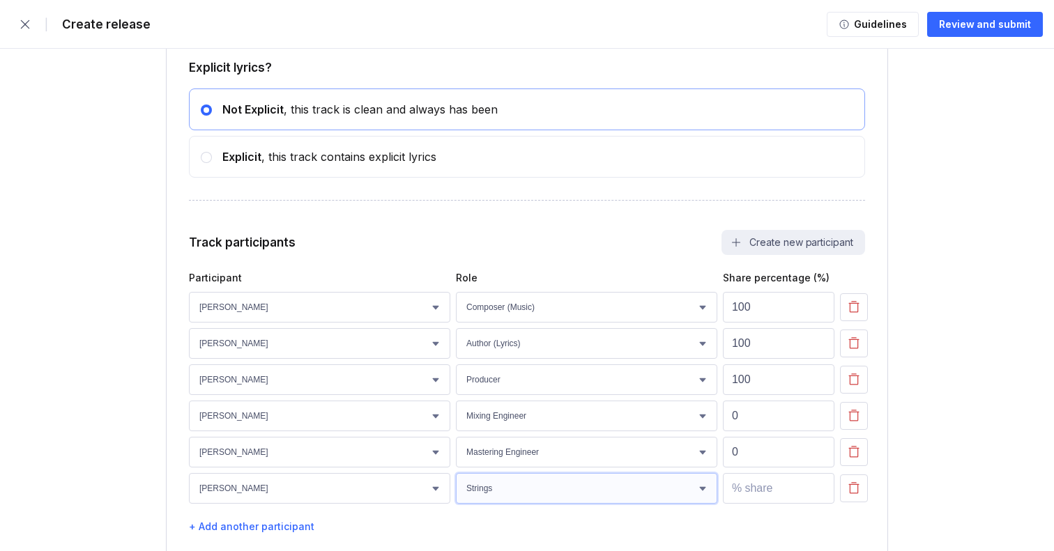
click at [456, 480] on select "Select role Actor A&R Arranger Artwork Author (Lyrics) Bass Choir Composer (Mus…" at bounding box center [586, 488] width 261 height 31
click at [744, 498] on input "number" at bounding box center [779, 488] width 112 height 31
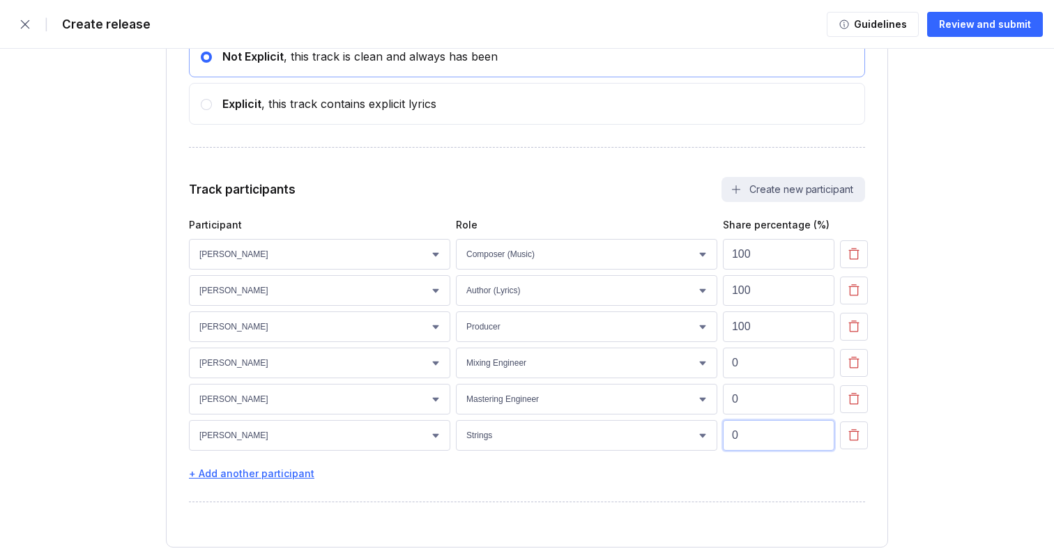
type input "0"
click at [226, 479] on div "+ Add another participant" at bounding box center [527, 474] width 676 height 12
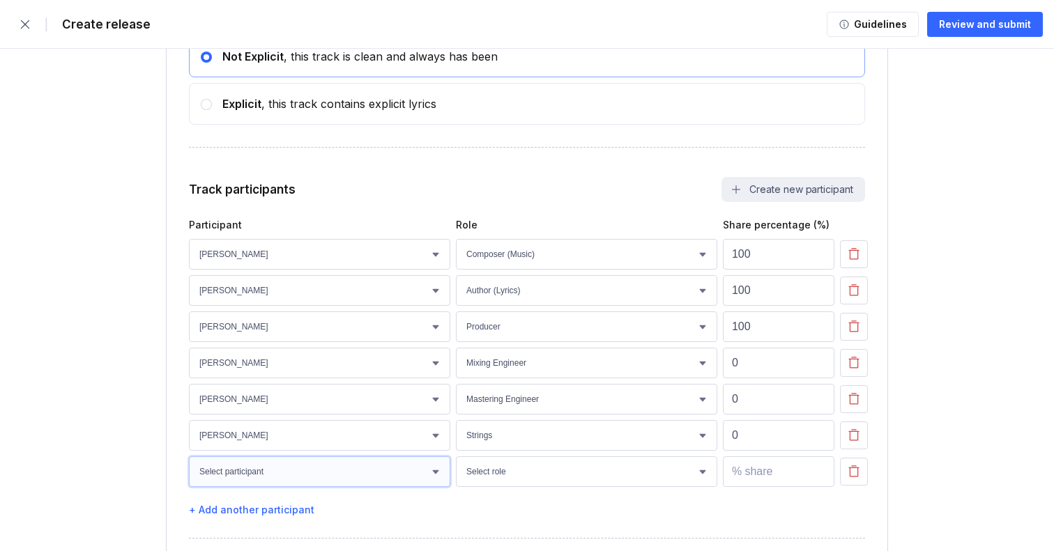
click at [244, 470] on select "Select participant Joseph Lofthouse Sam Procter Sean Rogan Anneliese Shaw Robin…" at bounding box center [319, 472] width 261 height 31
select select "910f297d-ee10-44a4-b269-a02785a46590"
click at [189, 463] on select "Select participant Joseph Lofthouse Sam Procter Sean Rogan Anneliese Shaw Robin…" at bounding box center [319, 472] width 261 height 31
click at [534, 478] on select "Select role Actor A&R Arranger Artwork Author (Lyrics) Bass Choir Composer (Mus…" at bounding box center [586, 472] width 261 height 31
select select "06da4c00-bdea-42b5-8f36-9cc2dbb962d4"
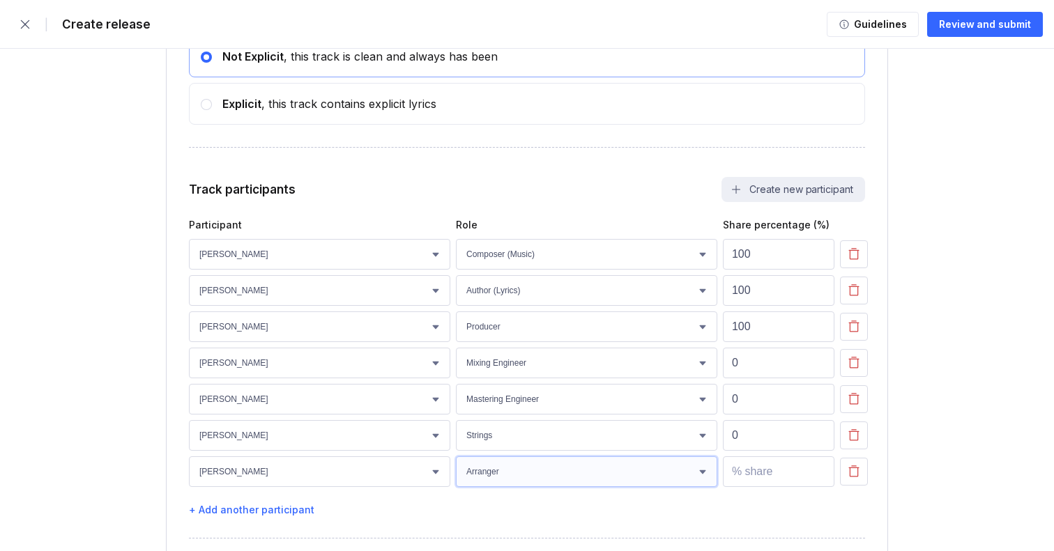
click at [456, 463] on select "Select role Actor A&R Arranger Artwork Author (Lyrics) Bass Choir Composer (Mus…" at bounding box center [586, 472] width 261 height 31
click at [747, 484] on input "number" at bounding box center [779, 472] width 112 height 31
type input "0"
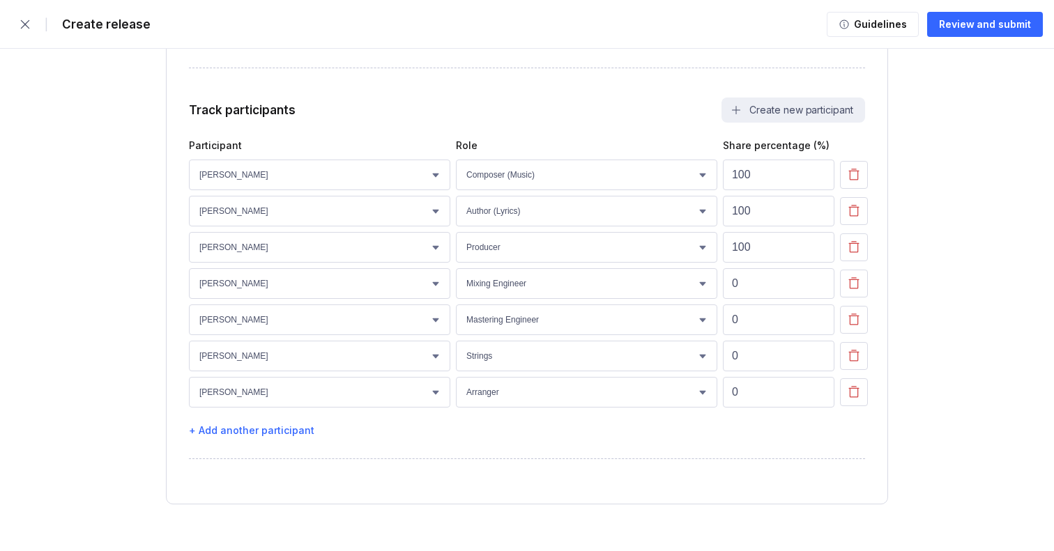
scroll to position [2739, 0]
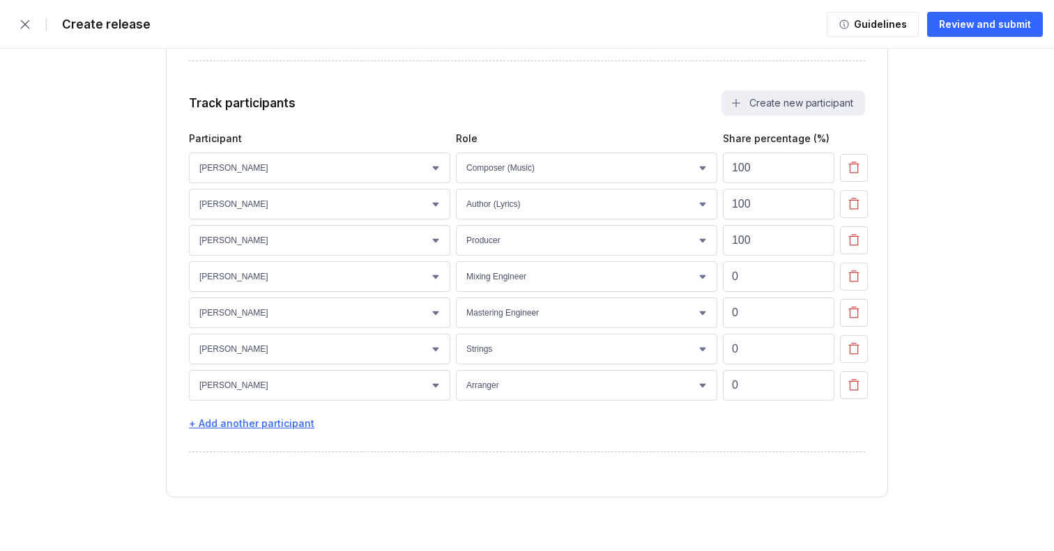
click at [243, 428] on div "+ Add another participant" at bounding box center [527, 424] width 676 height 12
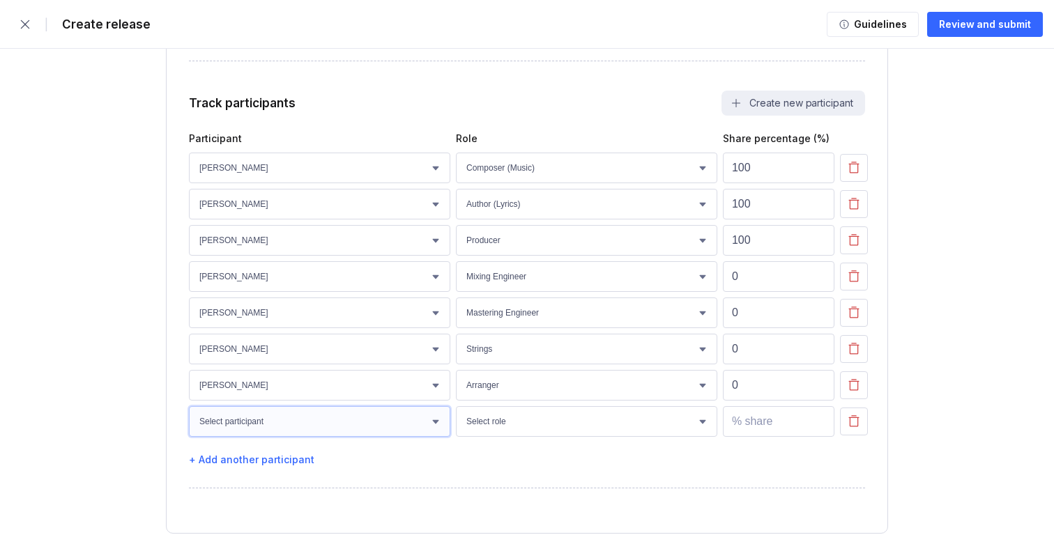
click at [256, 429] on select "Select participant Joseph Lofthouse Sam Procter Sean Rogan Anneliese Shaw Robin…" at bounding box center [319, 421] width 261 height 31
select select "47ecfa22-738d-43b1-a895-71583fd285c6"
click at [189, 413] on select "Select participant Joseph Lofthouse Sam Procter Sean Rogan Anneliese Shaw Robin…" at bounding box center [319, 421] width 261 height 31
click at [498, 431] on select "Select role Actor A&R Arranger Artwork Author (Lyrics) Bass Choir Composer (Mus…" at bounding box center [586, 421] width 261 height 31
select select "06da4c00-bdea-42b5-8f36-9cc2dbb962d4"
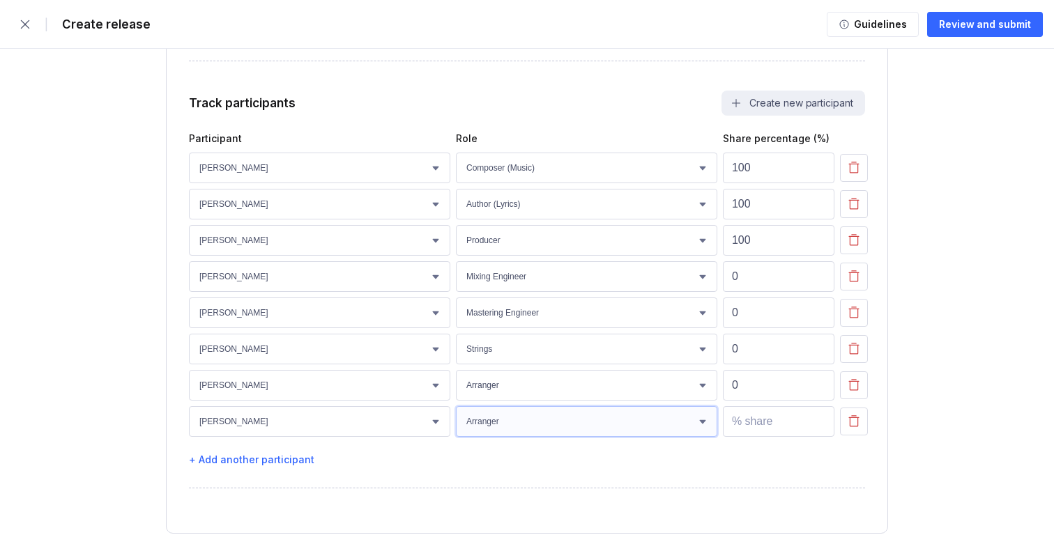
click at [456, 413] on select "Select role Actor A&R Arranger Artwork Author (Lyrics) Bass Choir Composer (Mus…" at bounding box center [586, 421] width 261 height 31
click at [762, 427] on input "number" at bounding box center [779, 421] width 112 height 31
type input "0"
click at [244, 463] on div "+ Add another participant" at bounding box center [527, 460] width 676 height 12
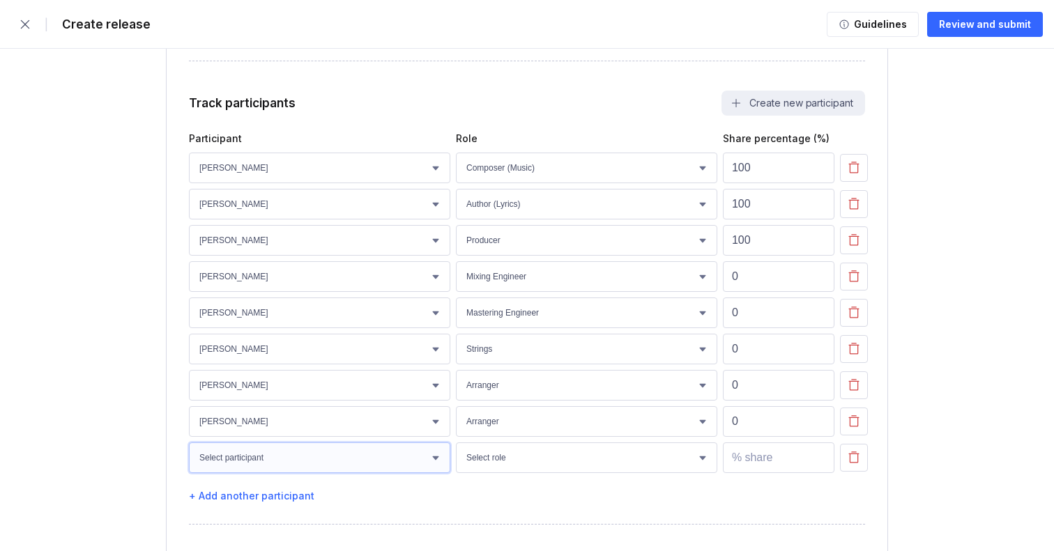
click at [294, 465] on select "Select participant Joseph Lofthouse Sam Procter Sean Rogan Anneliese Shaw Robin…" at bounding box center [319, 458] width 261 height 31
select select "910f297d-ee10-44a4-b269-a02785a46590"
click at [189, 449] on select "Select participant Joseph Lofthouse Sam Procter Sean Rogan Anneliese Shaw Robin…" at bounding box center [319, 458] width 261 height 31
click at [542, 465] on select "Select role Actor A&R Arranger Artwork Author (Lyrics) Bass Choir Composer (Mus…" at bounding box center [586, 458] width 261 height 31
select select "f975fc36-3115-494a-96fb-c6ebd590150f"
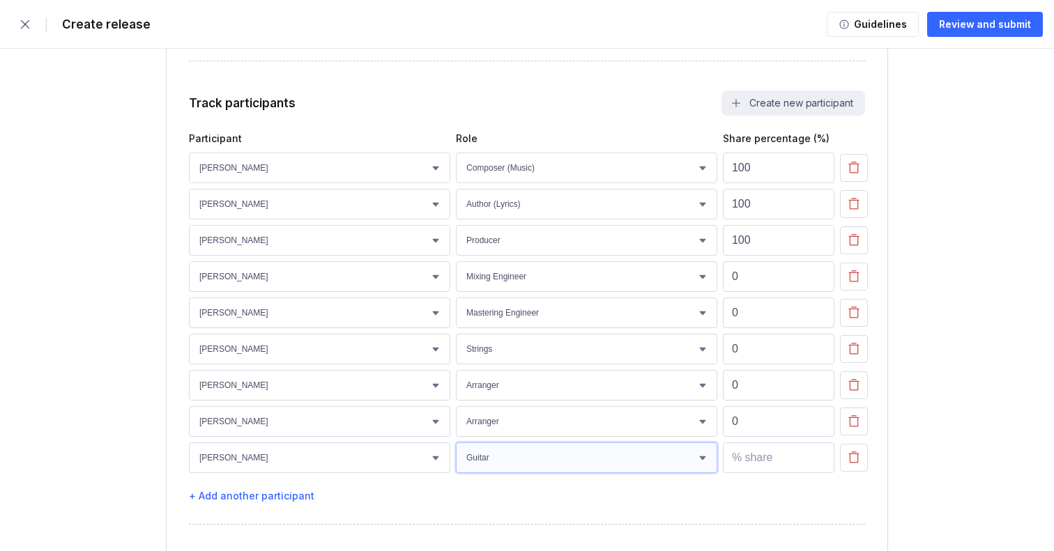
click at [456, 449] on select "Select role Actor A&R Arranger Artwork Author (Lyrics) Bass Choir Composer (Mus…" at bounding box center [586, 458] width 261 height 31
click at [746, 470] on input "number" at bounding box center [779, 458] width 112 height 31
type input "0"
drag, startPoint x: 557, startPoint y: 528, endPoint x: 341, endPoint y: 512, distance: 216.6
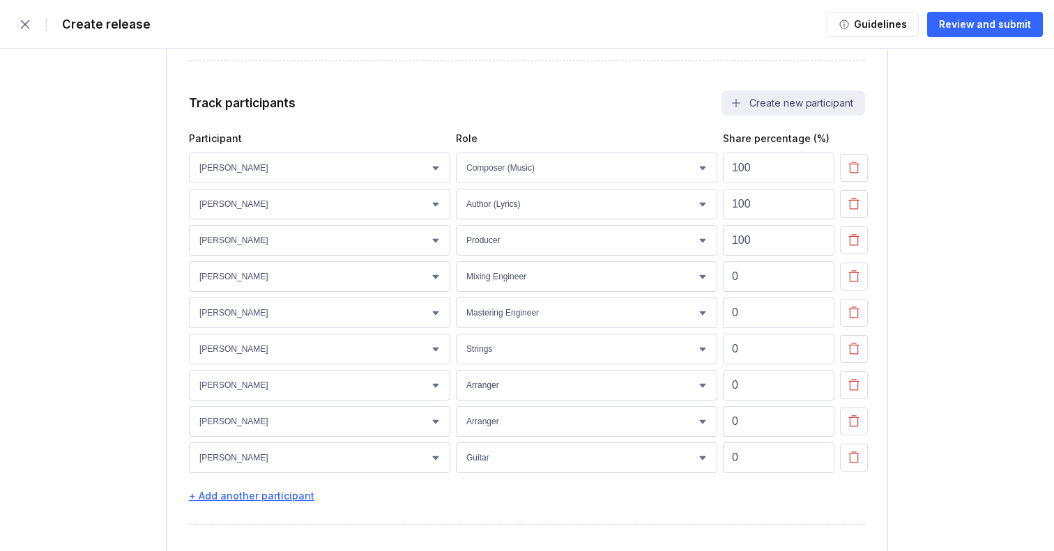
click at [265, 500] on div "+ Add another participant" at bounding box center [527, 496] width 676 height 12
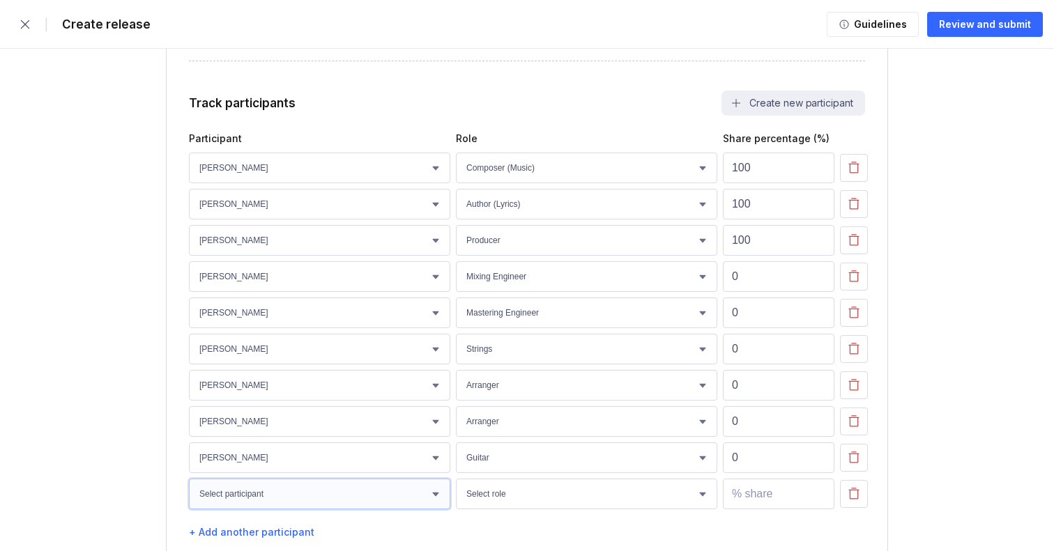
click at [328, 501] on select "Select participant Joseph Lofthouse Sam Procter Sean Rogan Anneliese Shaw Robin…" at bounding box center [319, 494] width 261 height 31
click at [855, 500] on icon "button" at bounding box center [854, 494] width 14 height 14
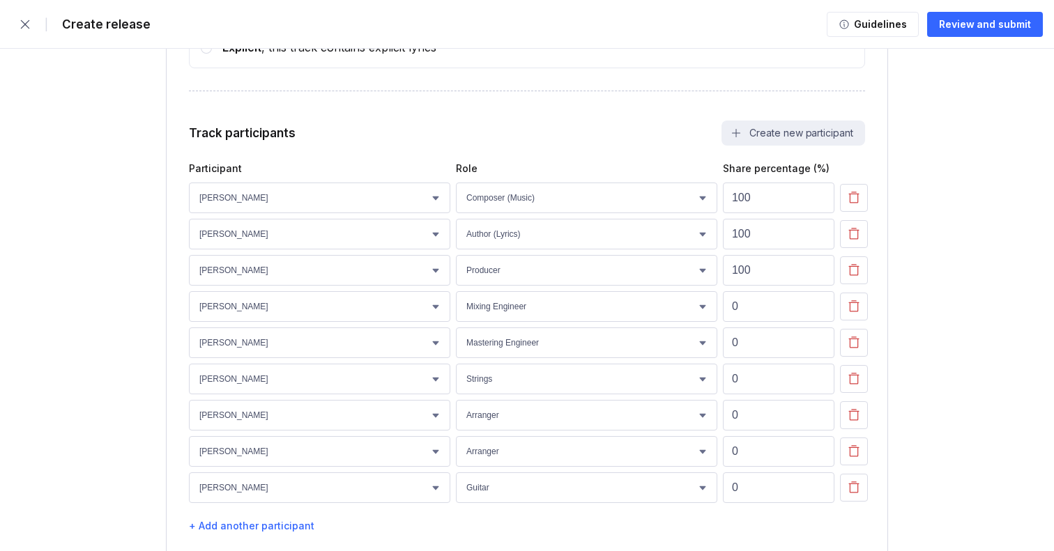
scroll to position [2724, 0]
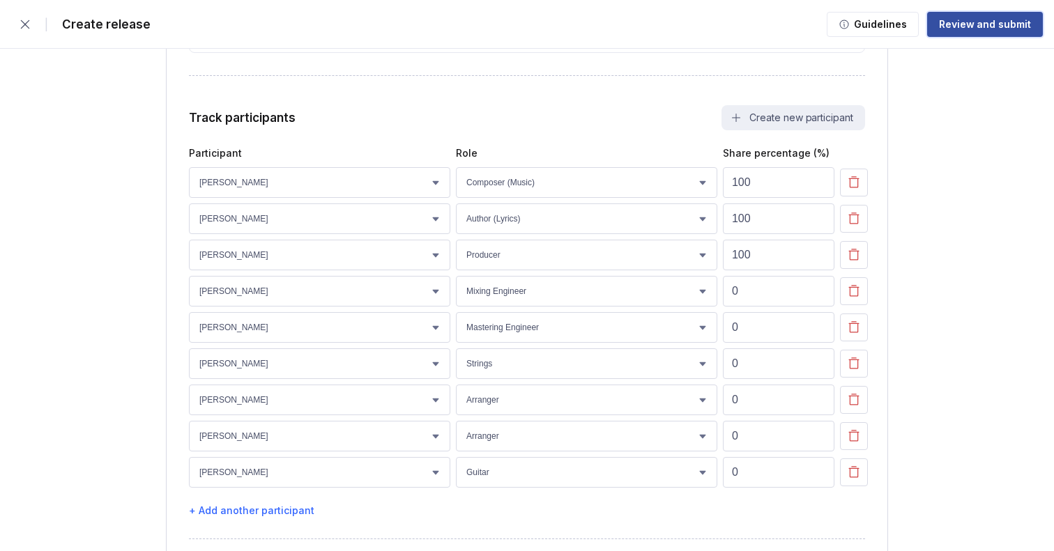
click at [979, 23] on div "Review and submit" at bounding box center [985, 24] width 92 height 14
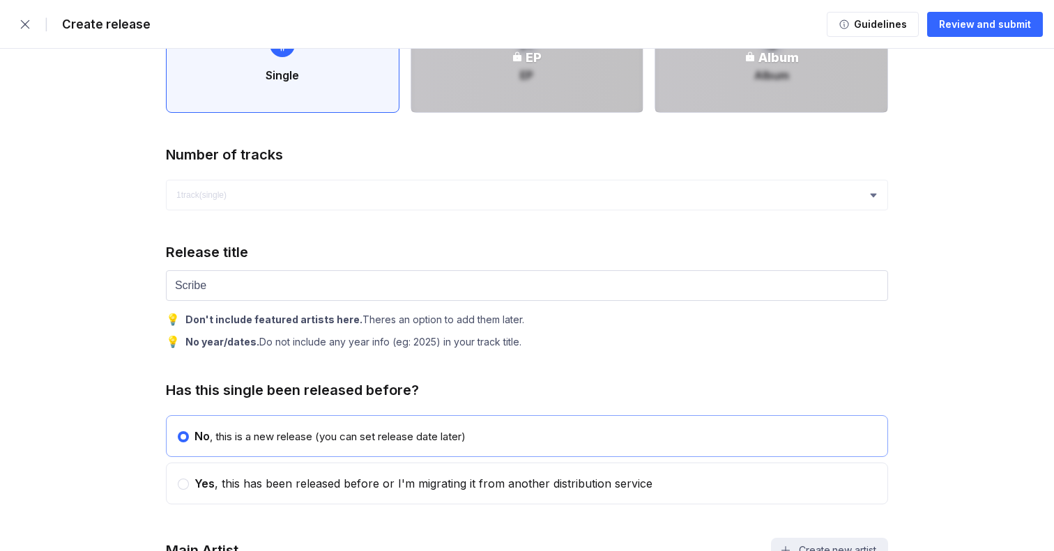
scroll to position [539, 0]
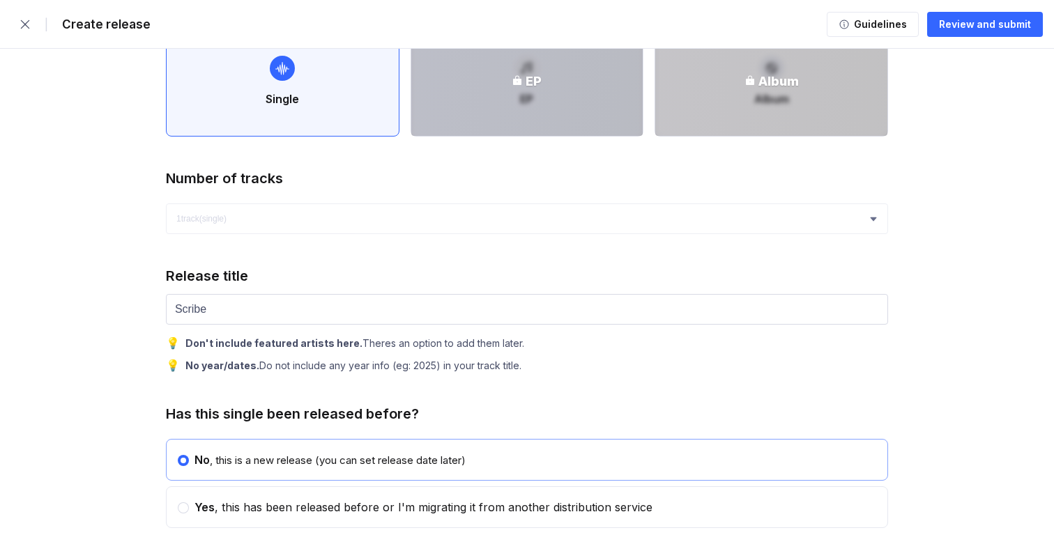
click at [508, 66] on div "EP" at bounding box center [527, 81] width 232 height 110
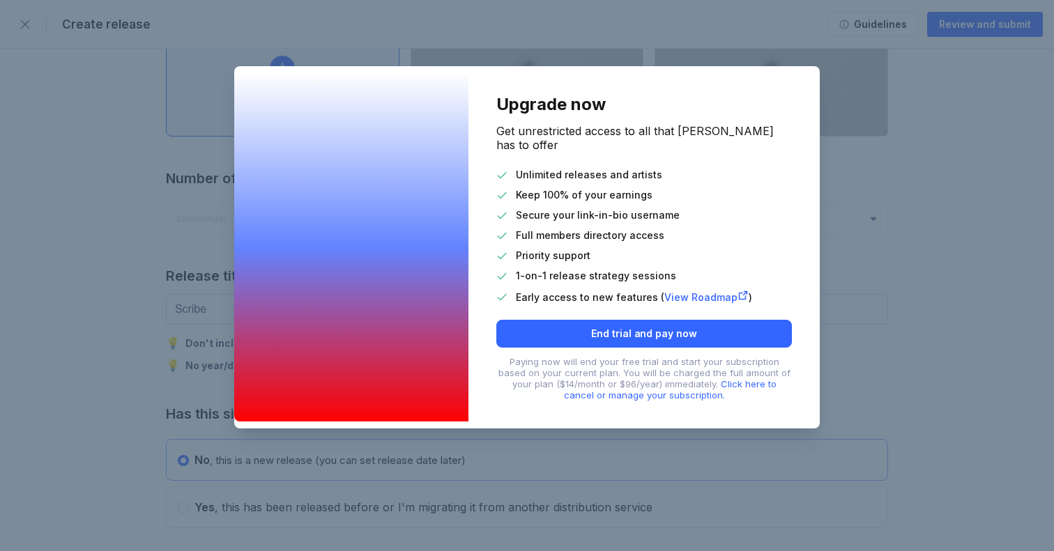
click at [507, 66] on div "Upgrade now Get unrestricted access to all that Korda has to offer Unlimited re…" at bounding box center [527, 275] width 1054 height 551
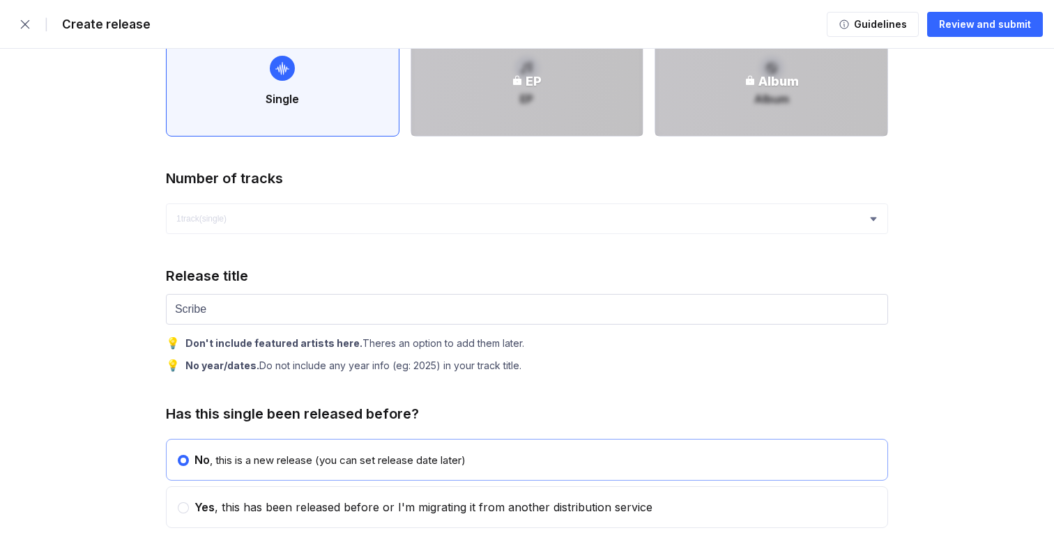
click at [312, 76] on button "Single" at bounding box center [283, 81] width 234 height 112
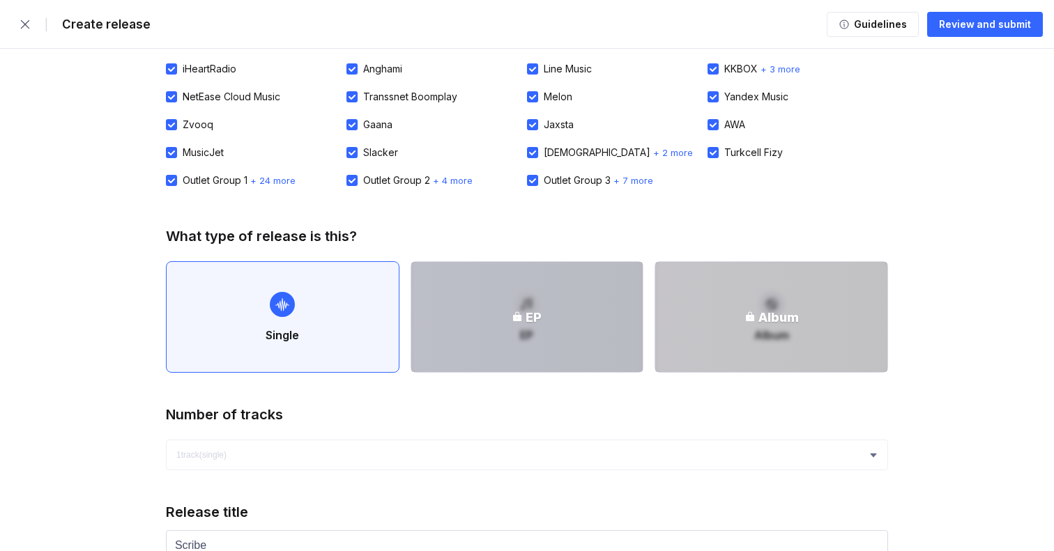
scroll to position [294, 0]
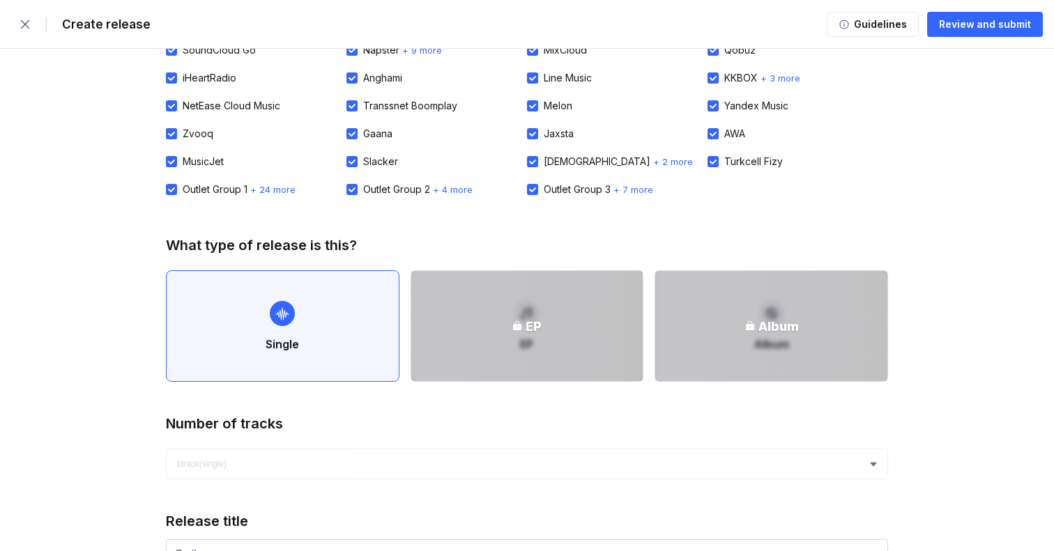
click at [262, 347] on button "Single" at bounding box center [283, 326] width 234 height 112
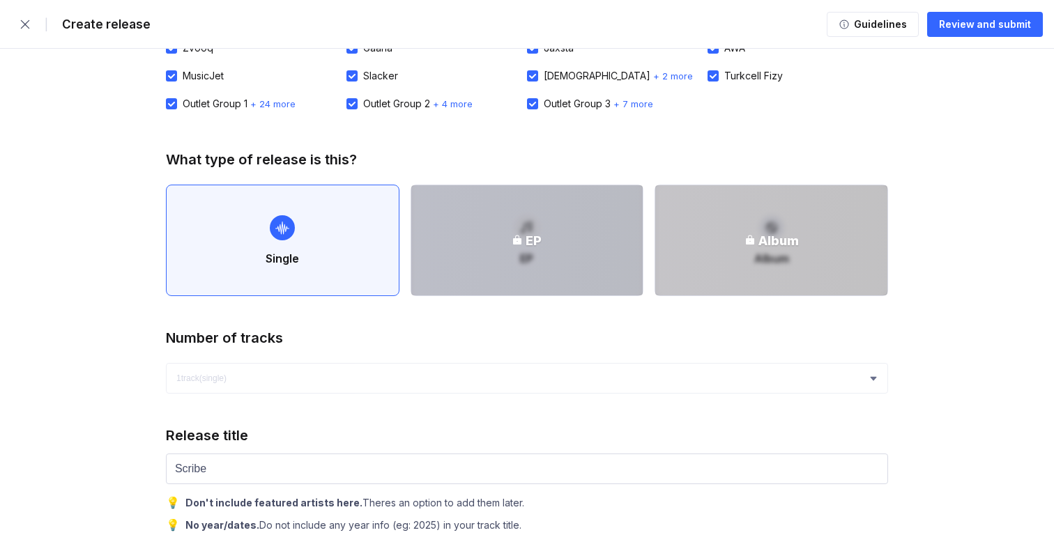
scroll to position [389, 0]
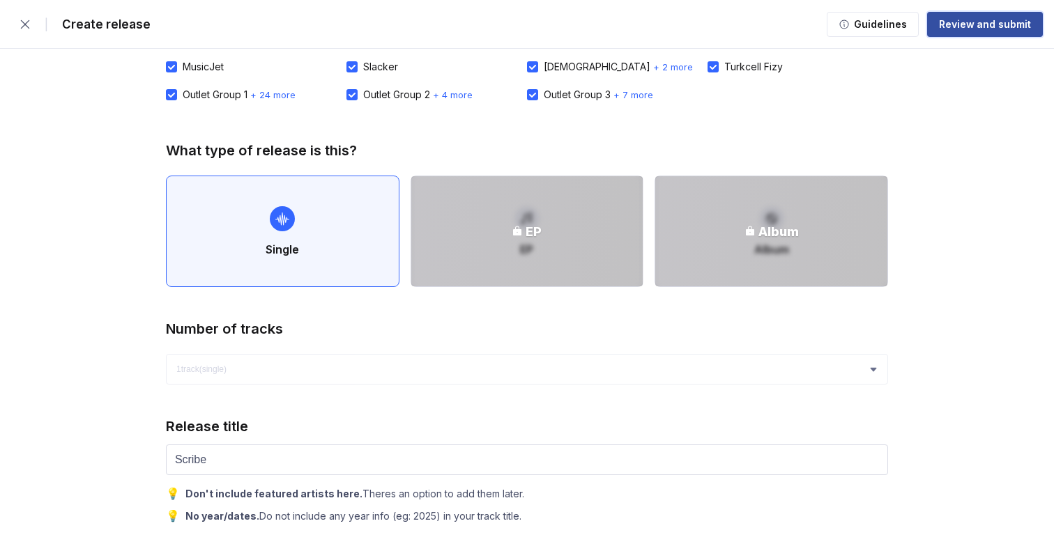
click at [984, 16] on button "Review and submit" at bounding box center [985, 24] width 116 height 25
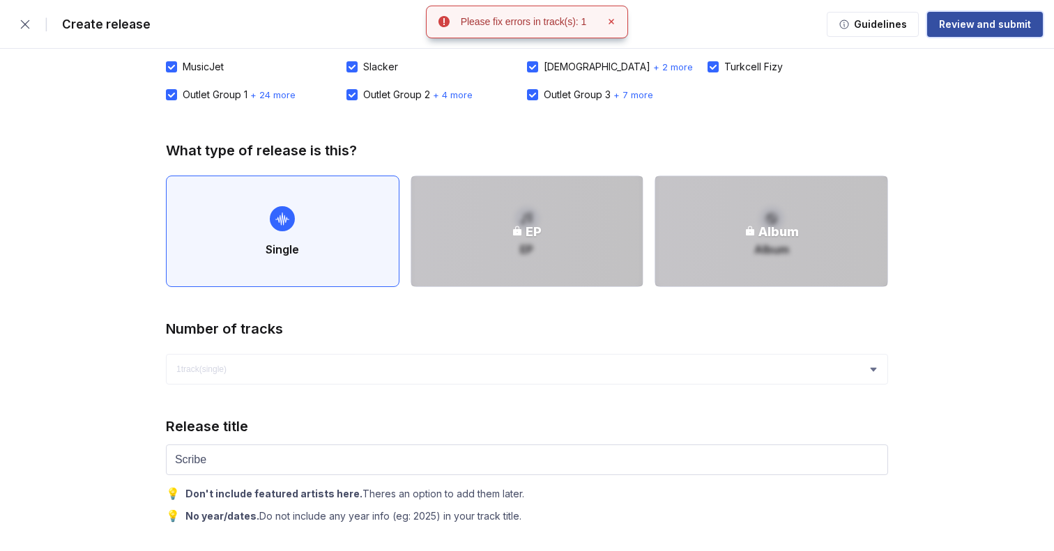
click at [968, 23] on div "Review and submit" at bounding box center [985, 24] width 92 height 14
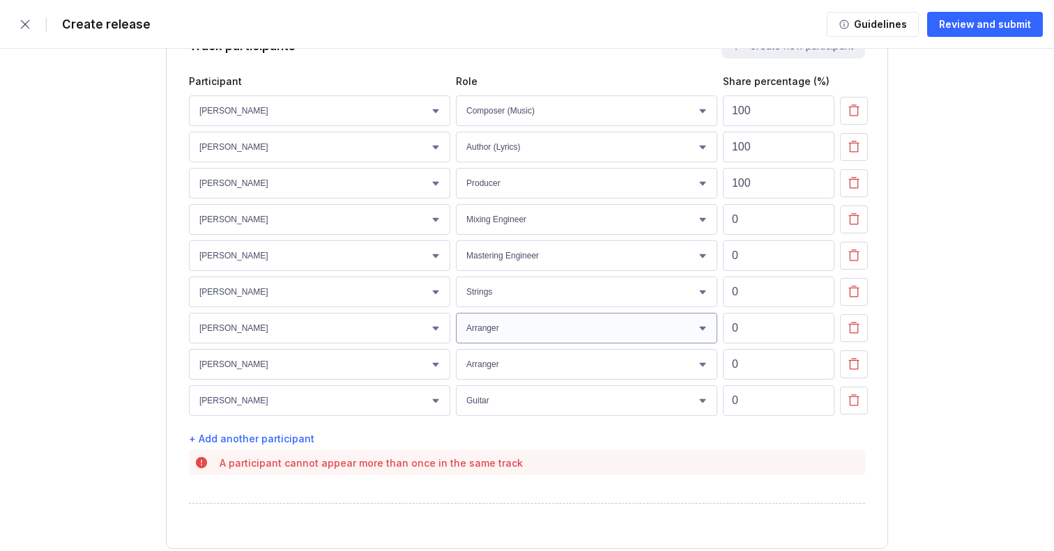
scroll to position [2782, 0]
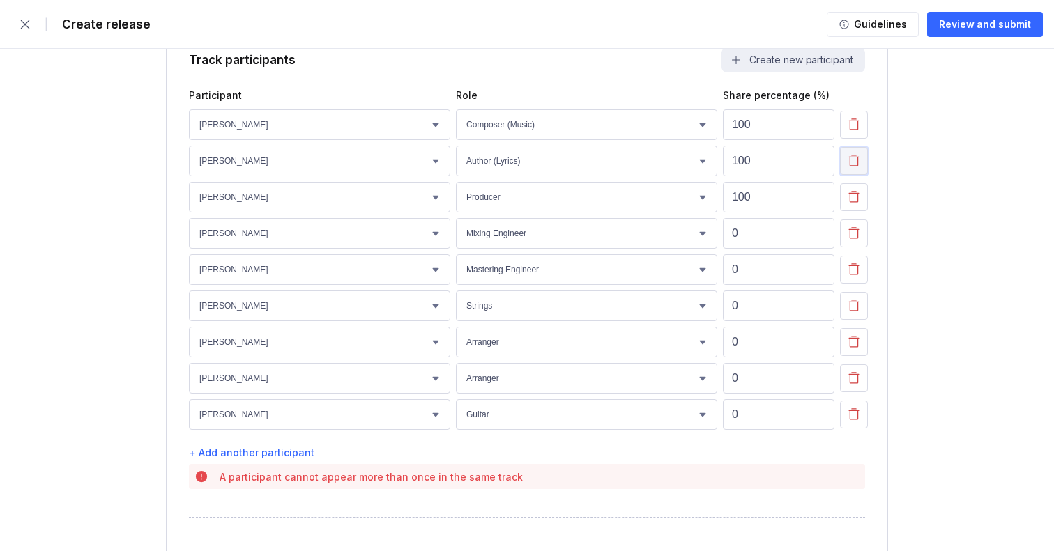
click at [862, 172] on button "button" at bounding box center [854, 161] width 28 height 28
select select "69d031ea-1232-41ef-93a4-bda40ac54e05"
select select "552ce7cc-33d5-46ec-8d05-5f3996bfa91e"
select select "29b81518-58ca-41d7-9b04-ea459e616b3c"
type input "0"
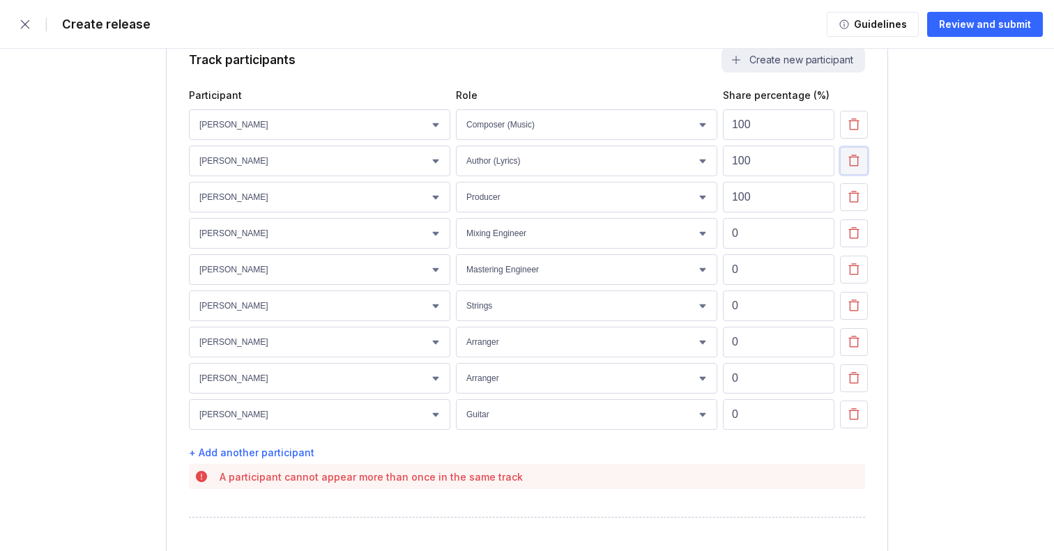
select select "7f10480f-4d2f-401e-8293-66ce9440a320"
select select "f48e34f6-098a-4ef6-b5a5-cdfddbd8ffaf"
select select "47ecfa22-738d-43b1-a895-71583fd285c6"
select select "c89842fc-9942-4173-a04a-cadae34eb21b"
select select "910f297d-ee10-44a4-b269-a02785a46590"
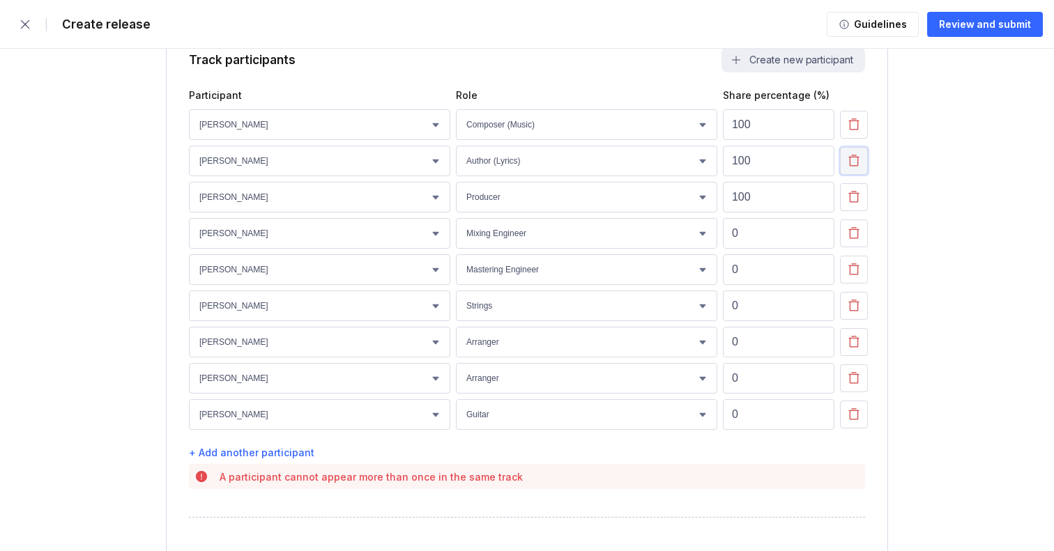
select select "06da4c00-bdea-42b5-8f36-9cc2dbb962d4"
select select "47ecfa22-738d-43b1-a895-71583fd285c6"
select select "910f297d-ee10-44a4-b269-a02785a46590"
select select "f975fc36-3115-494a-96fb-c6ebd590150f"
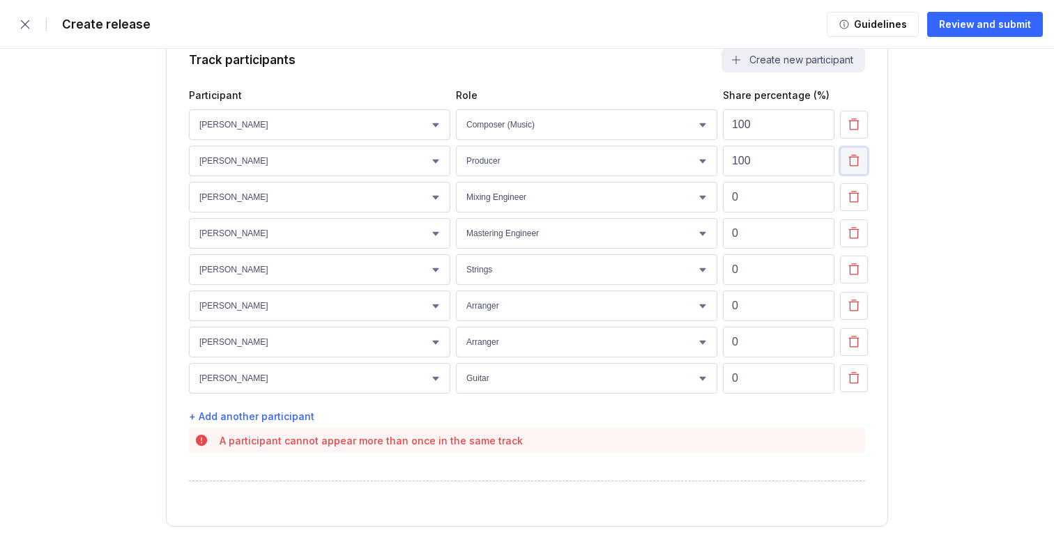
click at [859, 168] on icon "button" at bounding box center [854, 161] width 14 height 14
select select "552ce7cc-33d5-46ec-8d05-5f3996bfa91e"
select select "29b81518-58ca-41d7-9b04-ea459e616b3c"
type input "0"
select select "7f10480f-4d2f-401e-8293-66ce9440a320"
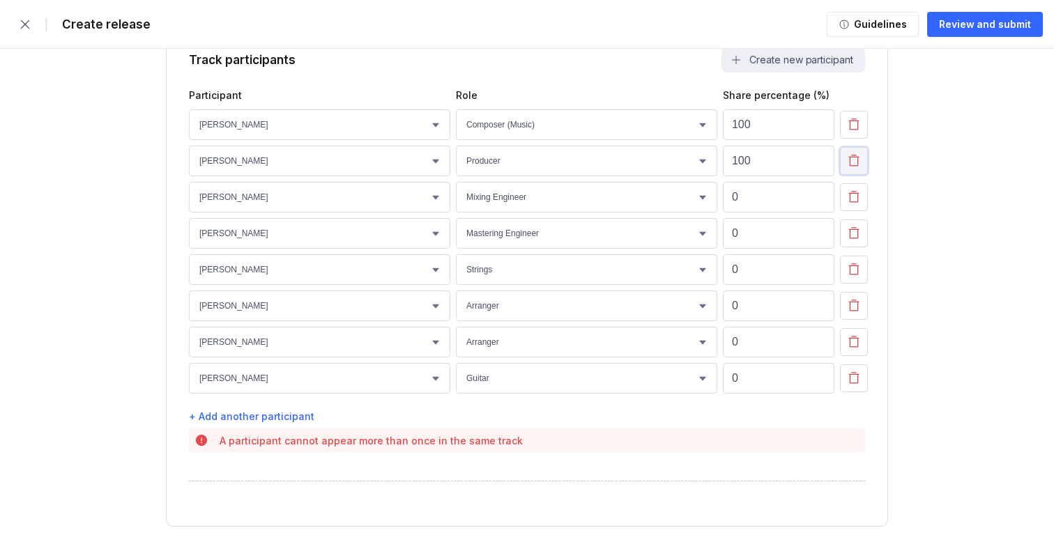
select select "f48e34f6-098a-4ef6-b5a5-cdfddbd8ffaf"
select select "47ecfa22-738d-43b1-a895-71583fd285c6"
select select "c89842fc-9942-4173-a04a-cadae34eb21b"
select select "910f297d-ee10-44a4-b269-a02785a46590"
select select "06da4c00-bdea-42b5-8f36-9cc2dbb962d4"
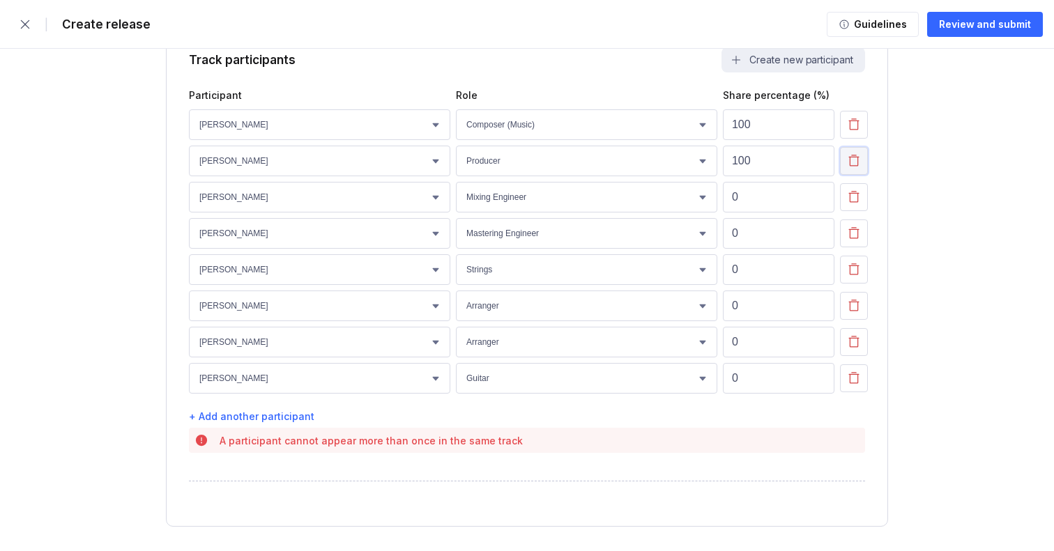
select select "47ecfa22-738d-43b1-a895-71583fd285c6"
select select "910f297d-ee10-44a4-b269-a02785a46590"
select select "f975fc36-3115-494a-96fb-c6ebd590150f"
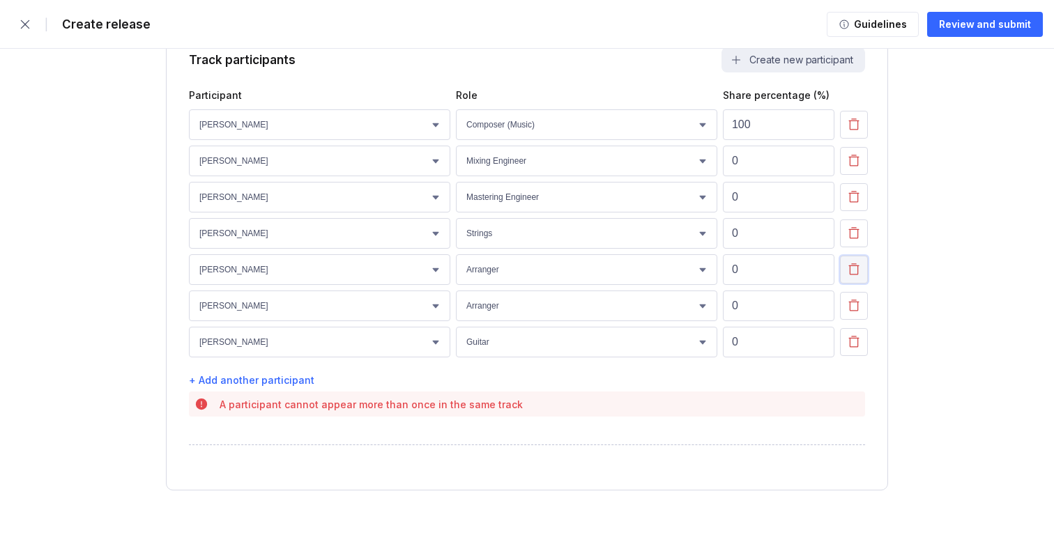
click at [857, 274] on icon "button" at bounding box center [854, 270] width 14 height 14
select select "47ecfa22-738d-43b1-a895-71583fd285c6"
select select "910f297d-ee10-44a4-b269-a02785a46590"
select select "f975fc36-3115-494a-96fb-c6ebd590150f"
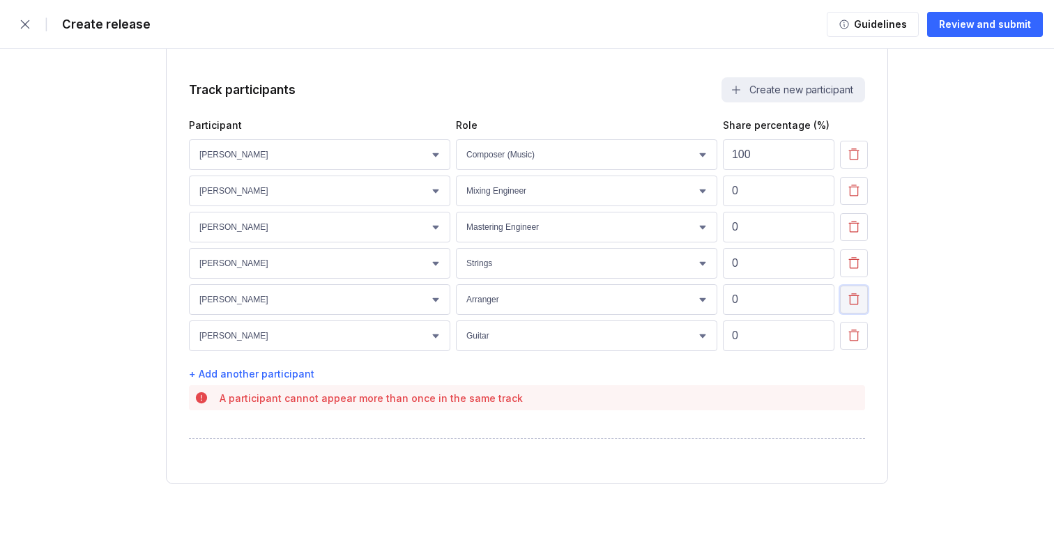
click at [857, 300] on icon "button" at bounding box center [854, 298] width 10 height 11
select select "910f297d-ee10-44a4-b269-a02785a46590"
select select "f975fc36-3115-494a-96fb-c6ebd590150f"
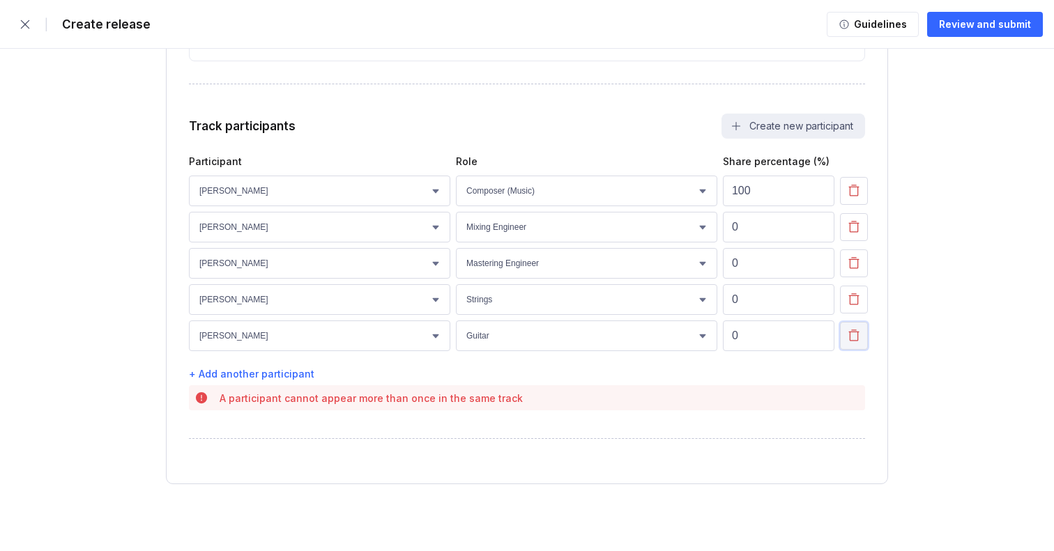
scroll to position [2722, 0]
click at [855, 334] on icon "button" at bounding box center [854, 336] width 14 height 14
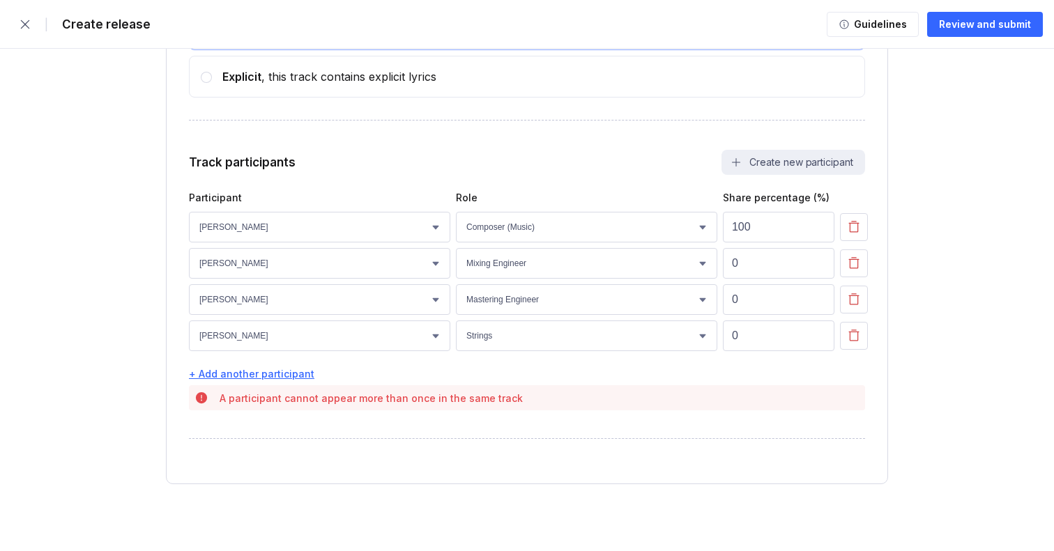
click at [245, 376] on div "+ Add another participant" at bounding box center [527, 374] width 676 height 12
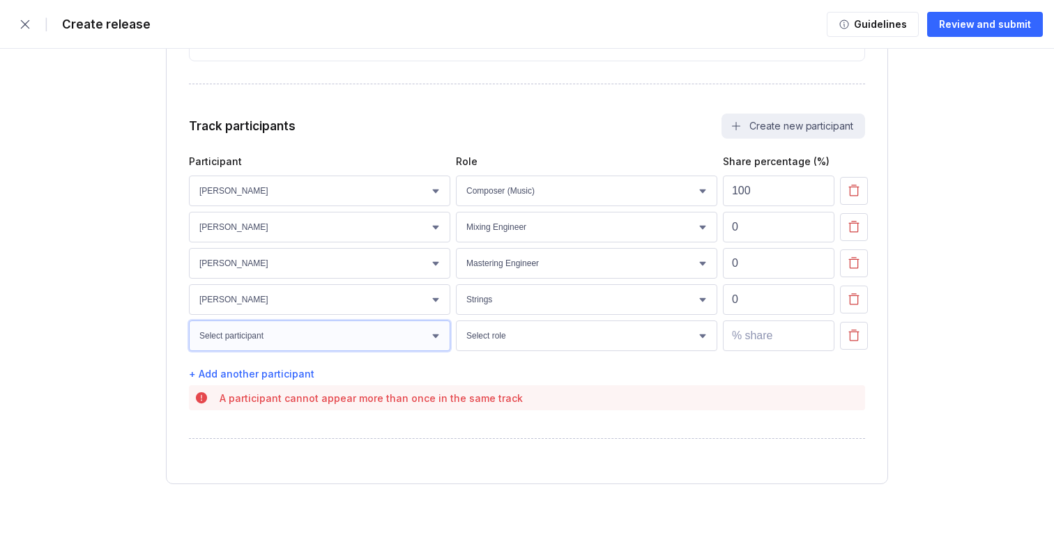
click at [390, 346] on select "Select participant Joseph Lofthouse Sam Procter Sean Rogan Anneliese Shaw Robin…" at bounding box center [319, 336] width 261 height 31
select select "304f0a44-f021-473b-ac8d-052430584bfc"
click at [189, 321] on select "Select participant Joseph Lofthouse Sam Procter Sean Rogan Anneliese Shaw Robin…" at bounding box center [319, 336] width 261 height 31
click at [550, 334] on select "Select role Actor A&R Arranger Artwork Author (Lyrics) Bass Choir Composer (Mus…" at bounding box center [586, 336] width 261 height 31
select select "6e643d19-1965-4202-9c5a-f9b8d58eb78b"
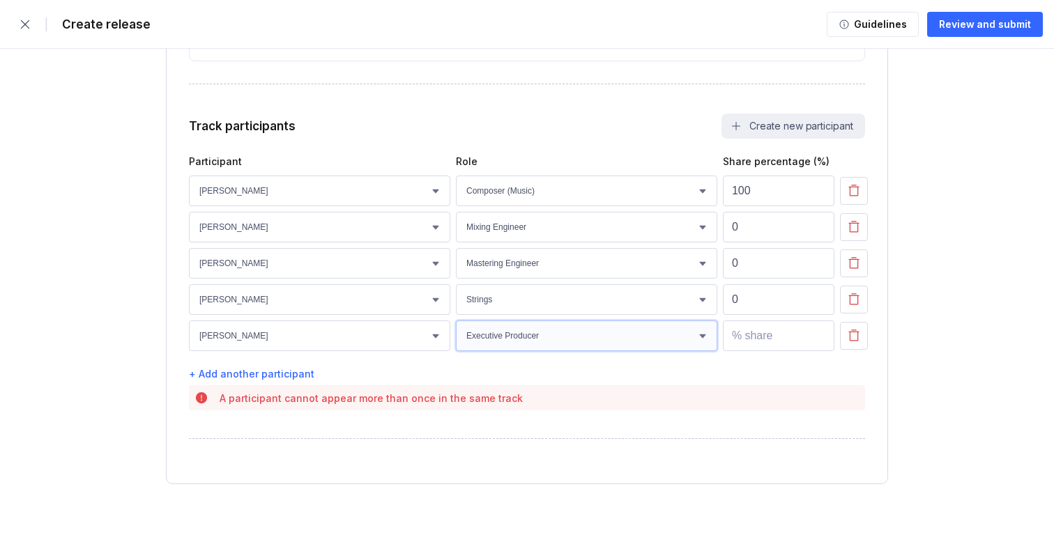
click at [456, 321] on select "Select role Actor A&R Arranger Artwork Author (Lyrics) Bass Choir Composer (Mus…" at bounding box center [586, 336] width 261 height 31
click at [760, 339] on input "number" at bounding box center [779, 336] width 112 height 31
type input "0"
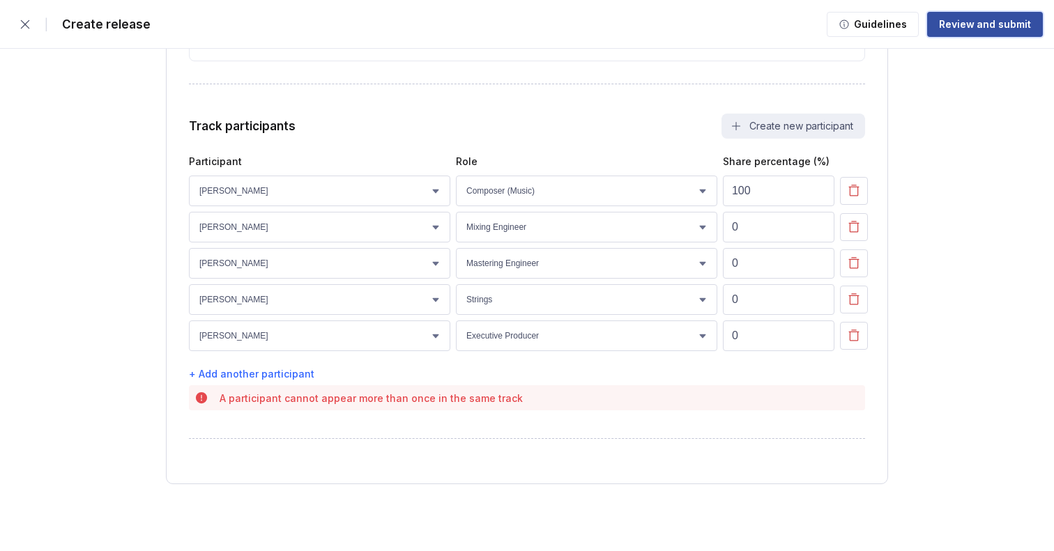
click at [980, 23] on div "Review and submit" at bounding box center [985, 24] width 92 height 14
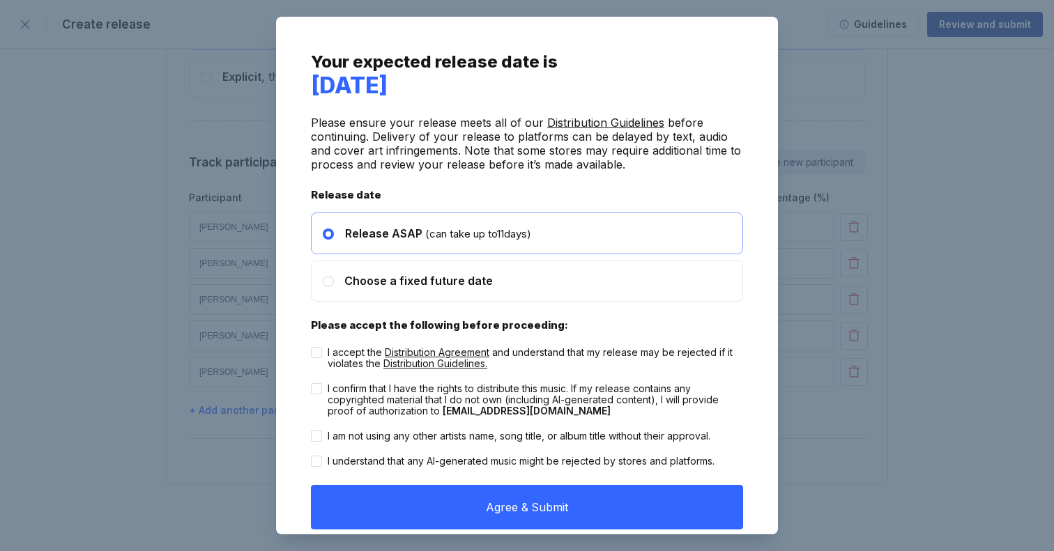
scroll to position [2686, 0]
click at [328, 280] on circle at bounding box center [329, 282] width 6 height 6
click at [323, 275] on input "radio" at bounding box center [323, 275] width 1 height 1
radio input "false"
radio input "true"
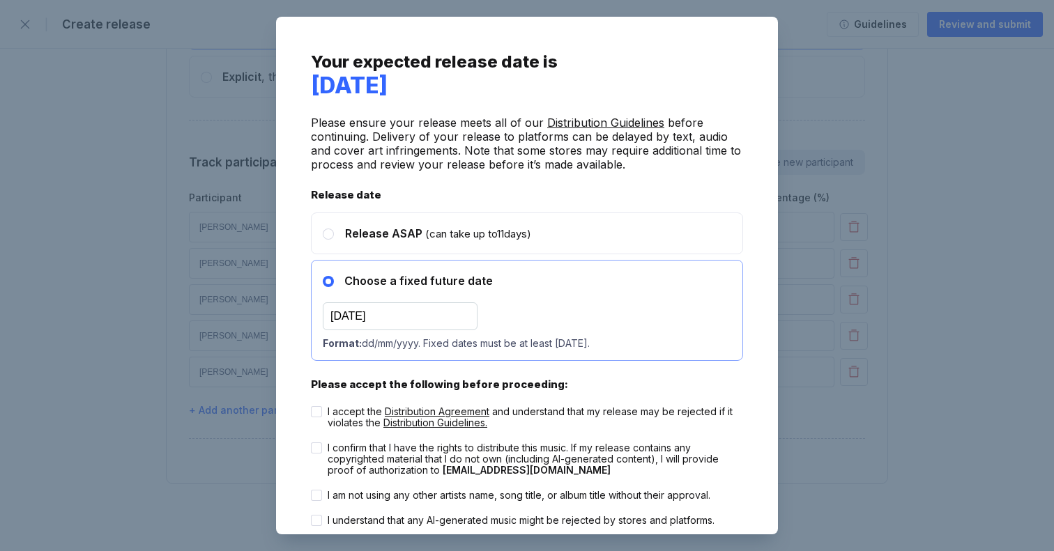
click at [344, 314] on input "02/10/2025" at bounding box center [400, 317] width 155 height 28
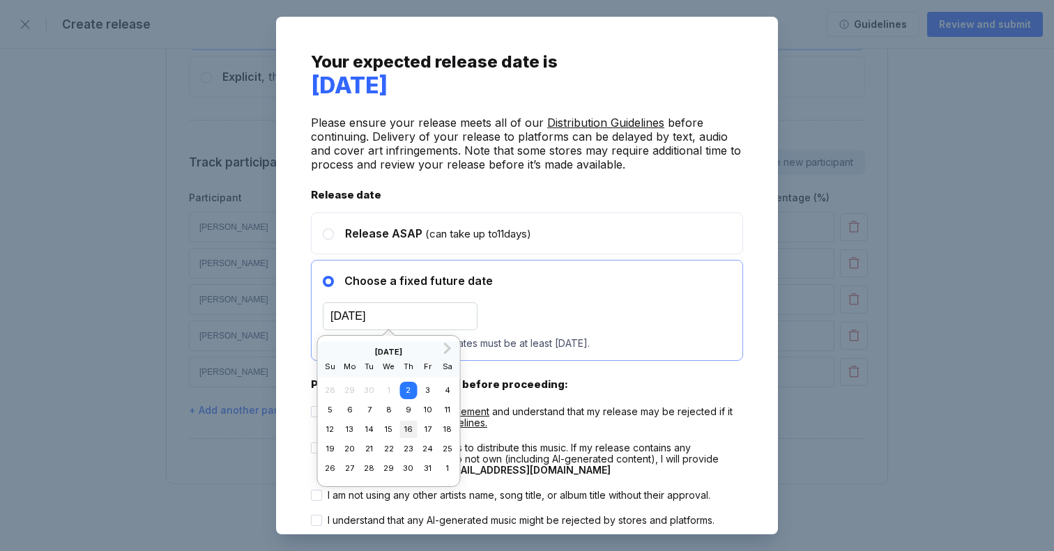
click at [409, 428] on div "16" at bounding box center [407, 429] width 17 height 17
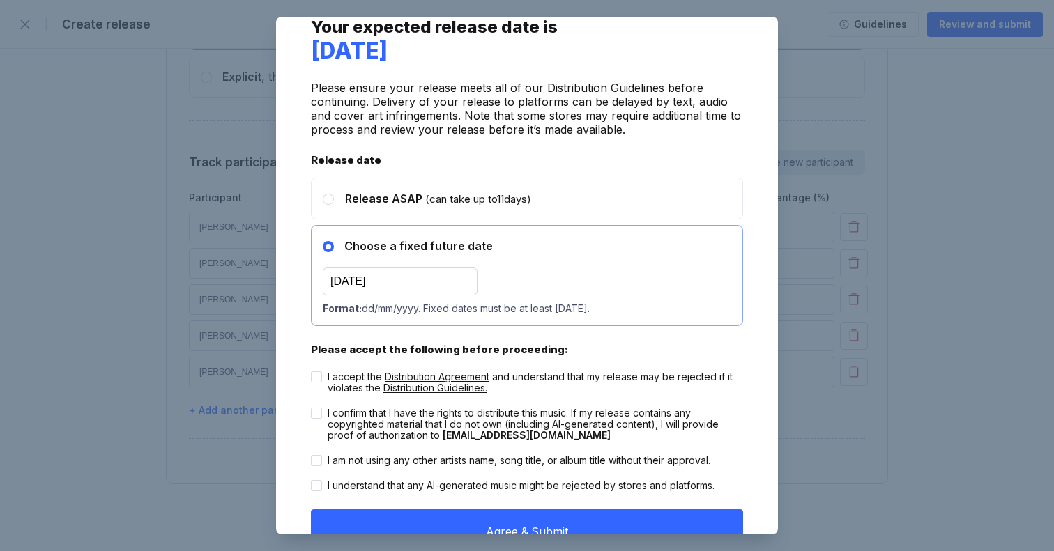
scroll to position [86, 0]
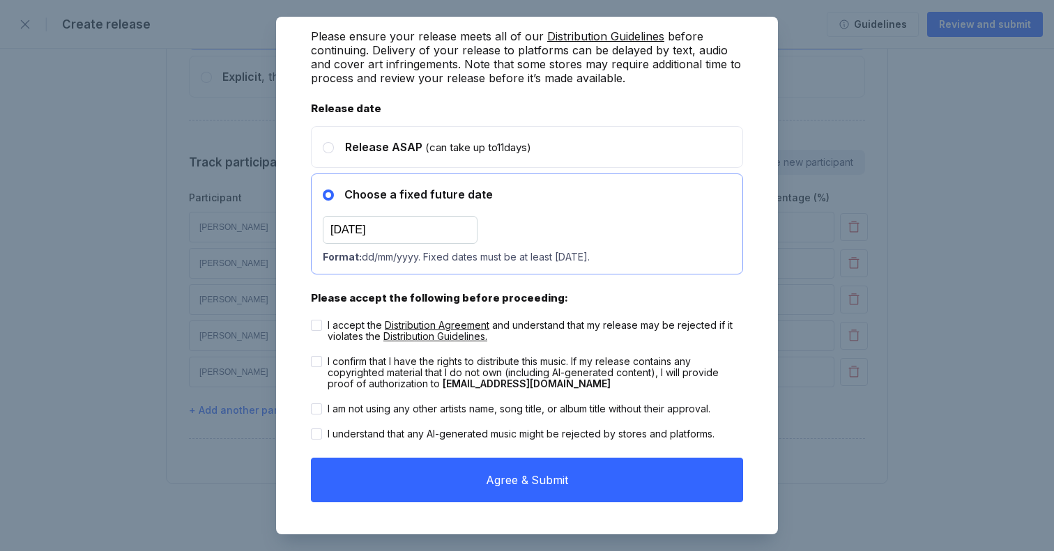
click at [346, 229] on input "16/10/2025" at bounding box center [400, 230] width 155 height 28
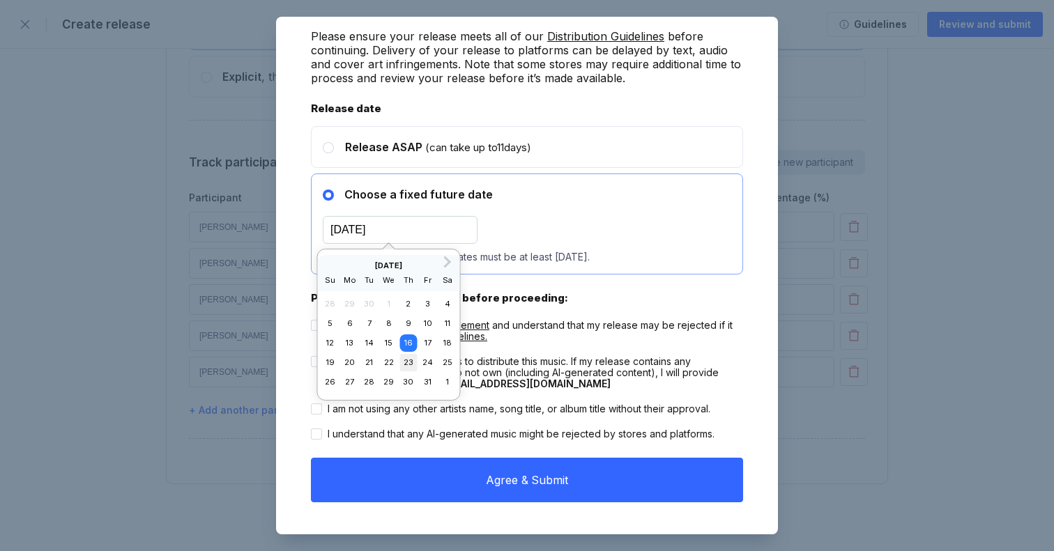
click at [412, 361] on div "23" at bounding box center [407, 362] width 17 height 17
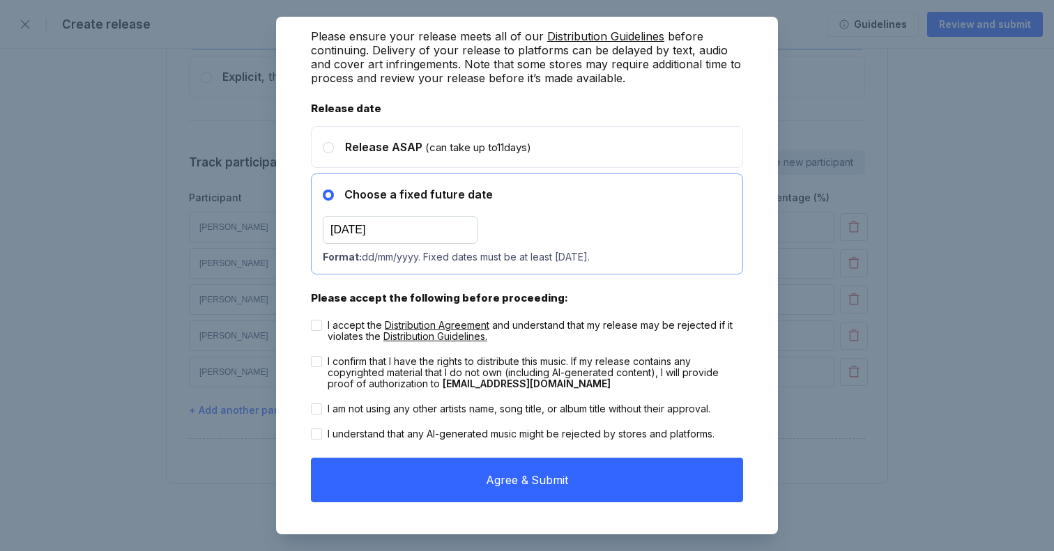
click at [348, 224] on input "23/10/2025" at bounding box center [400, 230] width 155 height 28
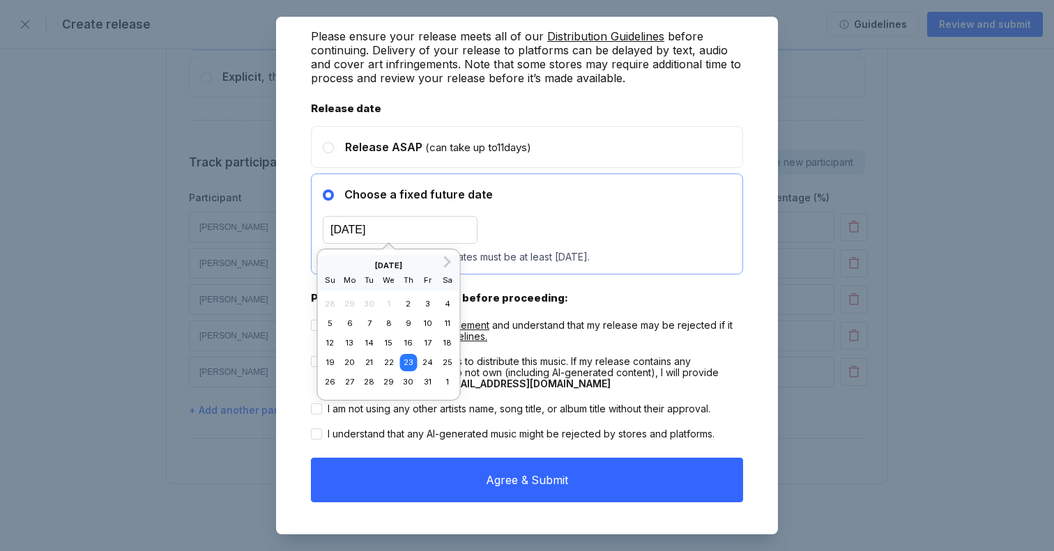
click at [374, 360] on div "21" at bounding box center [368, 362] width 17 height 17
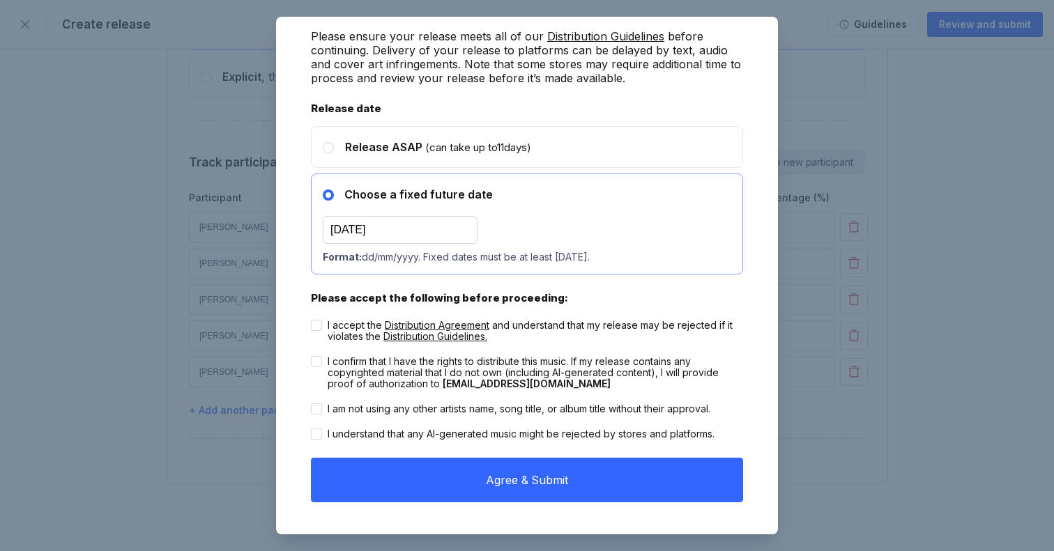
click at [344, 226] on input "21/10/2025" at bounding box center [400, 230] width 155 height 28
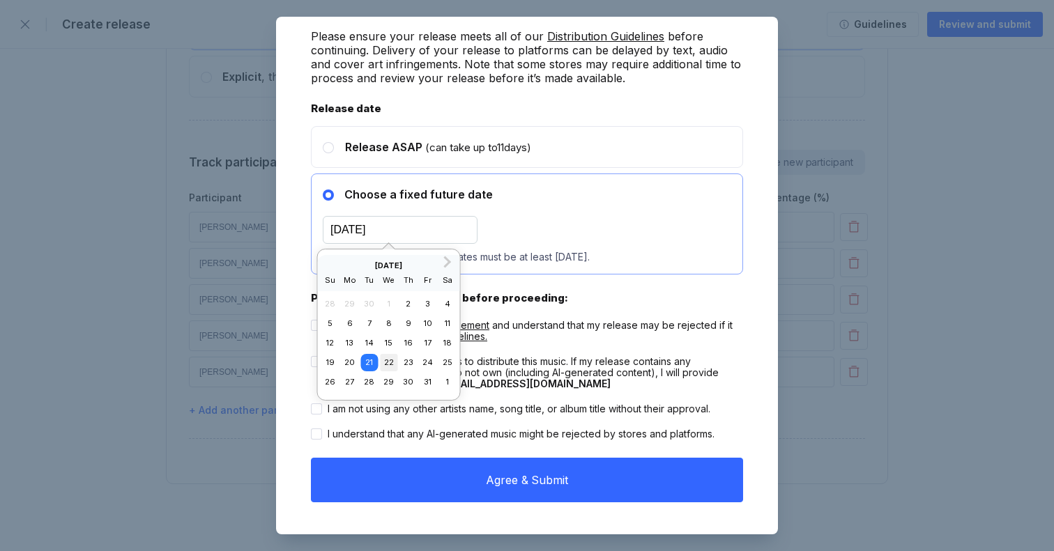
click at [384, 362] on div "22" at bounding box center [388, 362] width 17 height 17
type input "22/10/2025"
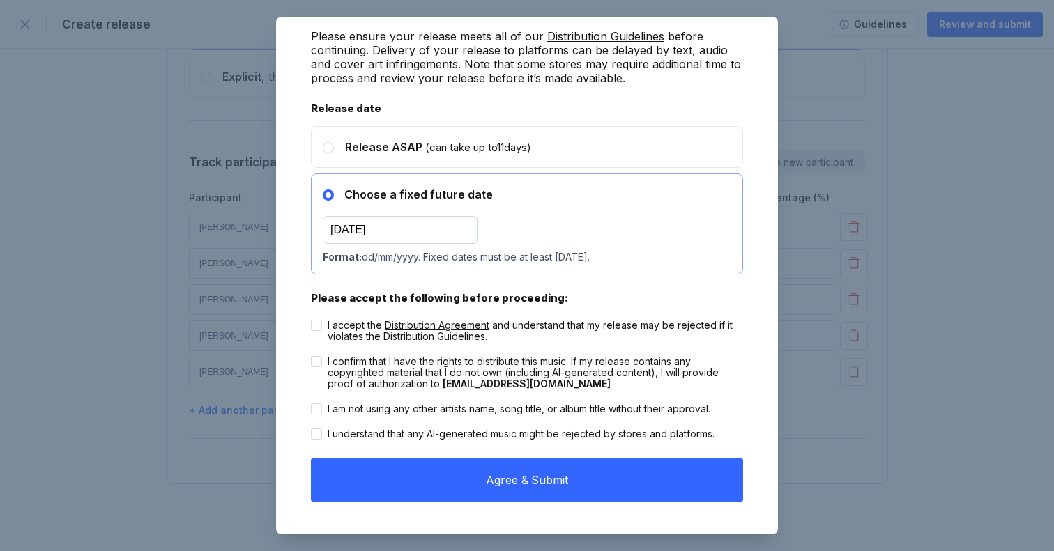
click at [556, 213] on div "Choose a fixed future date 22/10/2025 Format: dd/mm/yyyy. Fixed dates must be a…" at bounding box center [456, 224] width 267 height 89
click at [316, 323] on icon at bounding box center [316, 325] width 7 height 5
click at [312, 321] on input "I accept the Distribution Agreement and understand that my release may be rejec…" at bounding box center [311, 320] width 1 height 1
checkbox input "true"
click at [322, 359] on label "I confirm that I have the rights to distribute this music. If my release contai…" at bounding box center [527, 372] width 432 height 33
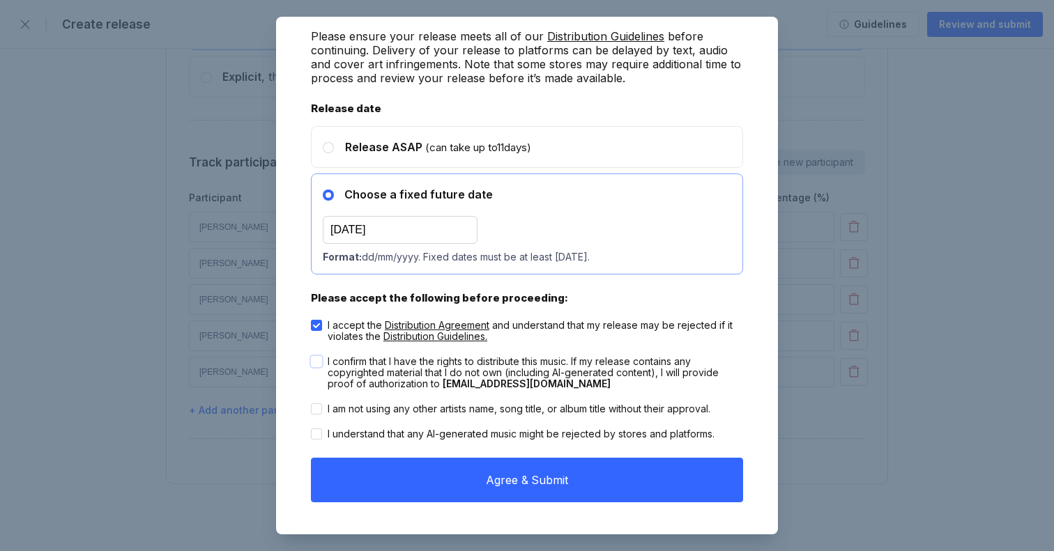
click at [312, 357] on input "I confirm that I have the rights to distribute this music. If my release contai…" at bounding box center [311, 356] width 1 height 1
checkbox input "true"
click at [320, 405] on div at bounding box center [316, 409] width 11 height 11
click at [312, 404] on input "I am not using any other artists name, song title, or album title without their…" at bounding box center [311, 404] width 1 height 1
checkbox input "true"
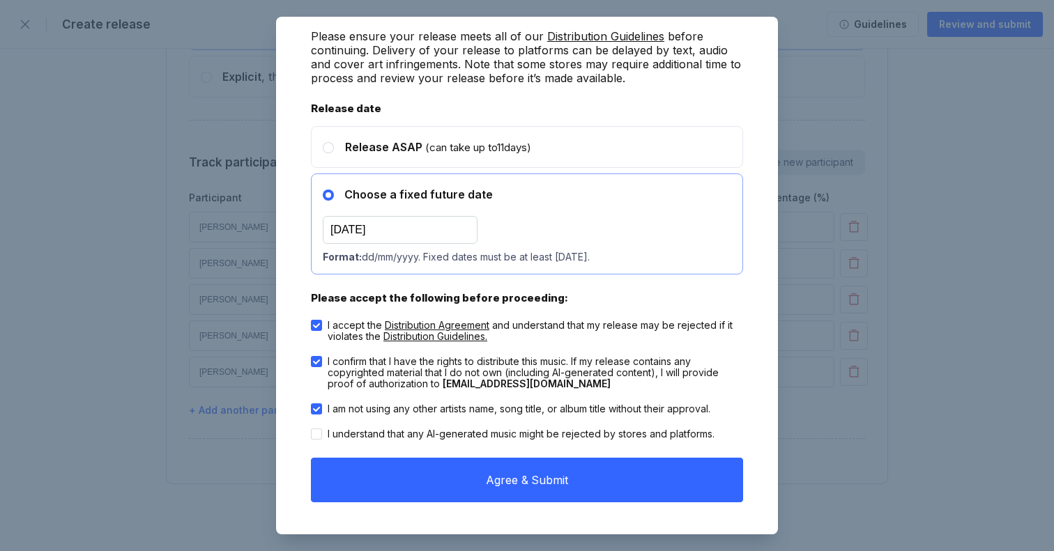
click at [309, 434] on div "Your expected release date is 22 October, 2025 Please ensure your release meets…" at bounding box center [527, 233] width 446 height 551
click at [312, 431] on div at bounding box center [316, 434] width 11 height 11
click at [312, 429] on input "I understand that any AI-generated music might be rejected by stores and platfo…" at bounding box center [311, 429] width 1 height 1
checkbox input "true"
click at [339, 228] on input "22/10/2025" at bounding box center [400, 230] width 155 height 28
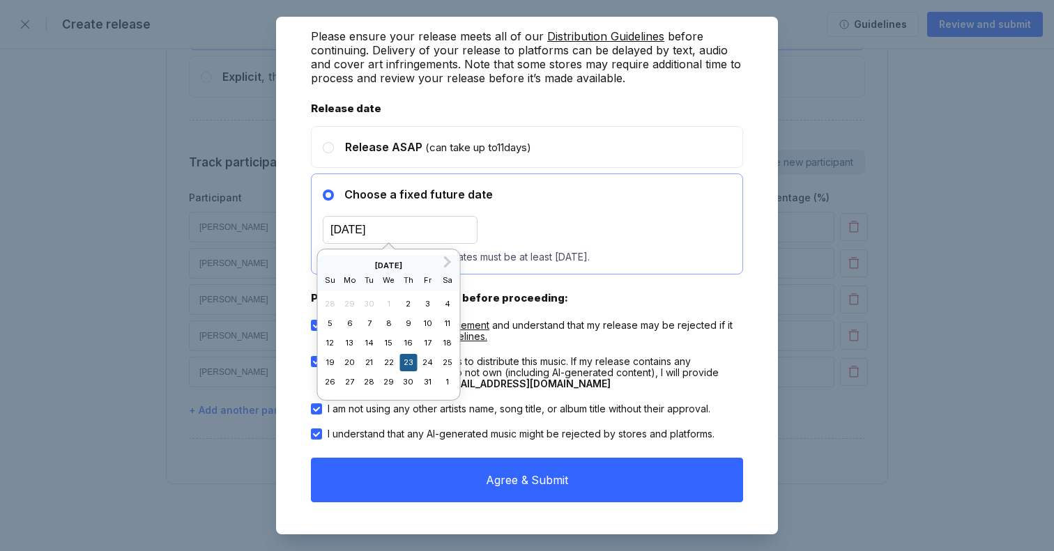
click at [407, 367] on div "23" at bounding box center [407, 362] width 17 height 17
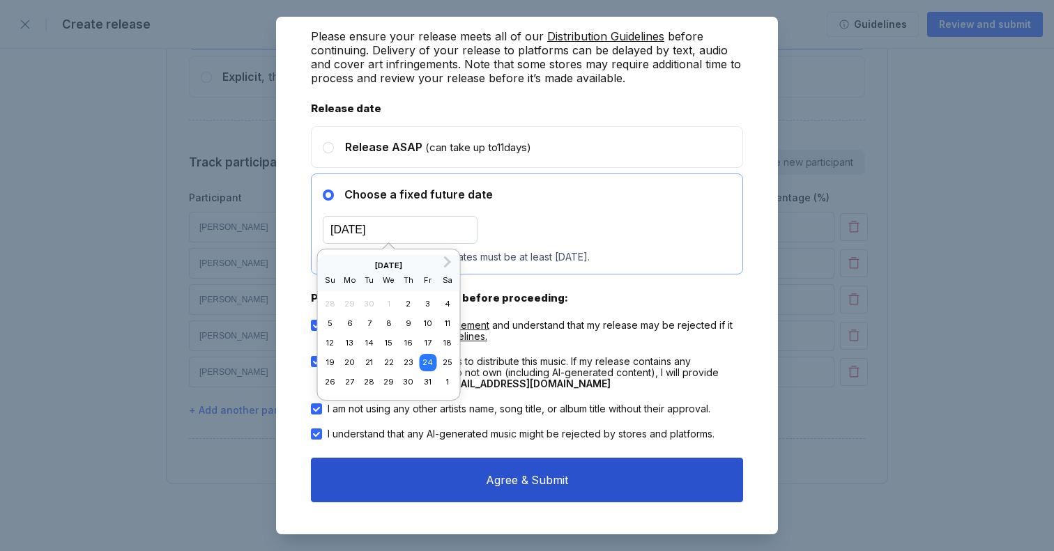
type input "24/10/2025"
click at [512, 483] on button "Agree & Submit" at bounding box center [527, 480] width 432 height 45
